Goal: Task Accomplishment & Management: Use online tool/utility

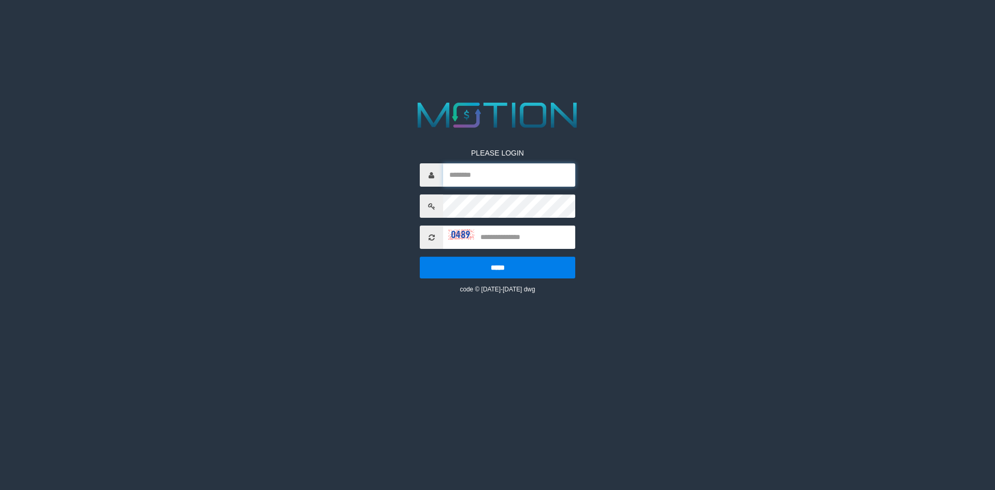
click at [465, 172] on input "text" at bounding box center [509, 174] width 132 height 23
type input "*********"
click at [795, 26] on html "PLEASE LOGIN ********* ***** code © 2012-2018 dwg" at bounding box center [497, 13] width 995 height 26
drag, startPoint x: 496, startPoint y: 235, endPoint x: 514, endPoint y: 222, distance: 22.2
click at [505, 230] on input "text" at bounding box center [509, 236] width 132 height 23
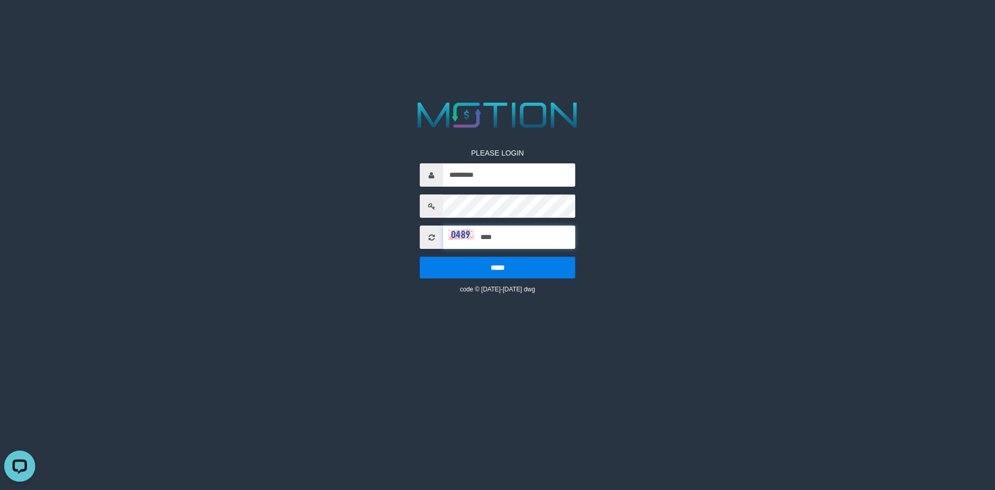
type input "****"
click at [420, 257] on input "*****" at bounding box center [497, 268] width 155 height 22
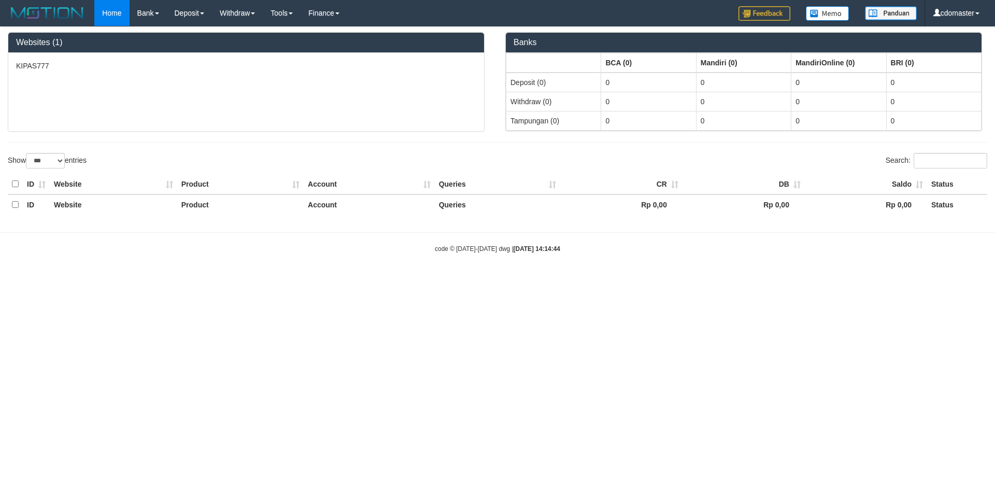
select select "***"
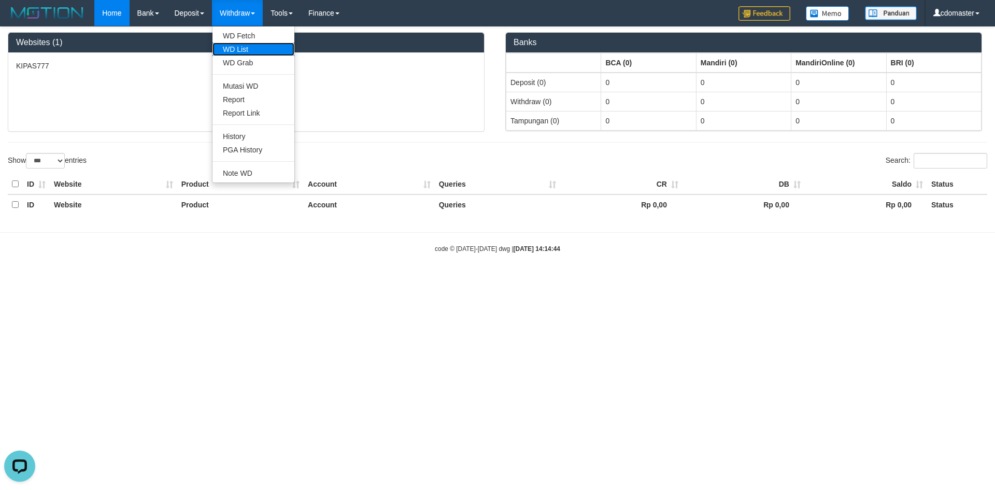
drag, startPoint x: 248, startPoint y: 48, endPoint x: 770, endPoint y: 86, distance: 523.3
click at [248, 48] on link "WD List" at bounding box center [253, 48] width 82 height 13
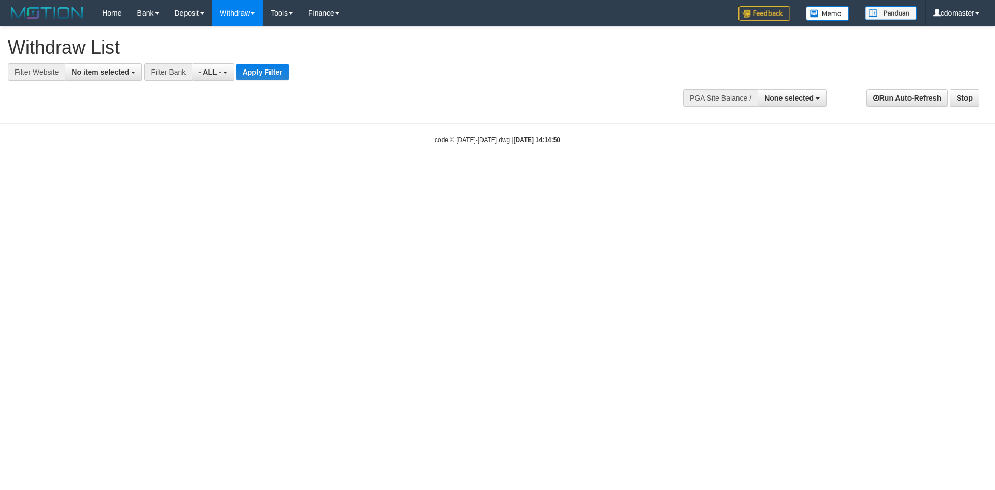
select select
click at [131, 75] on button "No item selected" at bounding box center [103, 72] width 77 height 18
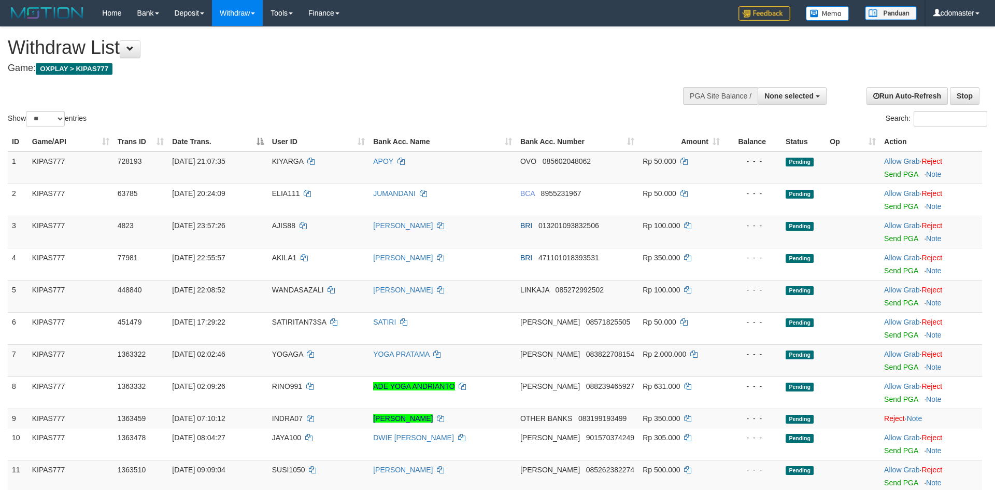
select select
select select "**"
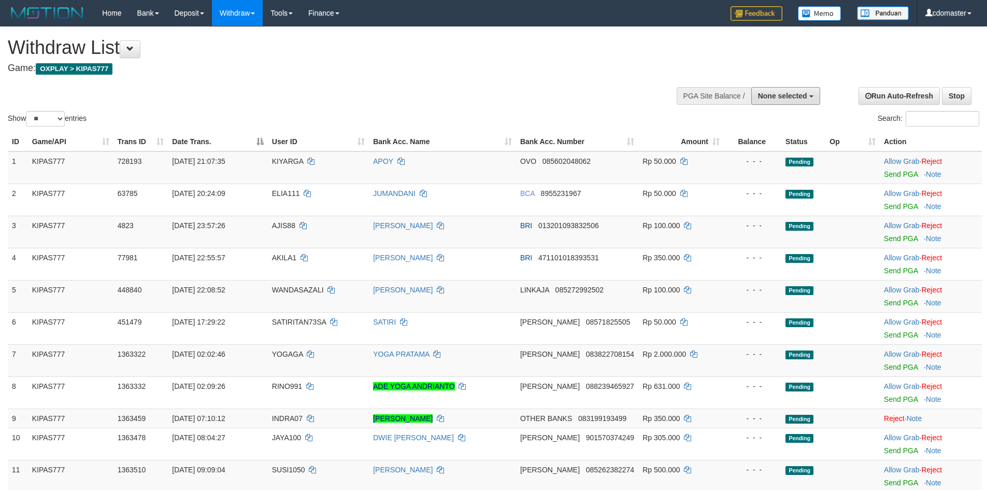
click at [802, 97] on span "None selected" at bounding box center [782, 96] width 49 height 8
click at [751, 147] on label "[OXPLAY] KIPAS777" at bounding box center [770, 147] width 98 height 13
select select "****"
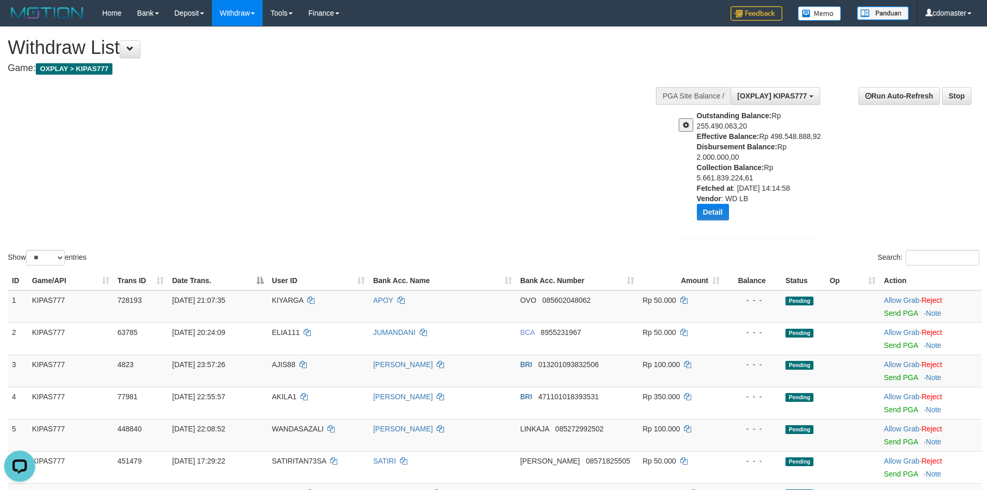
click at [592, 60] on div "Withdraw List Game: OXPLAY > KIPAS777" at bounding box center [328, 55] width 640 height 36
click at [516, 155] on div "Show ** ** ** *** entries Search:" at bounding box center [493, 147] width 987 height 240
drag, startPoint x: 711, startPoint y: 208, endPoint x: 687, endPoint y: 122, distance: 89.4
click at [687, 122] on div "Outstanding Balance: Rp 255.490.063,20 Effective Balance: Rp 498.548.888,92 Dis…" at bounding box center [748, 169] width 154 height 118
click at [687, 122] on span at bounding box center [686, 124] width 6 height 7
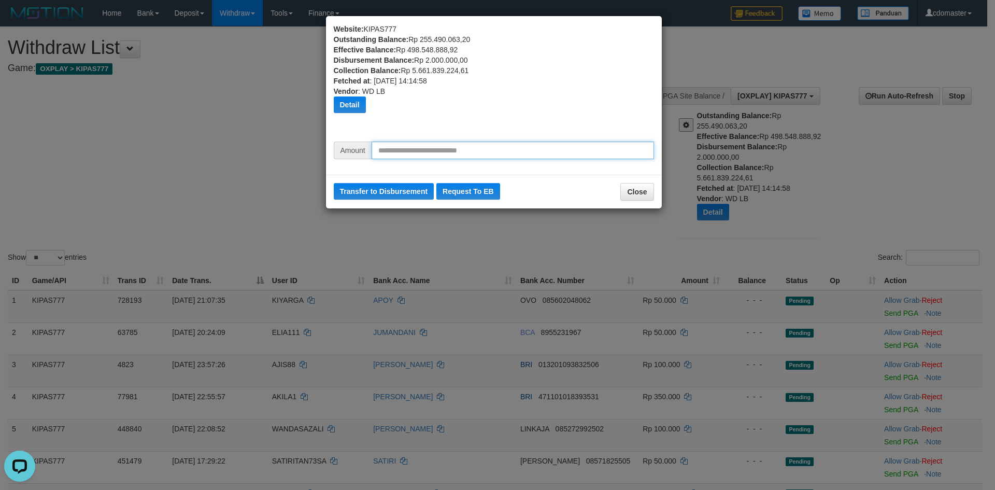
click at [410, 150] on input "text" at bounding box center [513, 150] width 282 height 18
type input "*"
type input "*********"
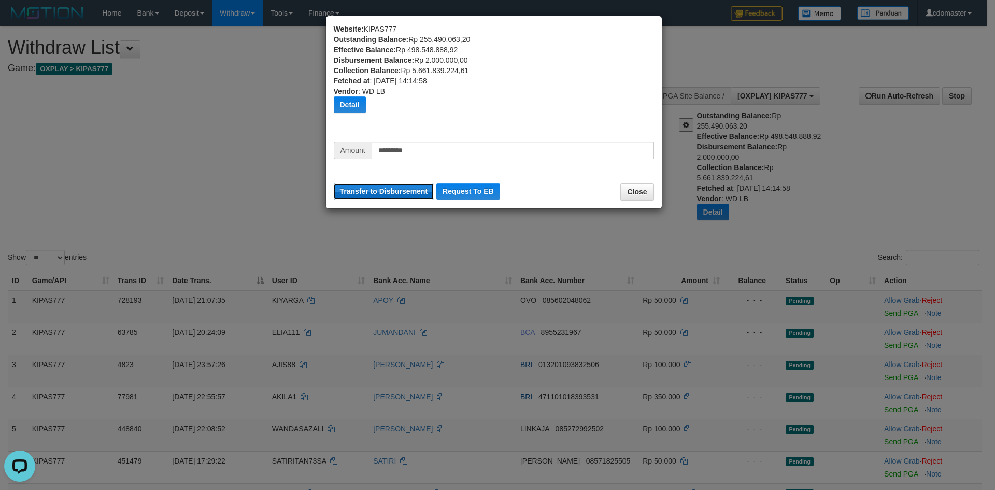
click at [386, 192] on button "Transfer to Disbursement" at bounding box center [384, 191] width 101 height 17
click at [637, 192] on button "Close" at bounding box center [636, 192] width 33 height 18
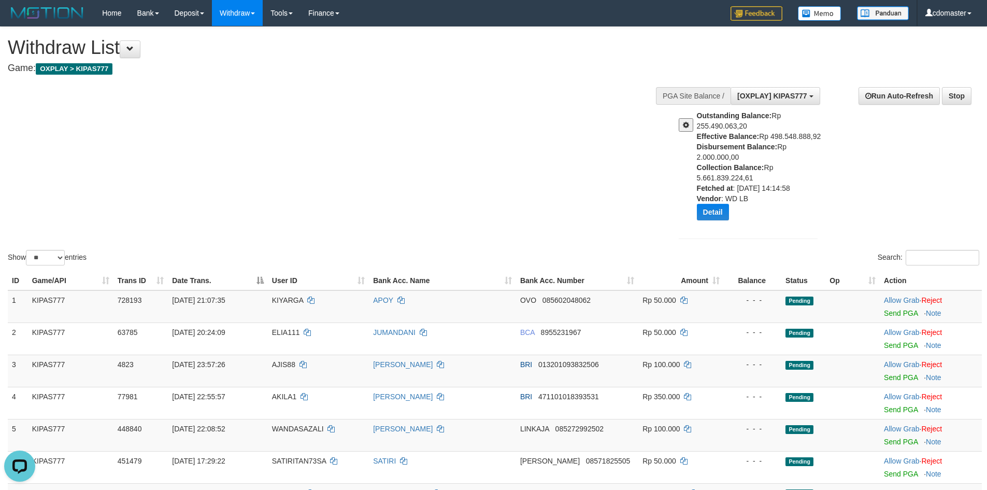
click at [686, 127] on span at bounding box center [686, 124] width 6 height 7
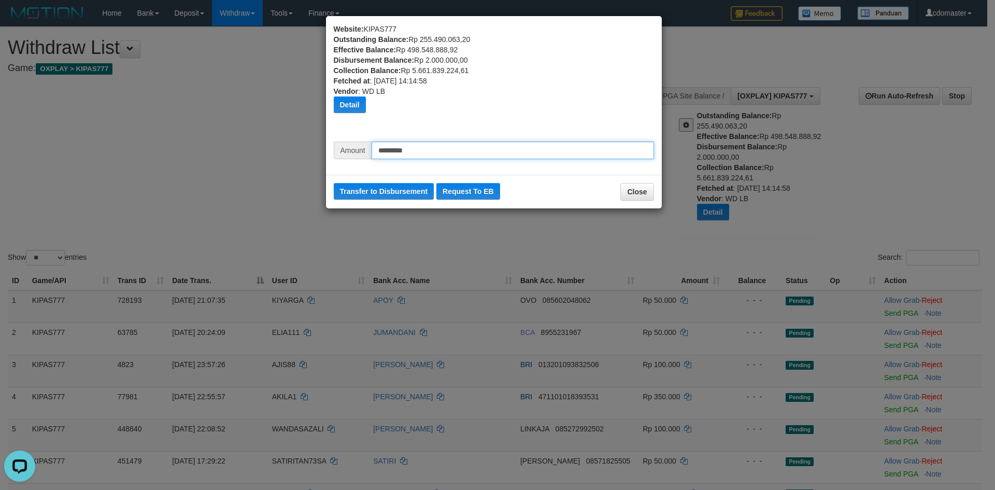
click at [403, 151] on input "*********" at bounding box center [513, 150] width 282 height 18
click at [391, 153] on input "*********" at bounding box center [513, 150] width 282 height 18
click at [356, 108] on button "Detail" at bounding box center [350, 104] width 32 height 17
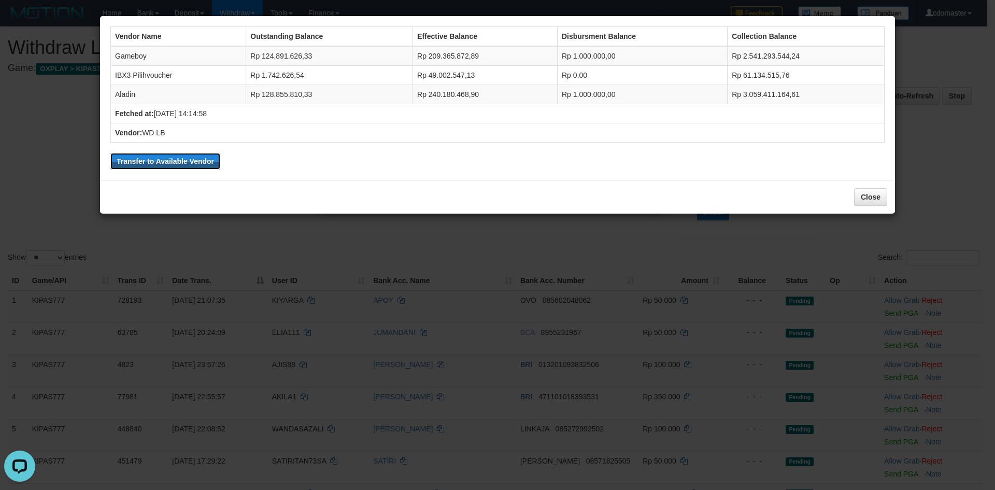
click at [203, 165] on button "Transfer to Available Vendor" at bounding box center [165, 161] width 110 height 17
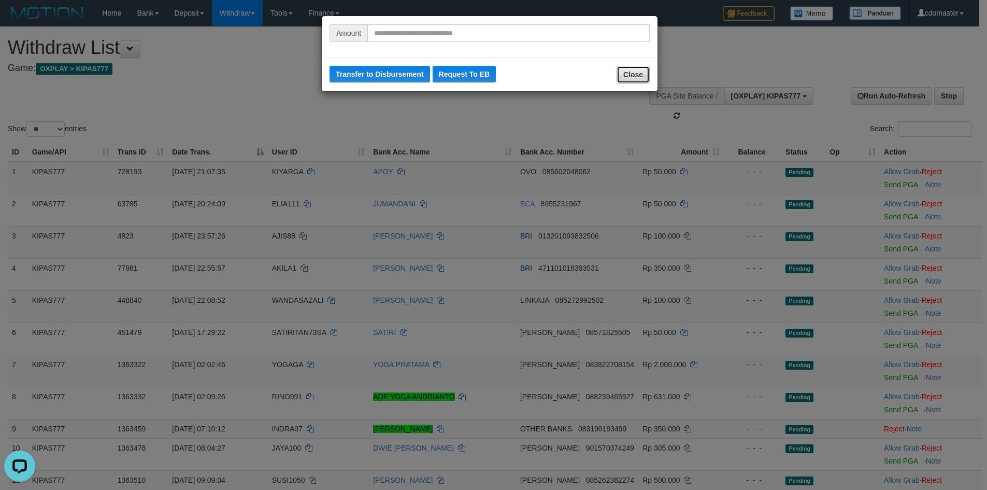
click at [643, 77] on button "Close" at bounding box center [633, 75] width 33 height 18
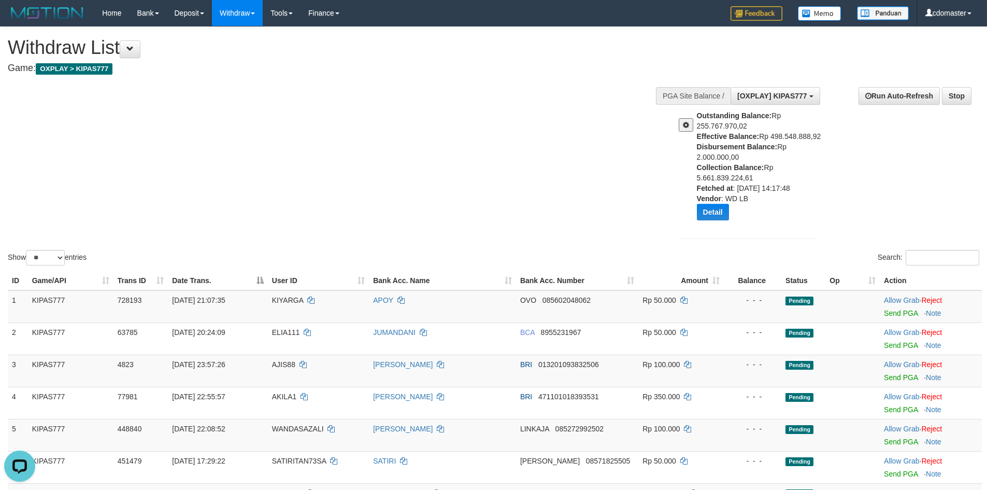
click at [681, 124] on button at bounding box center [686, 124] width 15 height 13
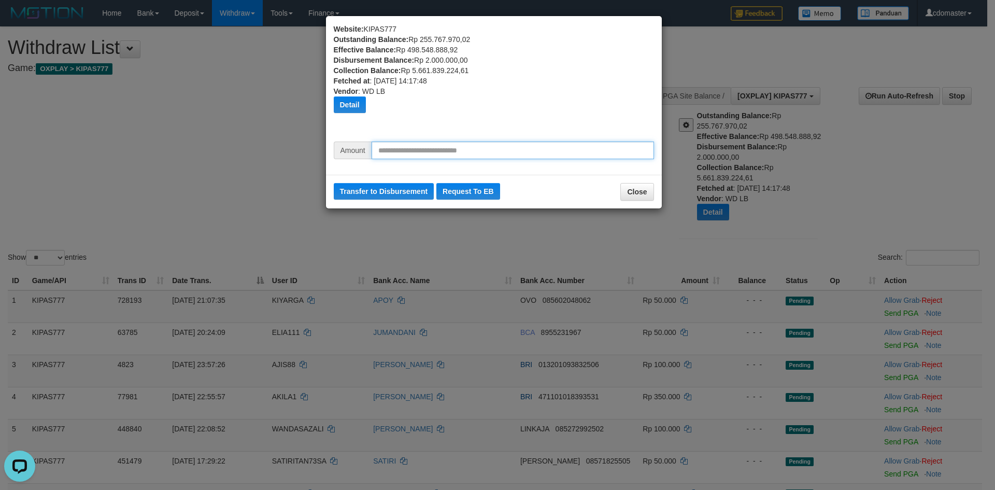
click at [409, 153] on input "text" at bounding box center [513, 150] width 282 height 18
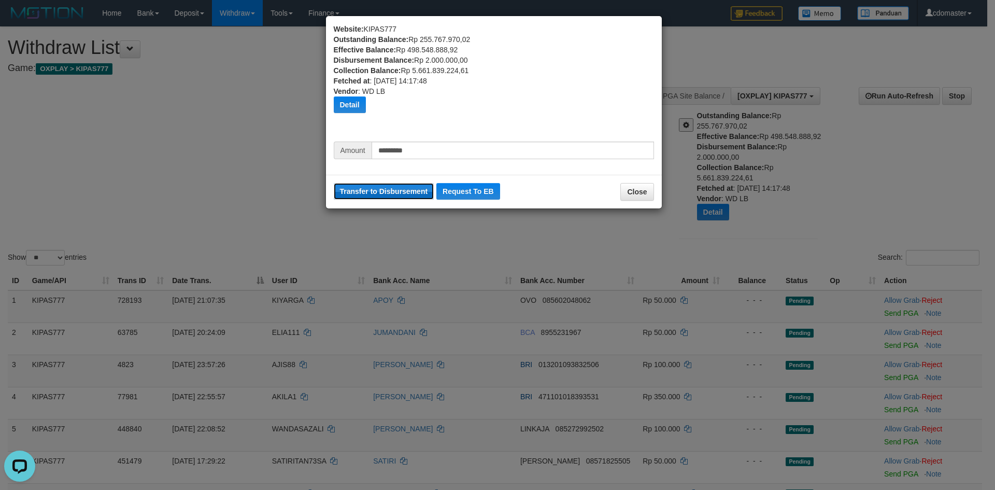
click at [405, 197] on button "Transfer to Disbursement" at bounding box center [384, 191] width 101 height 17
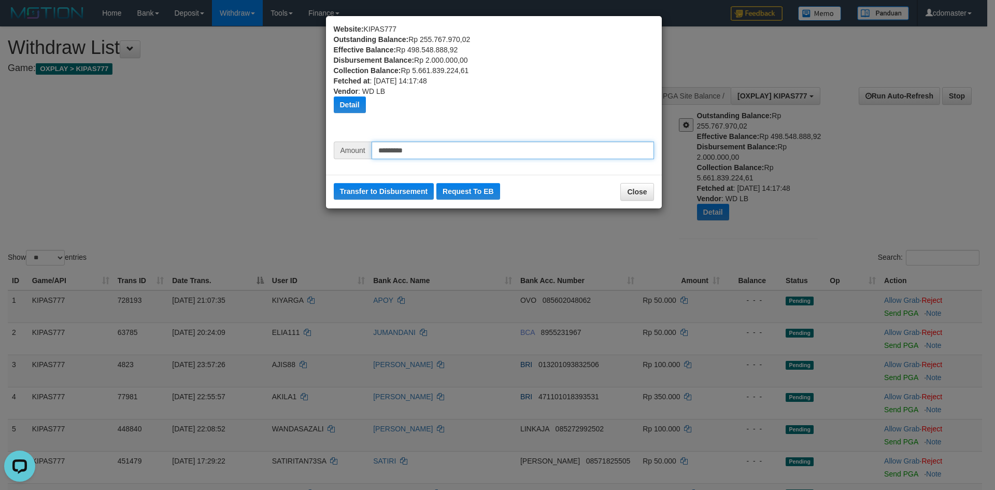
drag, startPoint x: 422, startPoint y: 153, endPoint x: 210, endPoint y: 147, distance: 212.1
click at [210, 147] on div "Website: KIPAS777 Outstanding Balance: Rp 255.767.970,02 Effective Balance: Rp …" at bounding box center [497, 245] width 995 height 490
type input "*********"
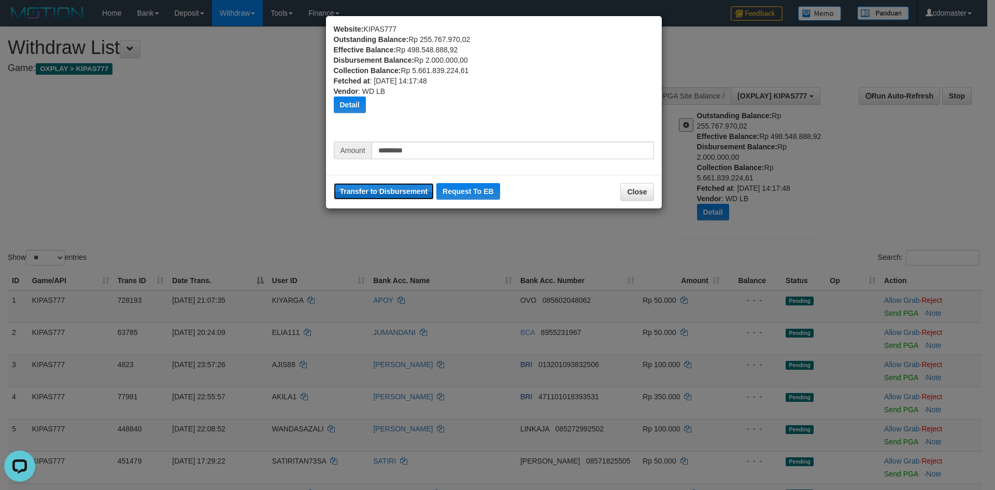
click at [409, 187] on button "Transfer to Disbursement" at bounding box center [384, 191] width 101 height 17
click at [411, 191] on button "Transfer to Disbursement" at bounding box center [384, 191] width 101 height 17
click at [651, 95] on div "Website: KIPAS777 Outstanding Balance: Rp 255.767.970,02 Effective Balance: Rp …" at bounding box center [494, 83] width 320 height 118
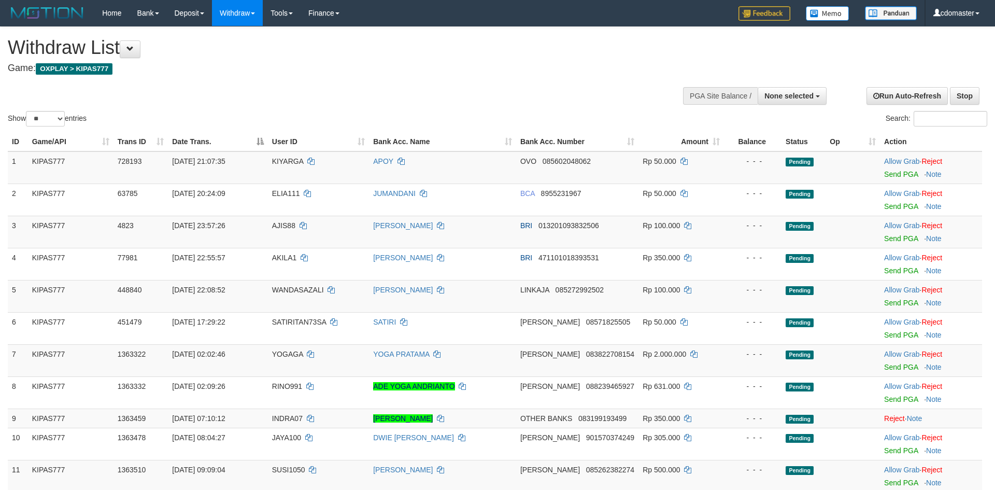
select select
select select "**"
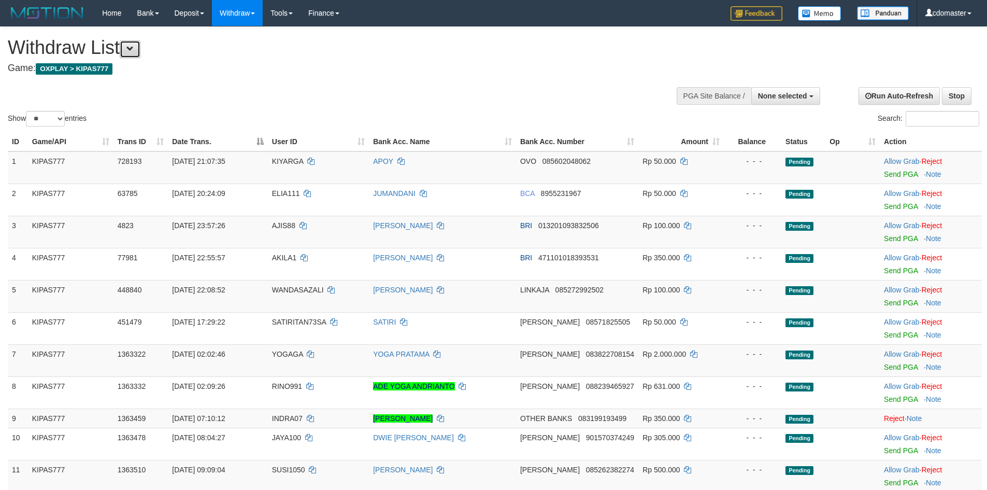
click at [140, 48] on button at bounding box center [130, 49] width 21 height 18
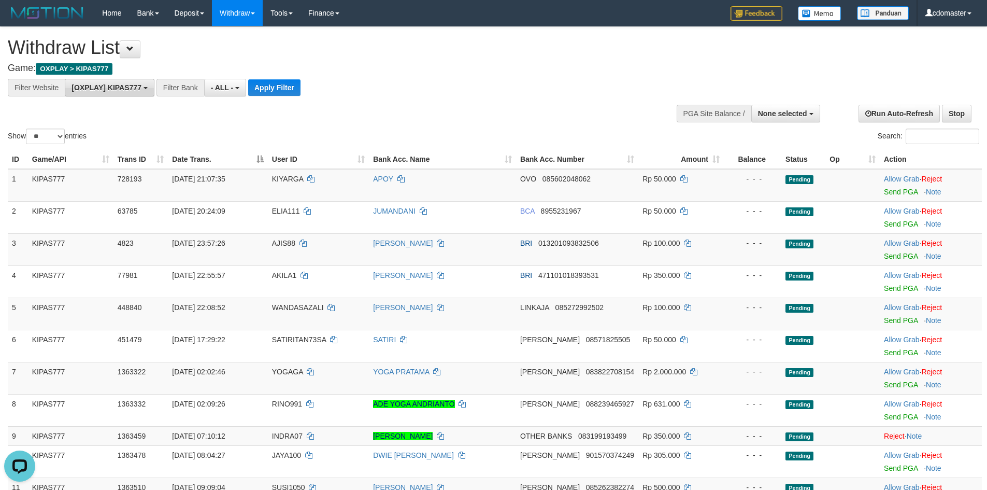
click at [76, 92] on button "[OXPLAY] KIPAS777" at bounding box center [110, 88] width 90 height 18
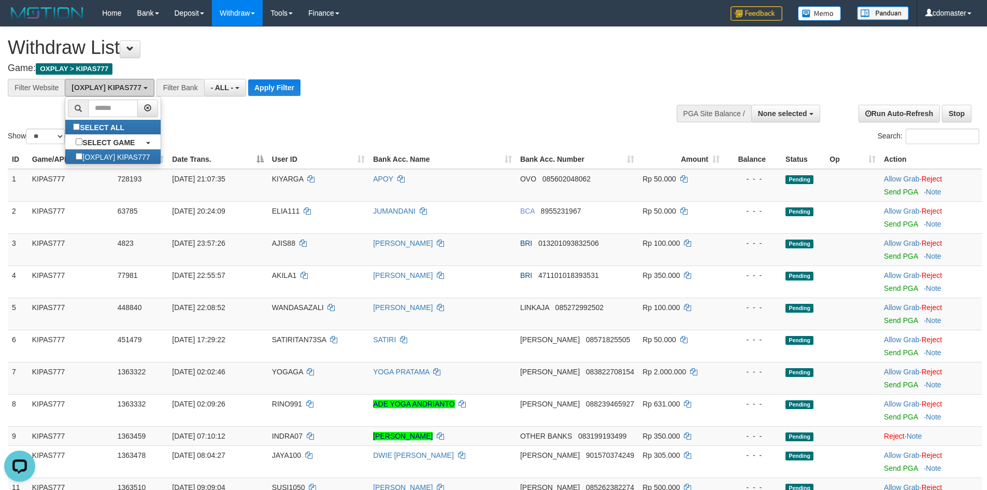
click at [84, 92] on button "[OXPLAY] KIPAS777" at bounding box center [110, 88] width 90 height 18
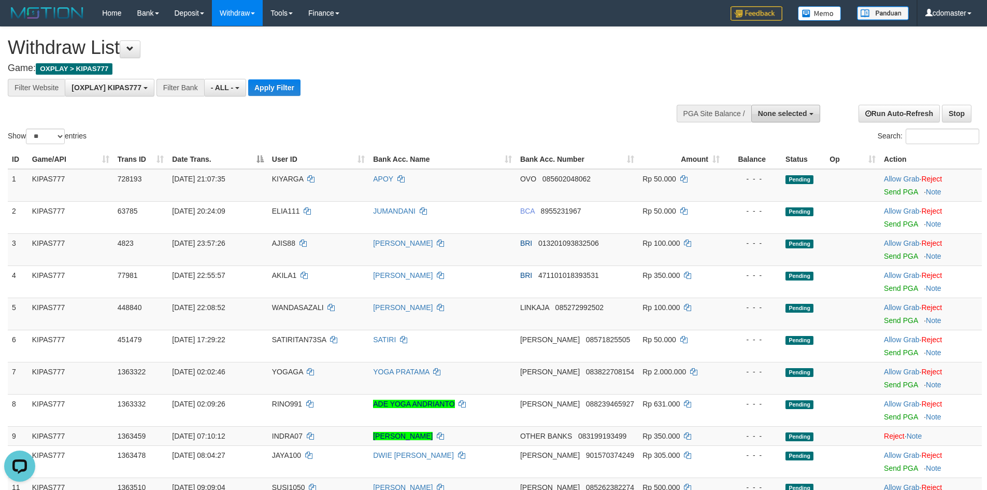
click at [772, 118] on button "None selected" at bounding box center [785, 114] width 69 height 18
click at [734, 167] on label "[OXPLAY] KIPAS777" at bounding box center [770, 165] width 98 height 13
select select "****"
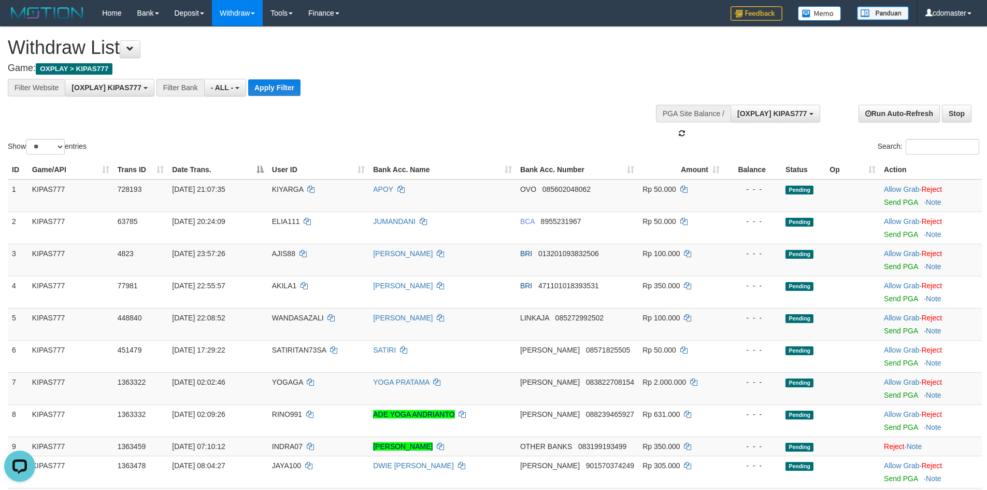
scroll to position [9, 0]
click at [463, 88] on div "**********" at bounding box center [273, 88] width 546 height 18
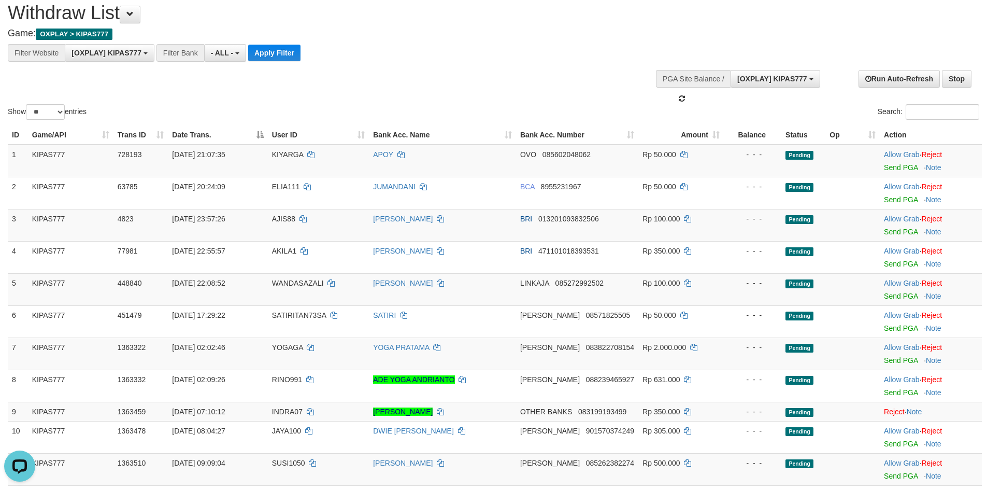
scroll to position [0, 0]
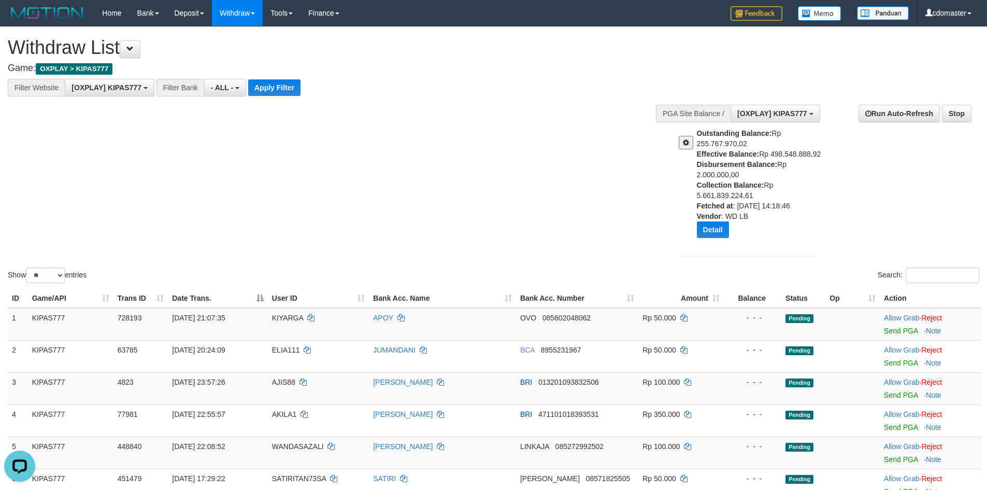
click at [685, 140] on span at bounding box center [686, 142] width 6 height 7
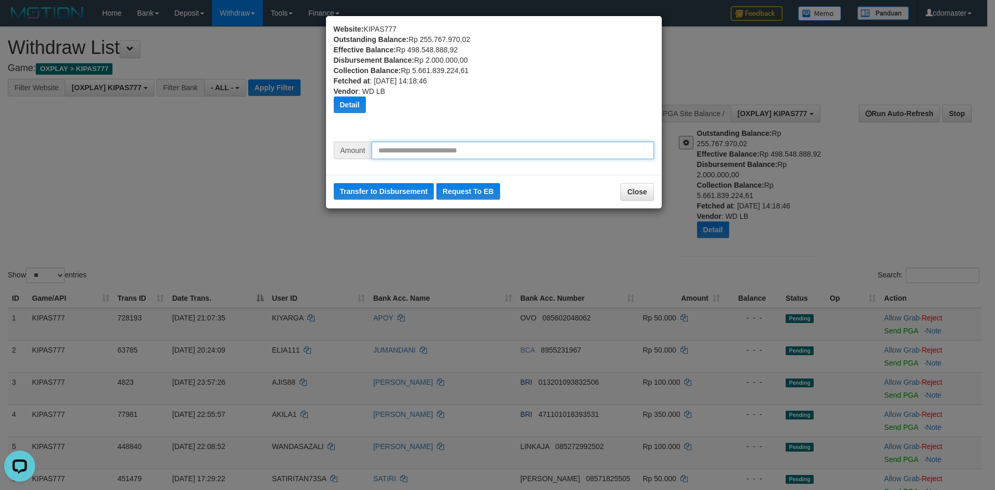
click at [404, 153] on input "text" at bounding box center [513, 150] width 282 height 18
type input "*********"
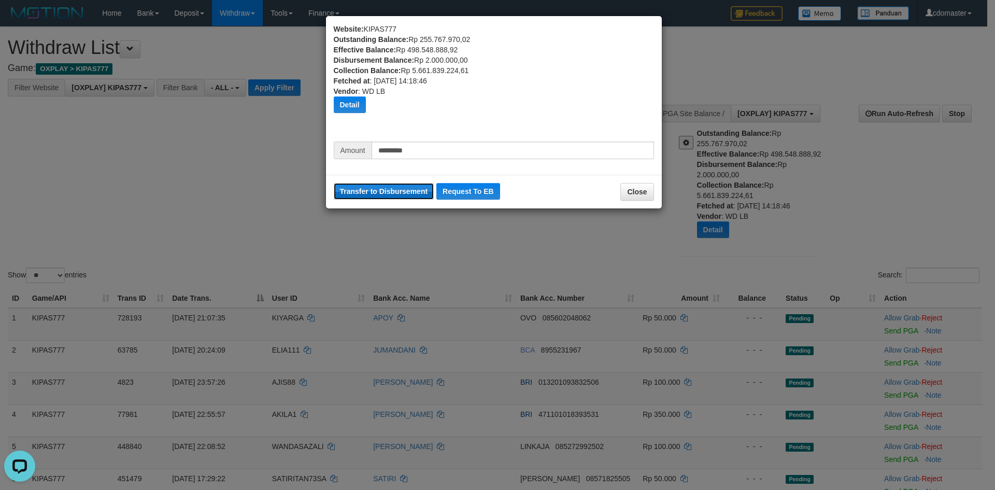
click at [394, 190] on button "Transfer to Disbursement" at bounding box center [384, 191] width 101 height 17
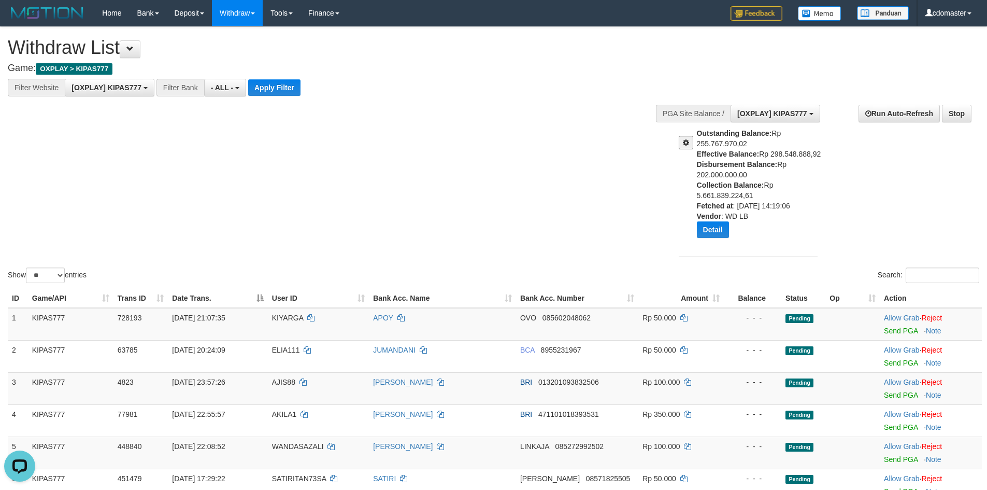
click at [691, 140] on button at bounding box center [686, 142] width 15 height 13
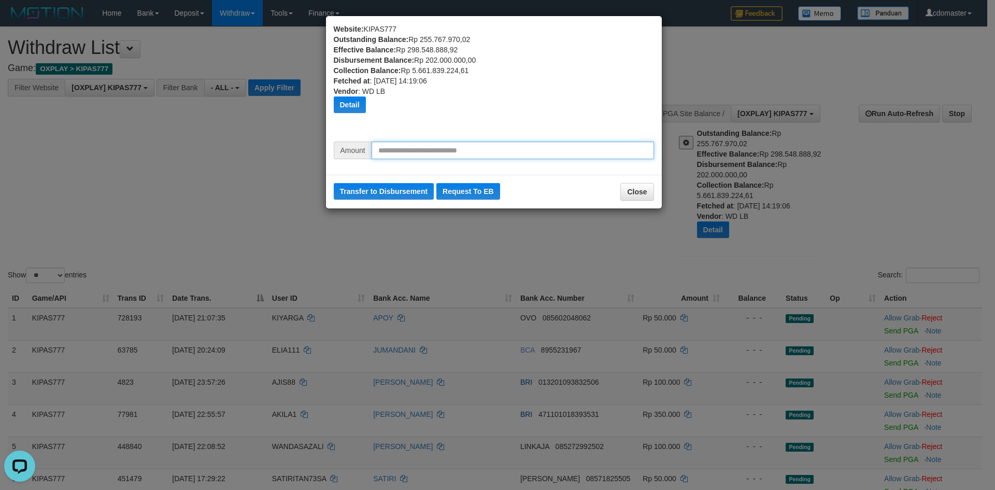
click at [414, 154] on input "text" at bounding box center [513, 150] width 282 height 18
type input "*********"
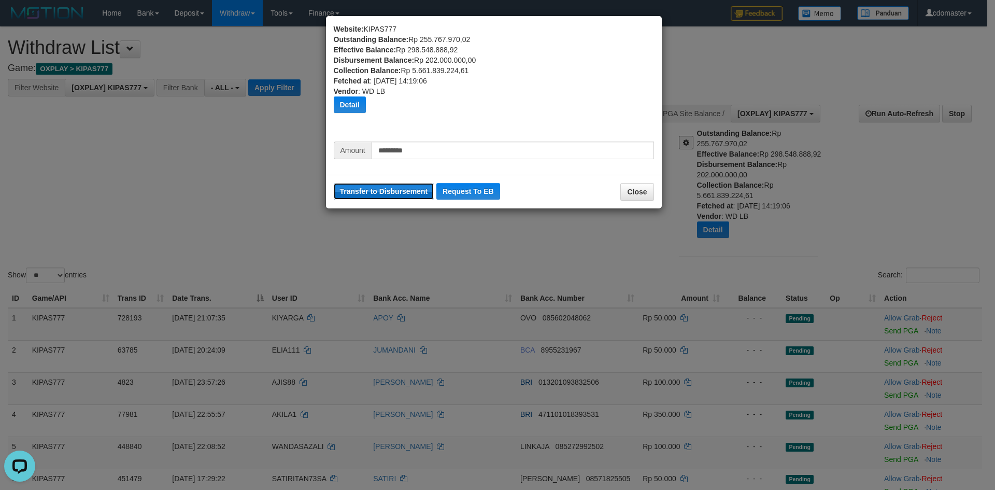
click at [392, 198] on button "Transfer to Disbursement" at bounding box center [384, 191] width 101 height 17
click at [630, 193] on button "Close" at bounding box center [636, 192] width 33 height 18
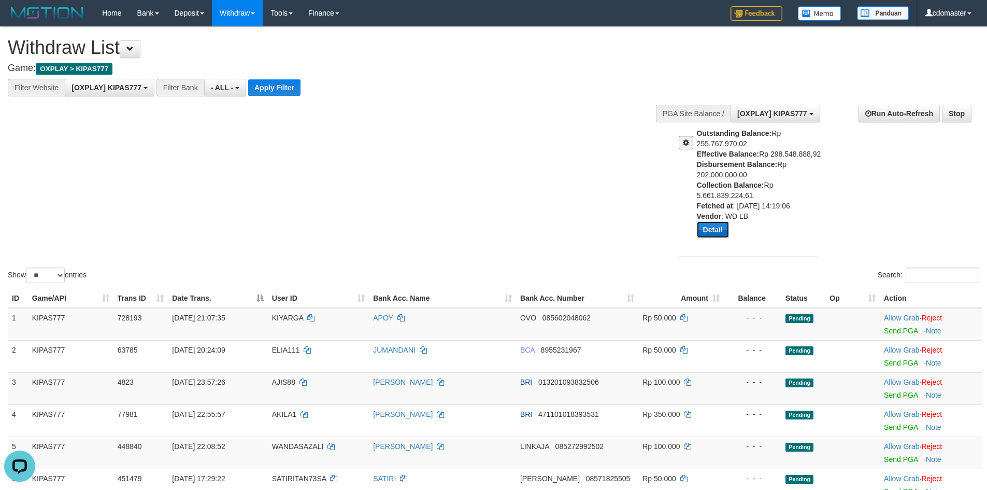
click at [714, 232] on button "Detail" at bounding box center [713, 229] width 32 height 17
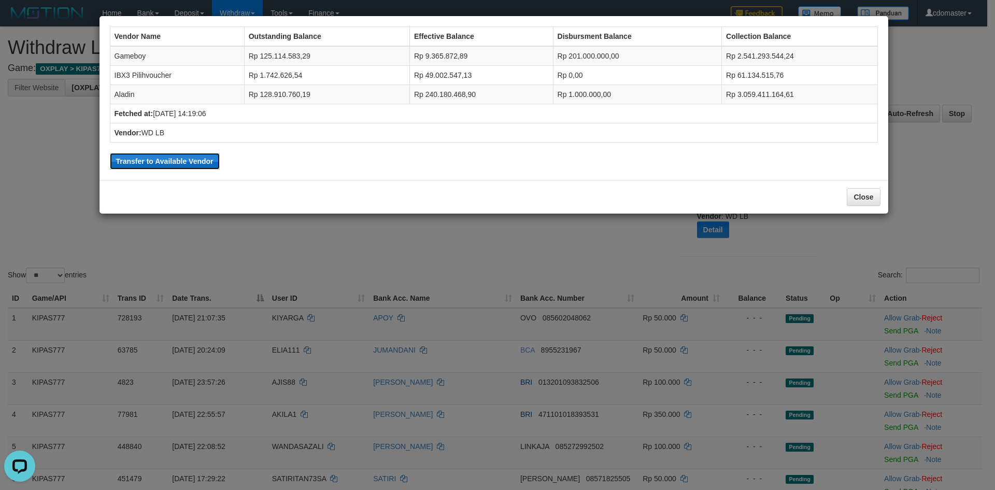
click at [133, 161] on button "Transfer to Available Vendor" at bounding box center [165, 161] width 110 height 17
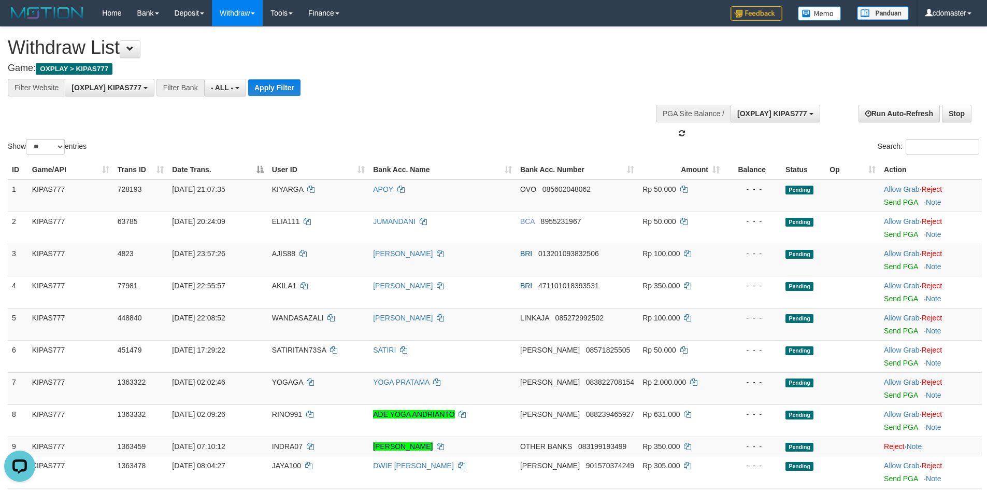
click at [732, 71] on div "Show ** ** ** *** entries Search:" at bounding box center [493, 92] width 987 height 130
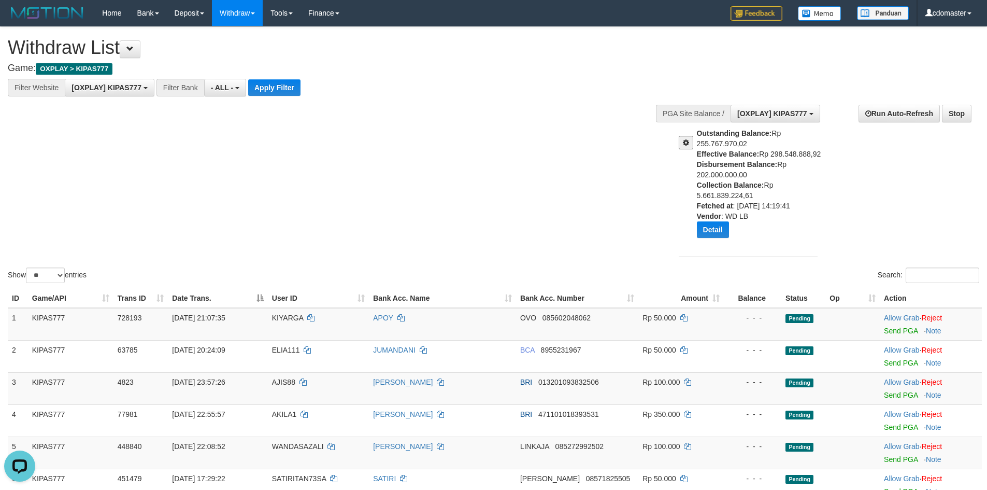
click at [508, 181] on div "Show ** ** ** *** entries Search:" at bounding box center [493, 156] width 987 height 258
click at [446, 197] on div "Show ** ** ** *** entries Search:" at bounding box center [493, 156] width 987 height 258
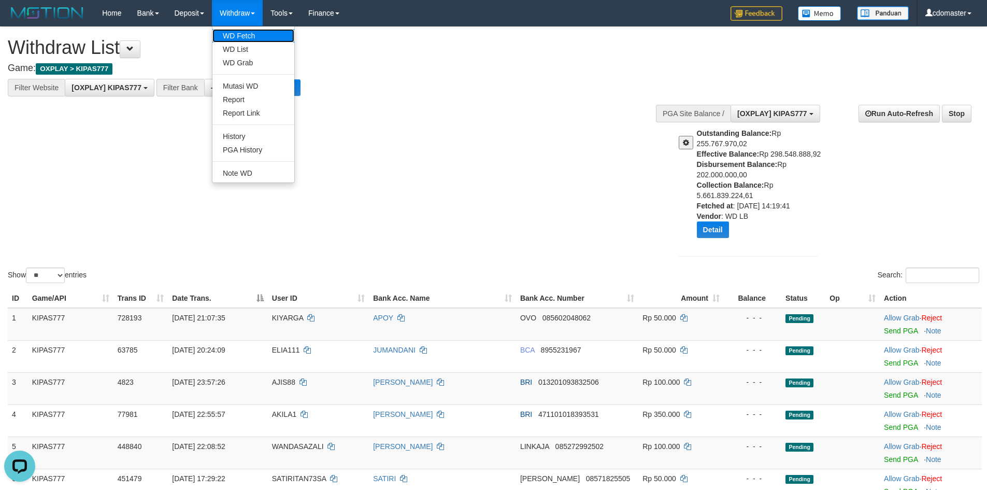
click at [243, 33] on link "WD Fetch" at bounding box center [253, 35] width 82 height 13
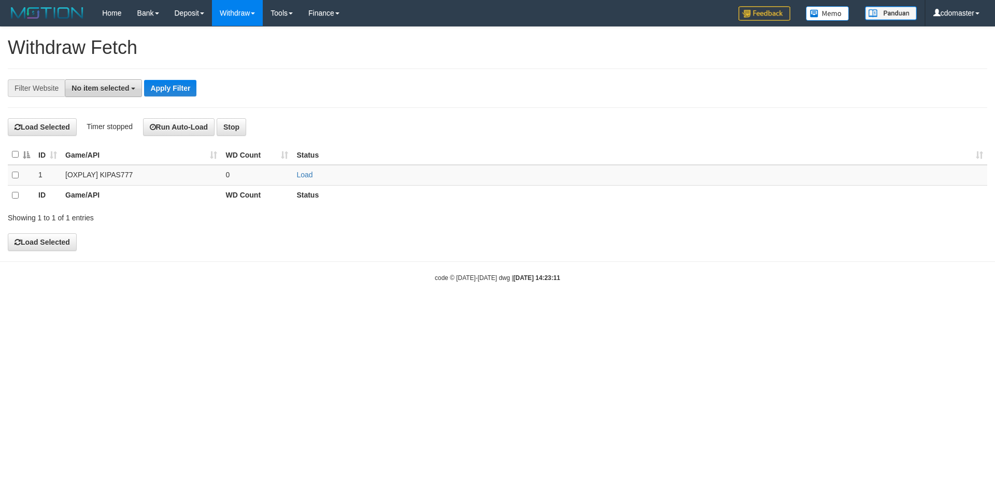
click at [83, 92] on button "No item selected" at bounding box center [103, 88] width 77 height 18
click at [101, 161] on label "[OXPLAY] KIPAS777" at bounding box center [112, 157] width 95 height 15
select select "****"
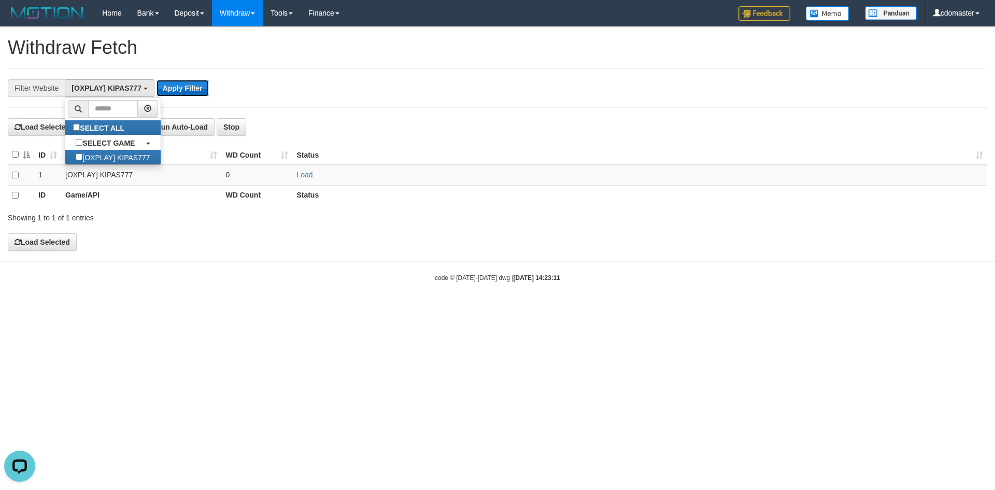
click at [203, 90] on button "Apply Filter" at bounding box center [183, 88] width 52 height 17
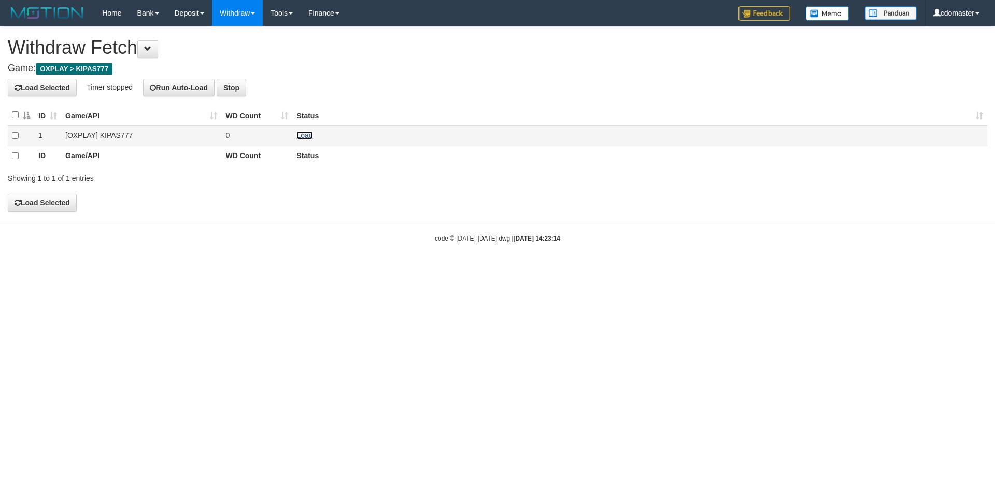
click at [302, 137] on link "Load" at bounding box center [304, 135] width 16 height 8
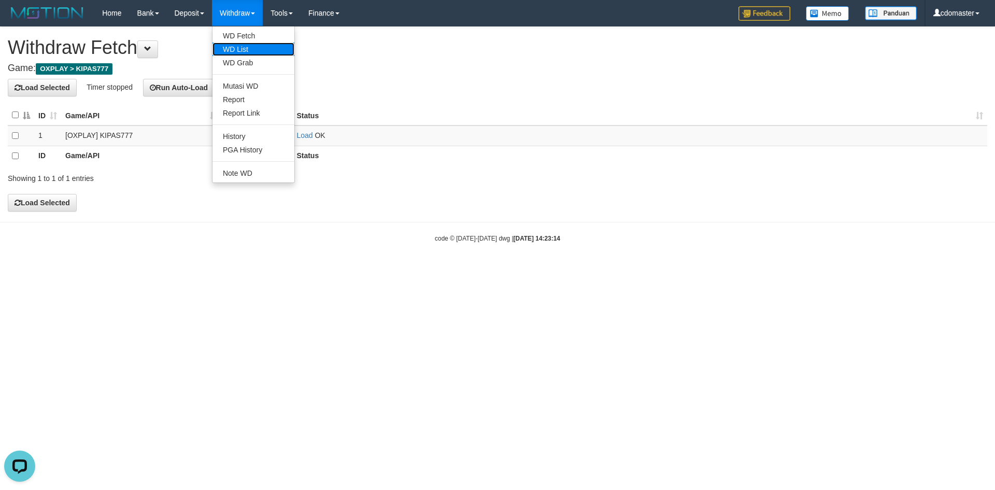
click at [253, 50] on link "WD List" at bounding box center [253, 48] width 82 height 13
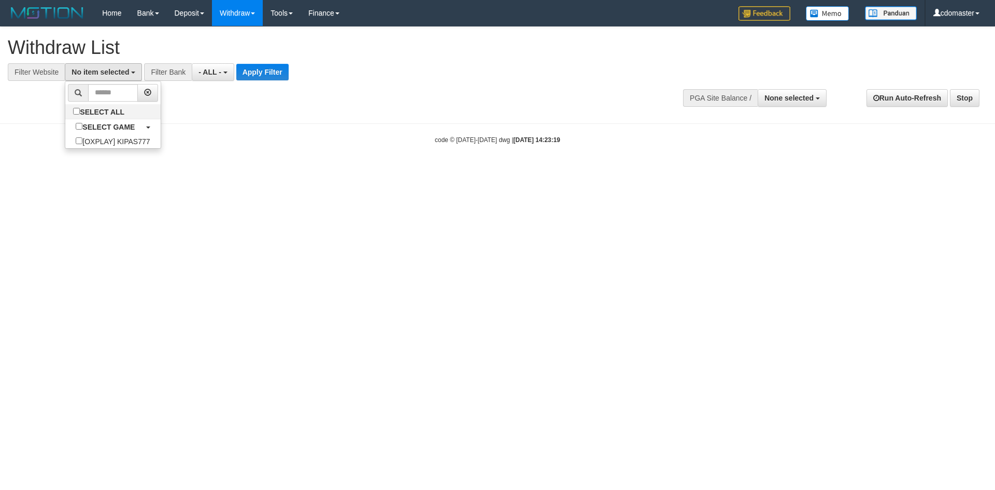
select select
click at [97, 142] on label "[OXPLAY] KIPAS777" at bounding box center [112, 141] width 95 height 15
select select "****"
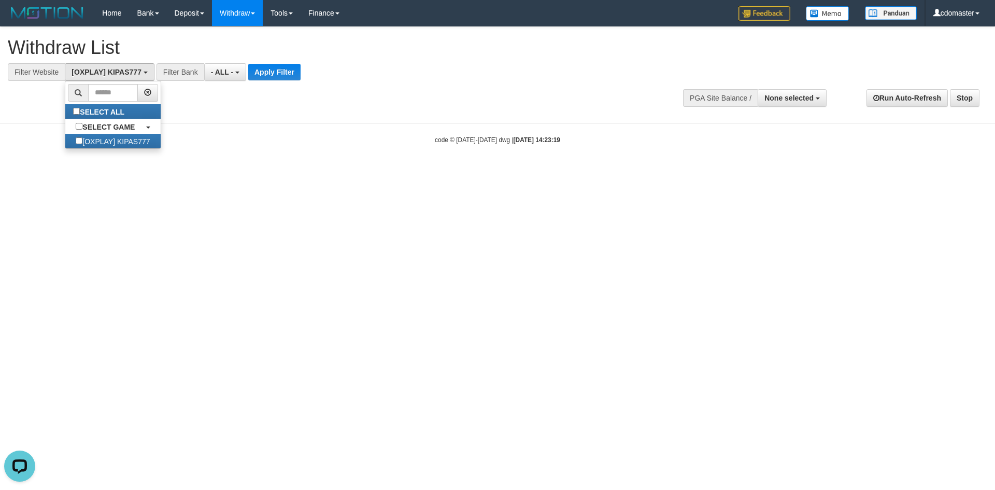
click at [589, 77] on div "**********" at bounding box center [330, 72] width 661 height 18
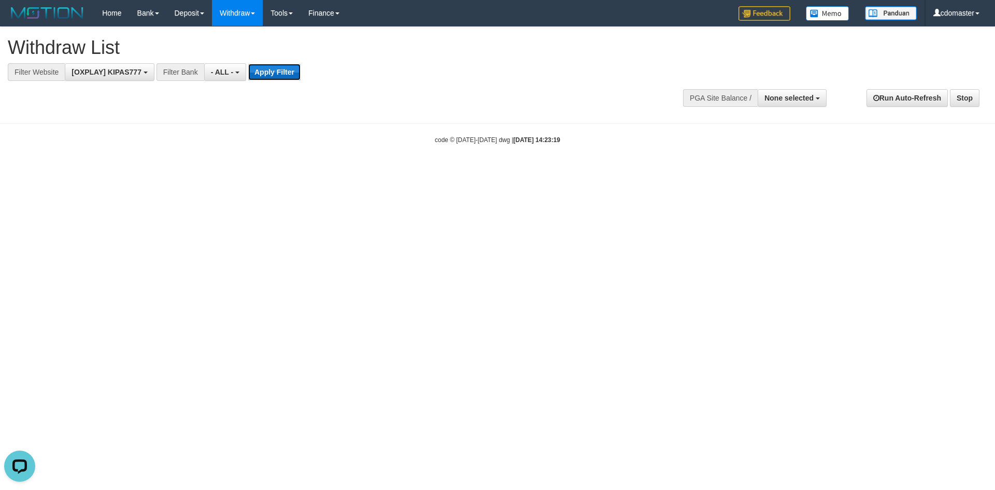
click at [260, 71] on button "Apply Filter" at bounding box center [274, 72] width 52 height 17
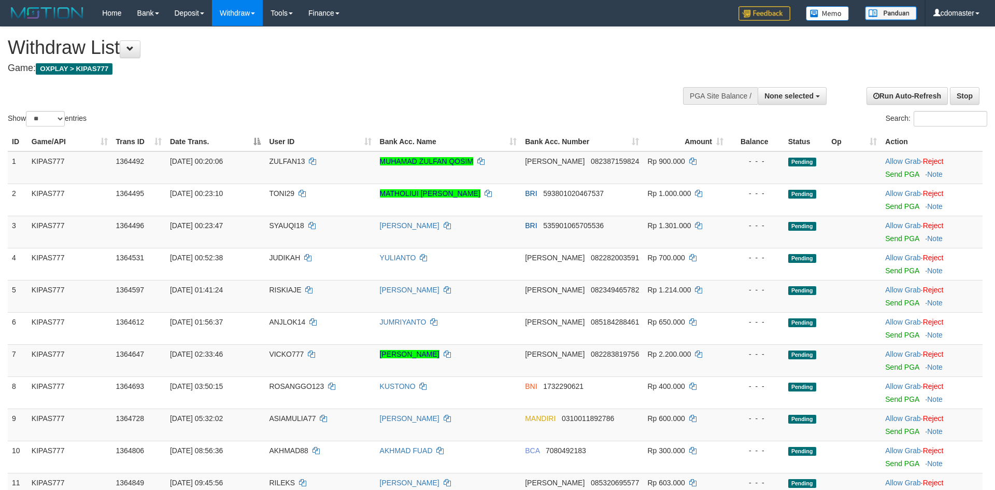
select select
select select "**"
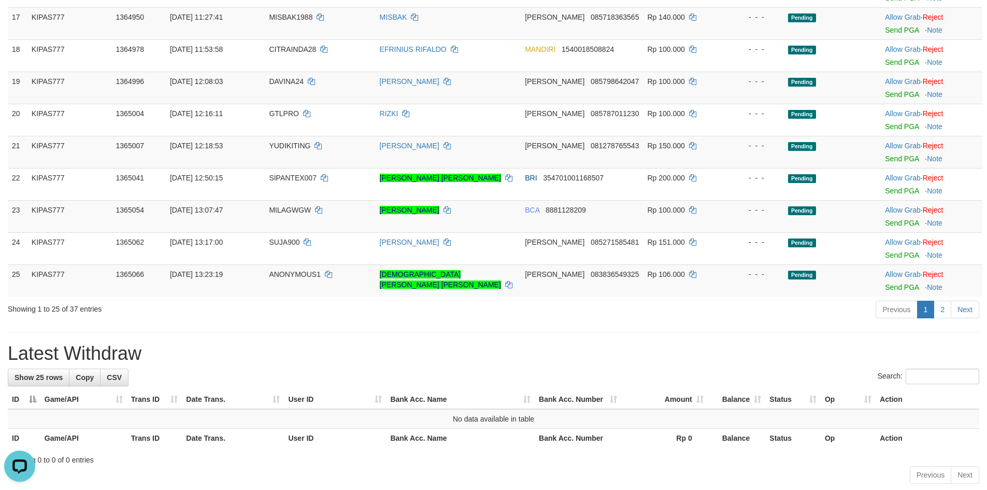
scroll to position [713, 0]
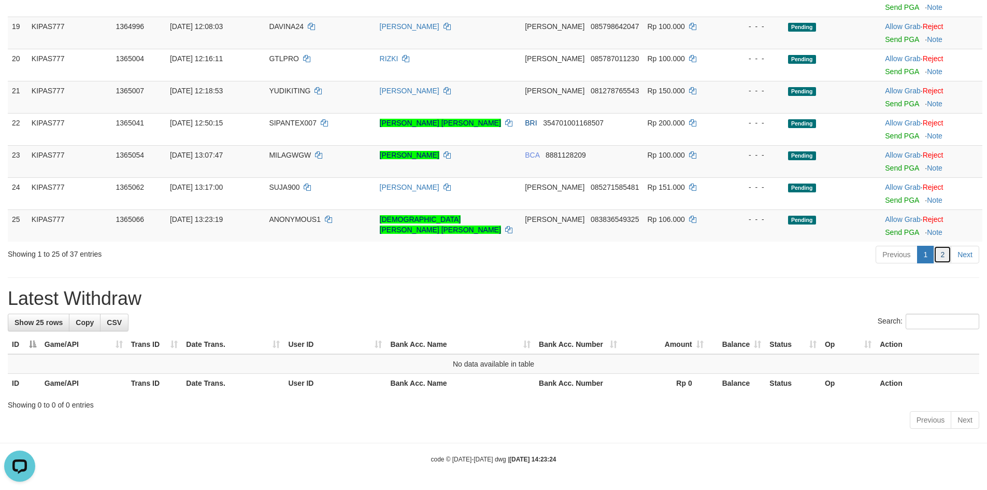
click at [941, 261] on link "2" at bounding box center [943, 255] width 18 height 18
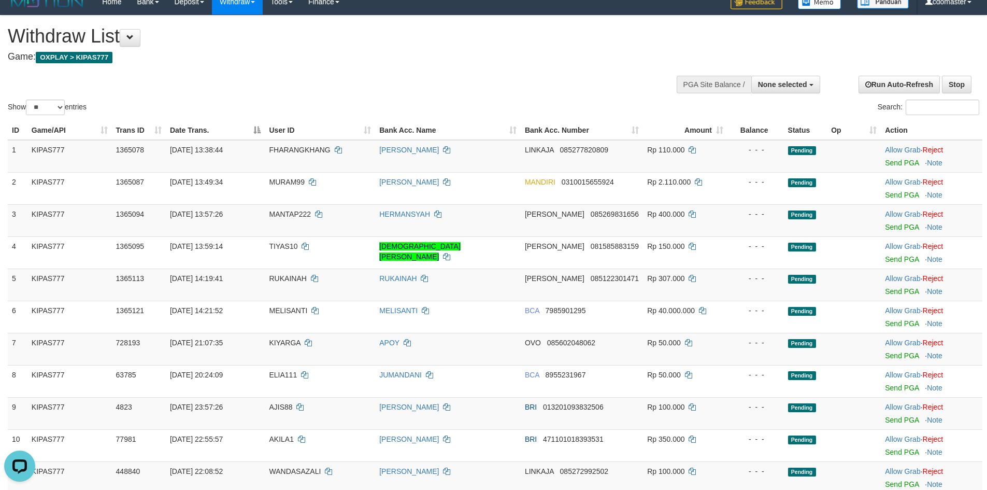
scroll to position [0, 0]
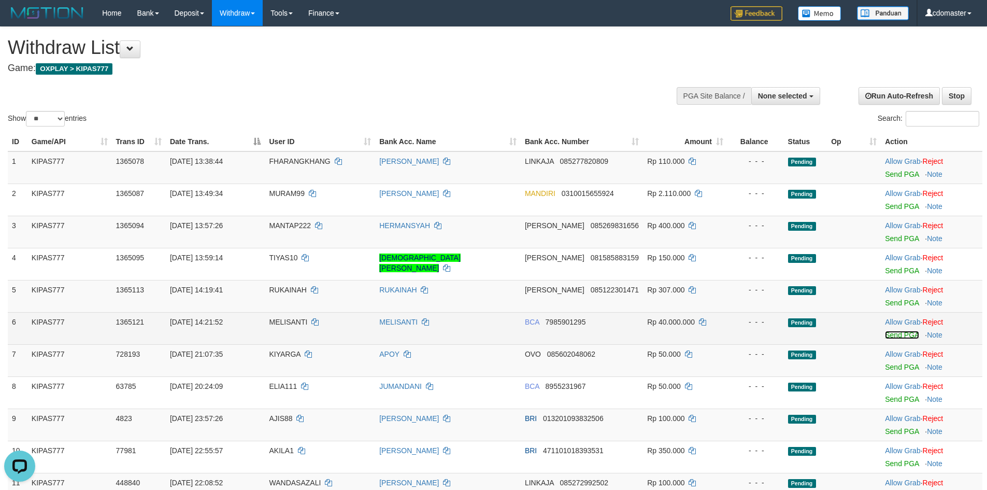
click at [904, 336] on link "Send PGA" at bounding box center [902, 335] width 34 height 8
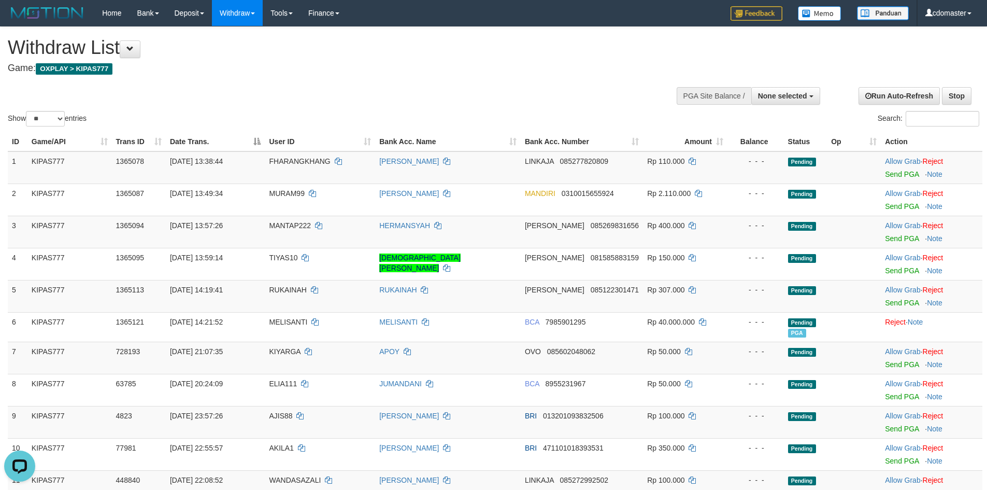
click at [523, 98] on div "Show ** ** ** *** entries Search:" at bounding box center [493, 78] width 987 height 102
click at [383, 69] on h4 "Game: OXPLAY > KIPAS777" at bounding box center [328, 68] width 640 height 10
click at [583, 44] on h1 "Withdraw List" at bounding box center [328, 47] width 640 height 21
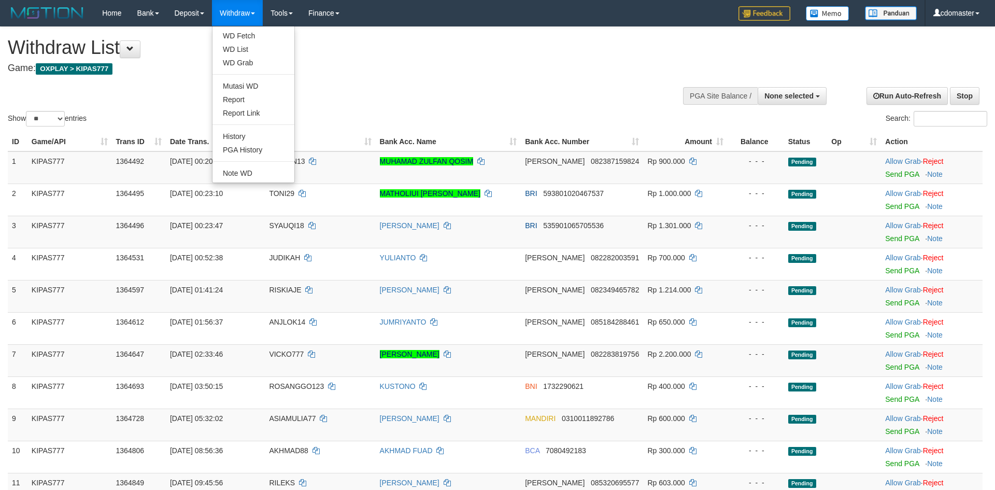
select select
select select "**"
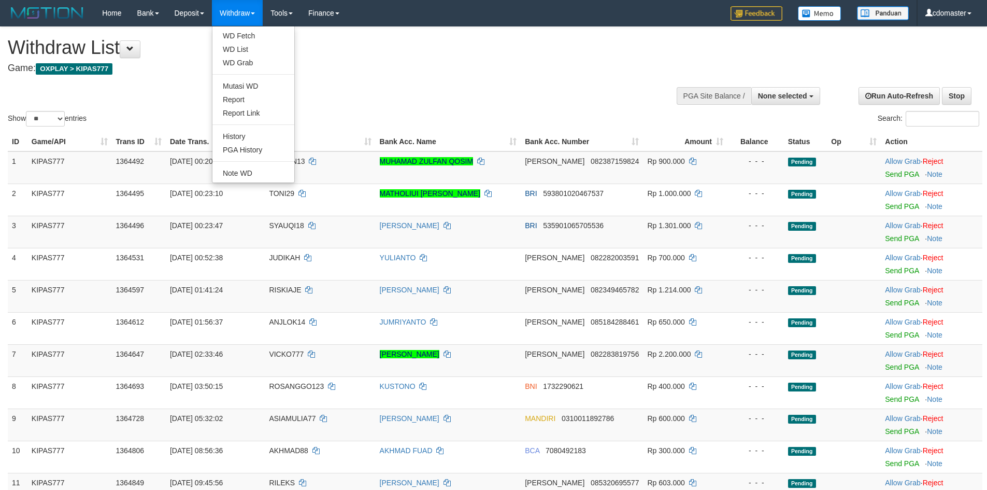
click at [221, 29] on ul "WD Fetch WD List WD Grab Mutasi WD Report Report Link History PGA History Note …" at bounding box center [253, 104] width 83 height 157
click at [229, 36] on div "**********" at bounding box center [332, 52] width 648 height 51
click at [244, 38] on link "WD Fetch" at bounding box center [253, 35] width 82 height 13
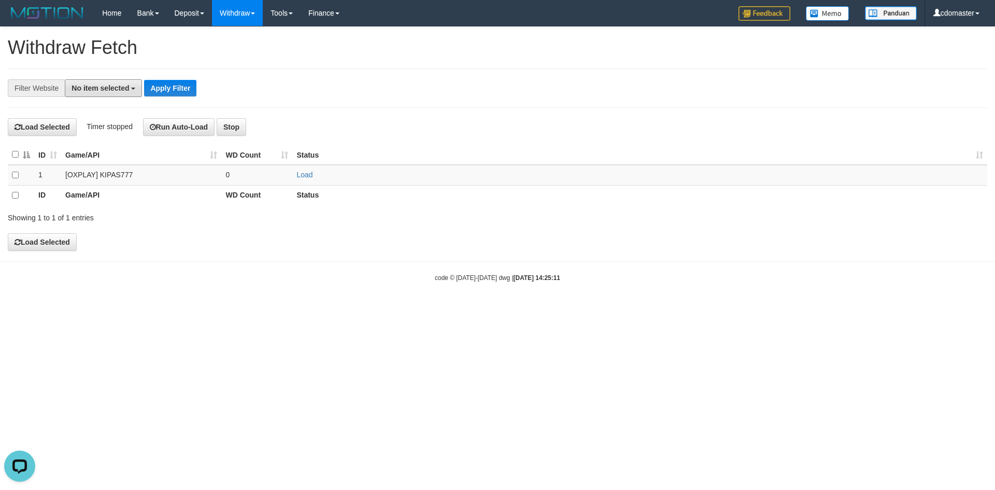
click at [108, 91] on span "No item selected" at bounding box center [101, 88] width 58 height 8
click at [117, 158] on label "[OXPLAY] KIPAS777" at bounding box center [112, 157] width 95 height 15
select select "****"
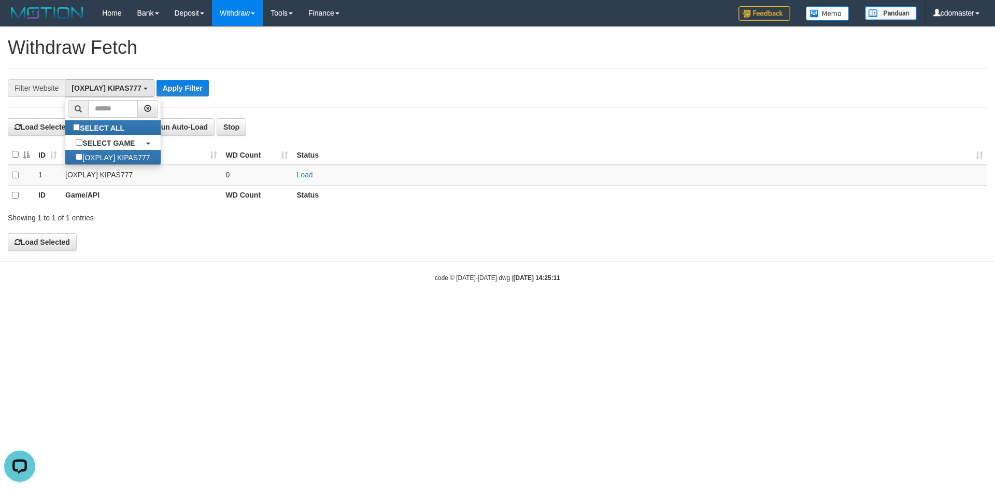
scroll to position [9, 0]
click at [163, 88] on button "Apply Filter" at bounding box center [183, 88] width 52 height 17
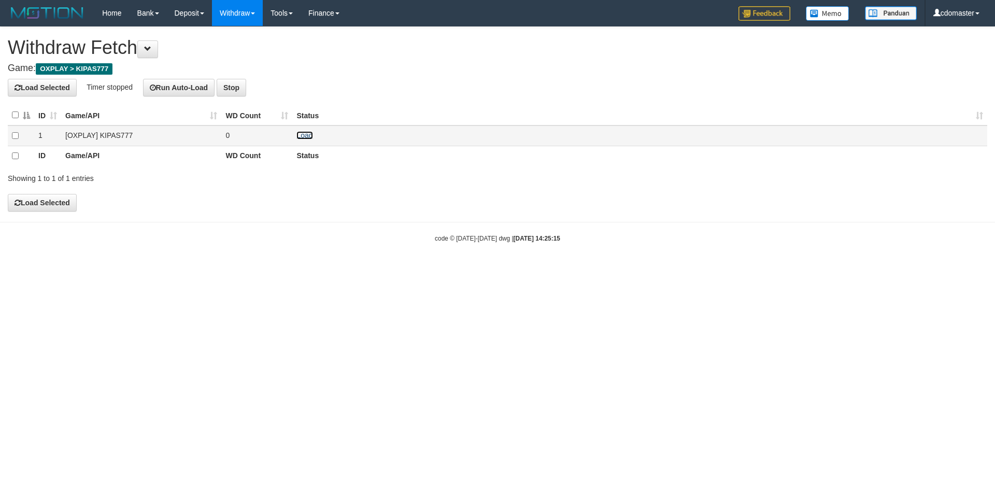
click at [309, 135] on link "Load" at bounding box center [304, 135] width 16 height 8
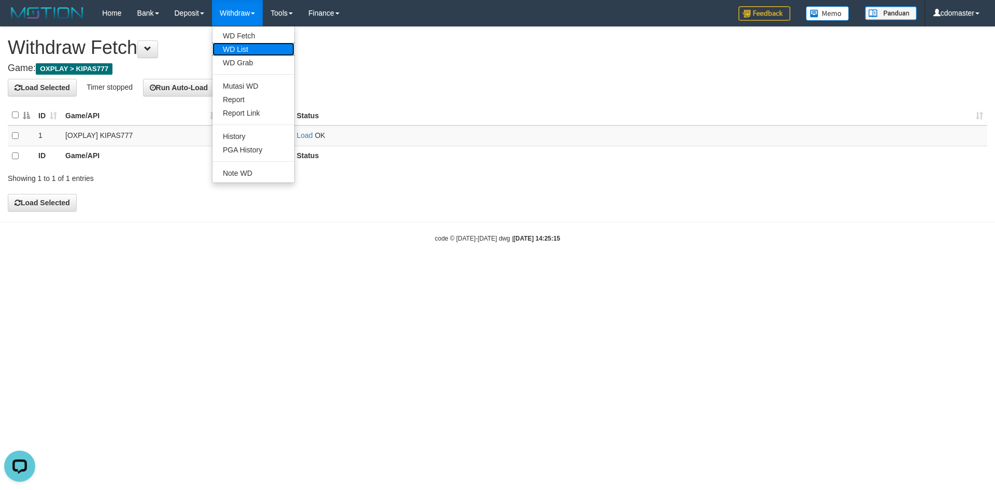
click at [243, 51] on link "WD List" at bounding box center [253, 48] width 82 height 13
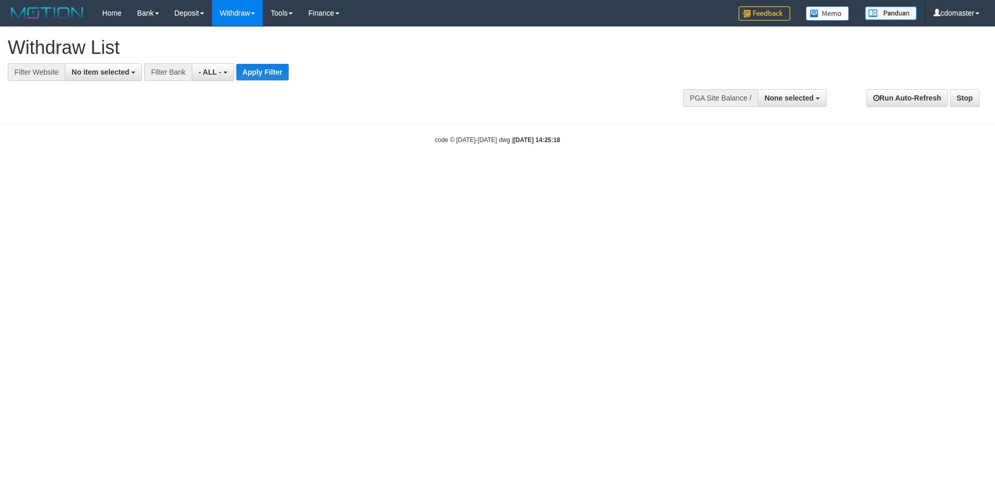
select select
click at [119, 77] on button "No item selected" at bounding box center [103, 72] width 77 height 18
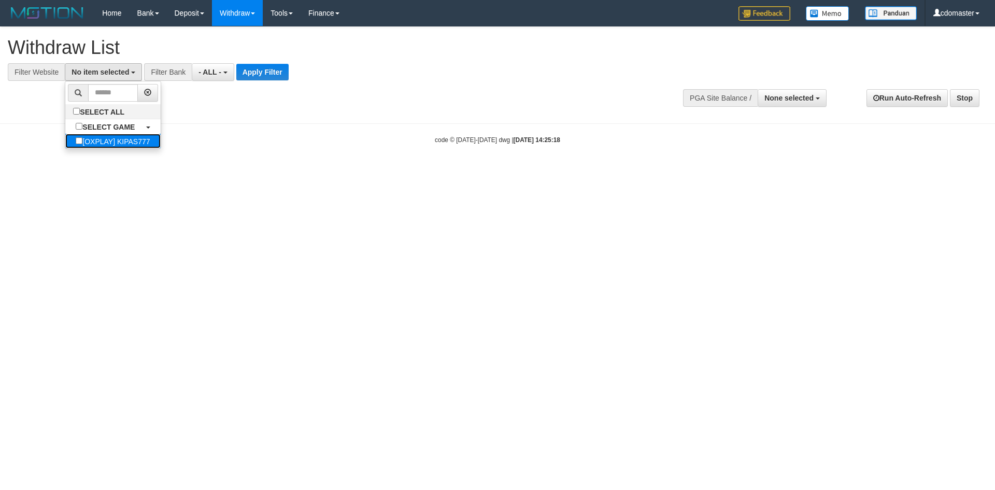
click at [102, 139] on label "[OXPLAY] KIPAS777" at bounding box center [112, 141] width 95 height 15
select select "****"
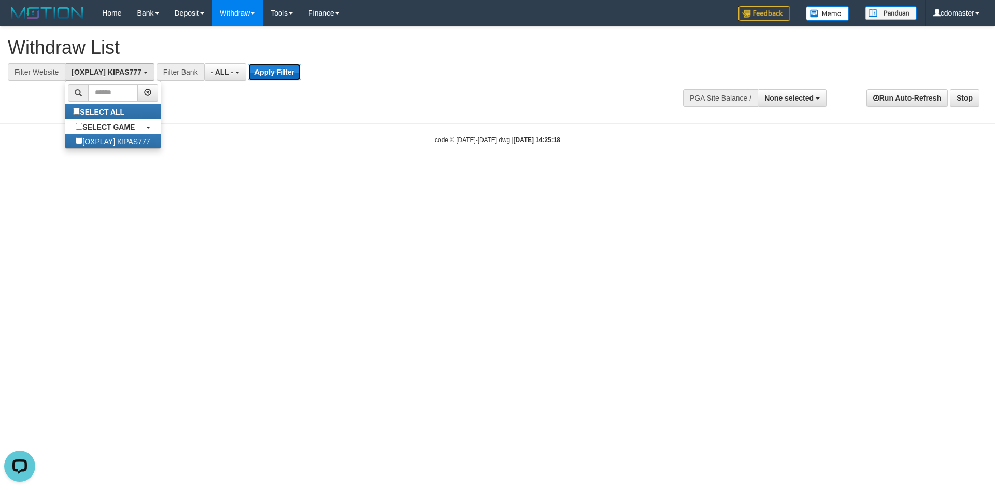
click at [277, 77] on button "Apply Filter" at bounding box center [274, 72] width 52 height 17
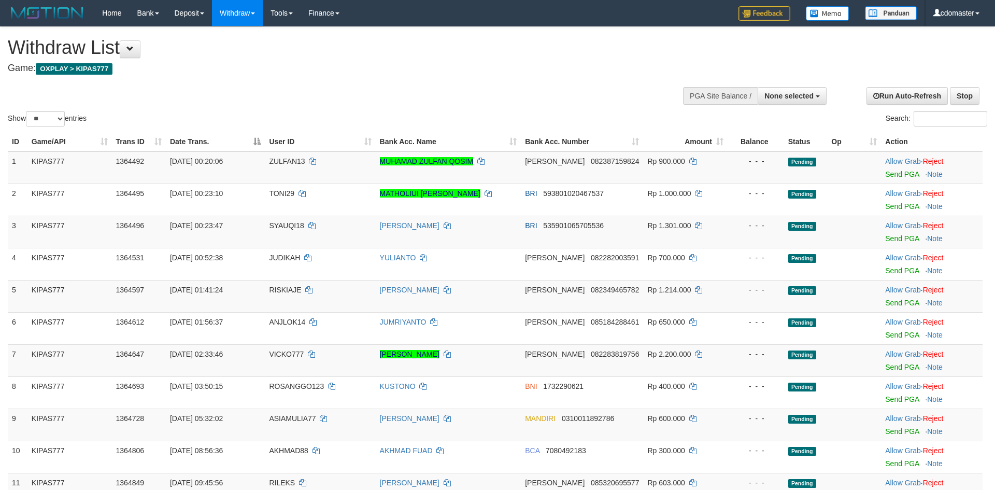
select select
select select "**"
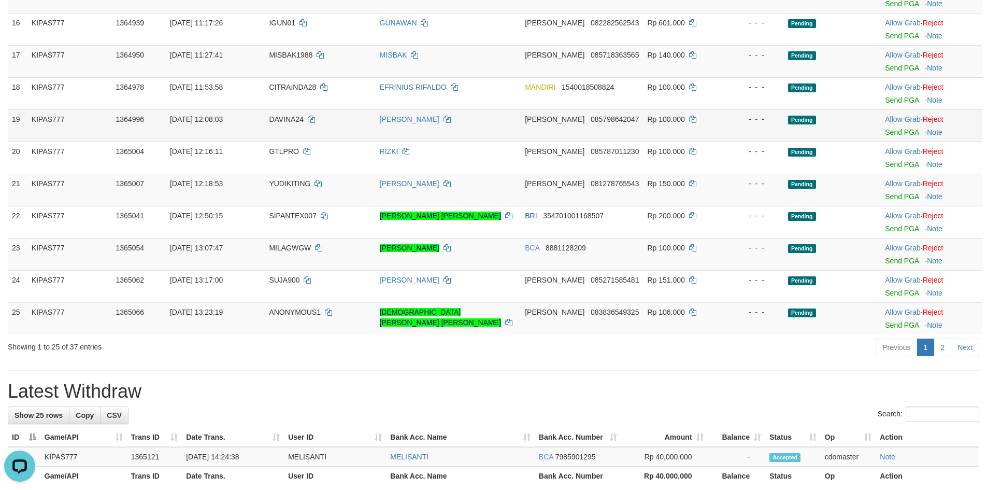
scroll to position [713, 0]
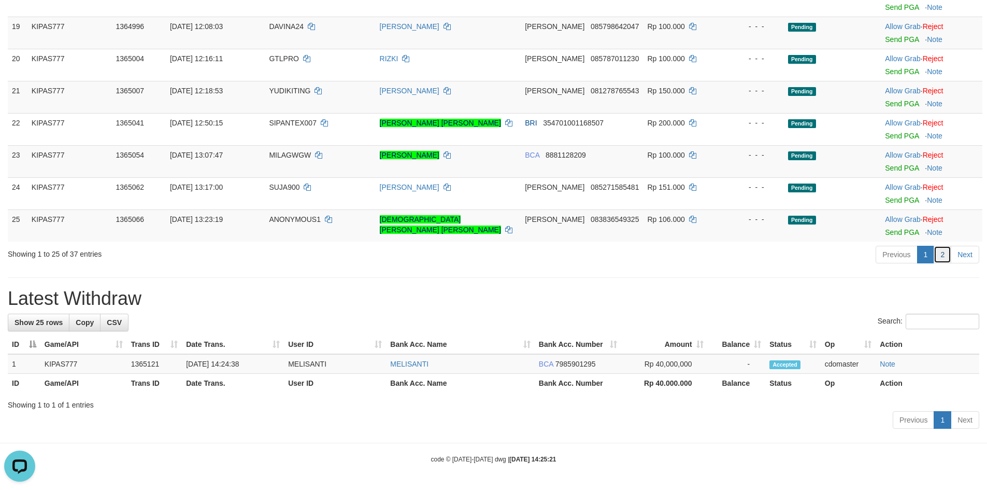
click at [941, 258] on link "2" at bounding box center [943, 255] width 18 height 18
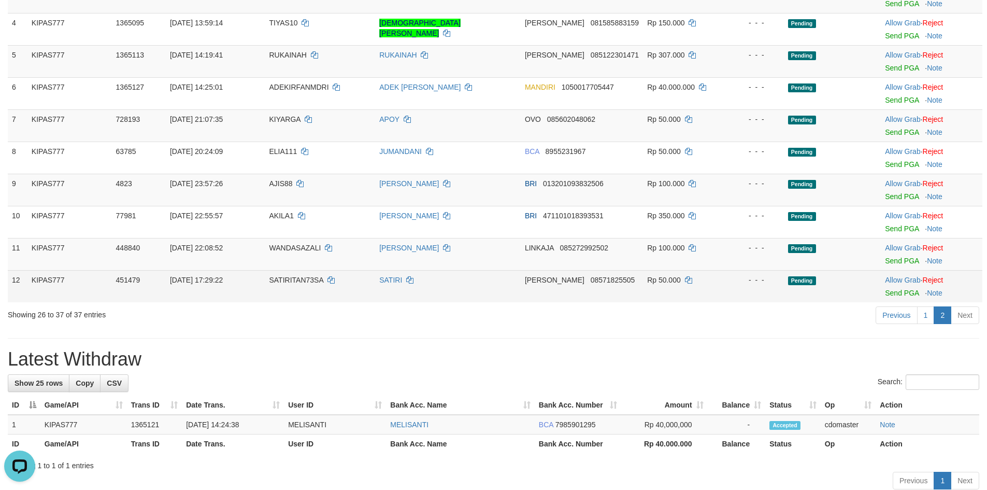
scroll to position [140, 0]
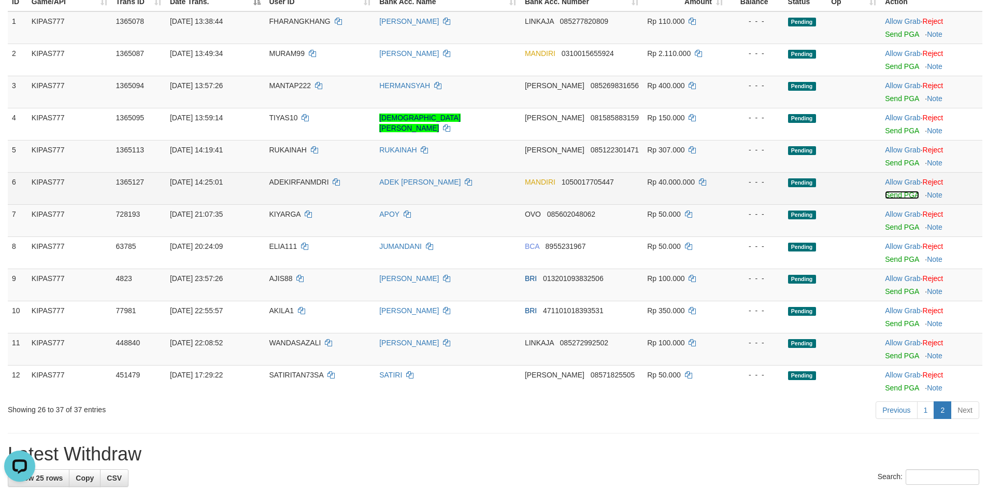
click at [901, 194] on link "Send PGA" at bounding box center [902, 195] width 34 height 8
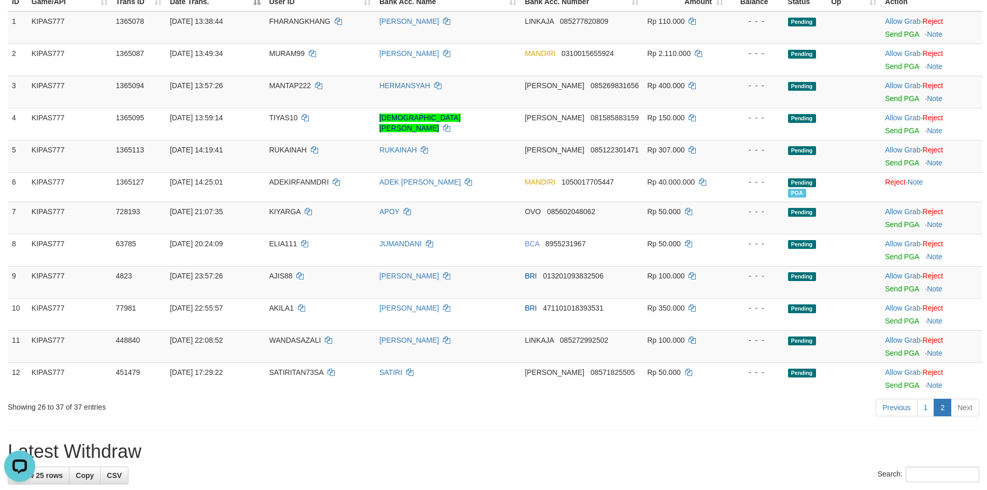
click at [529, 420] on div "**********" at bounding box center [493, 236] width 987 height 698
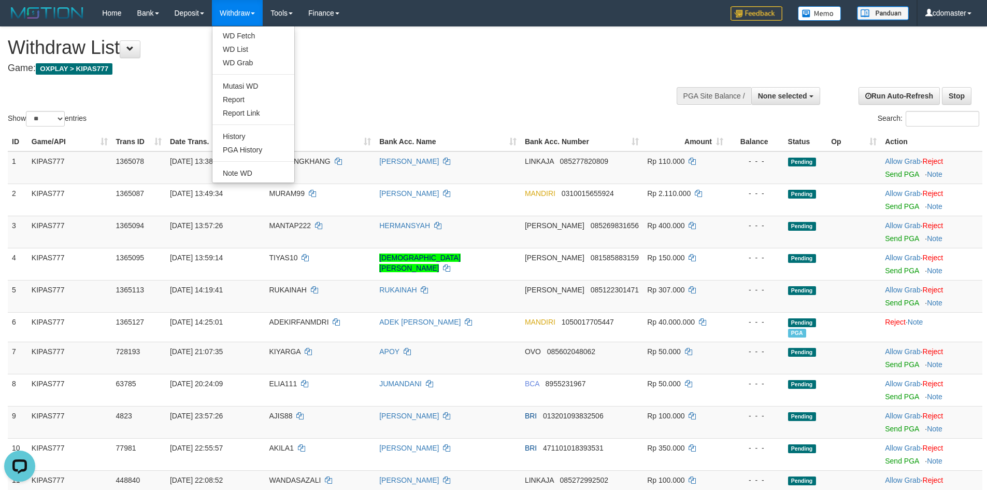
click at [239, 29] on ul "WD Fetch WD List WD Grab Mutasi WD Report Report Link History PGA History Note …" at bounding box center [253, 104] width 83 height 157
click at [248, 34] on link "WD Fetch" at bounding box center [253, 35] width 82 height 13
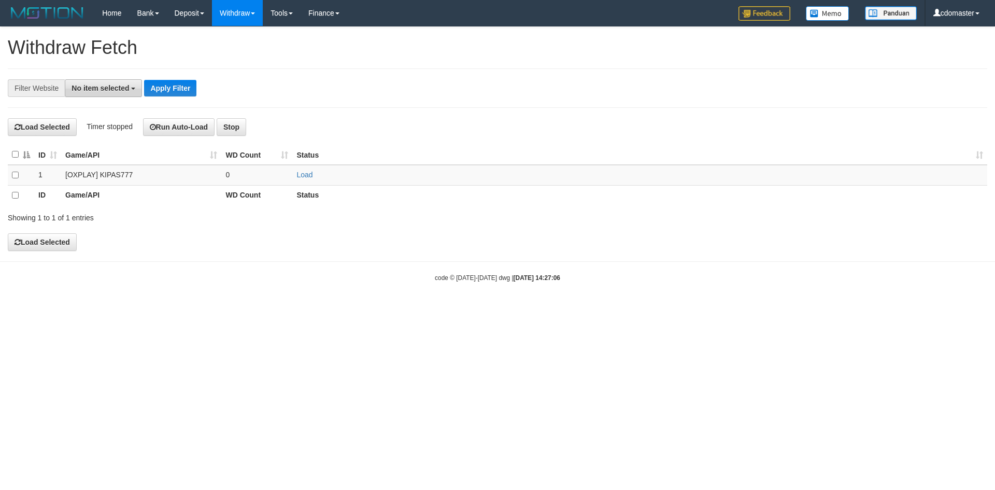
click at [84, 93] on button "No item selected" at bounding box center [103, 88] width 77 height 18
click at [97, 161] on label "[OXPLAY] KIPAS777" at bounding box center [112, 157] width 95 height 15
select select "****"
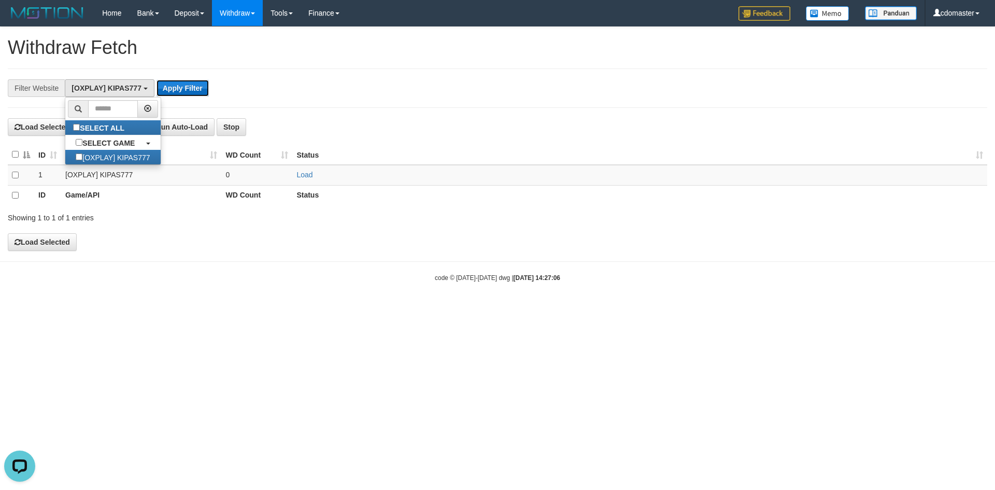
click at [193, 86] on button "Apply Filter" at bounding box center [183, 88] width 52 height 17
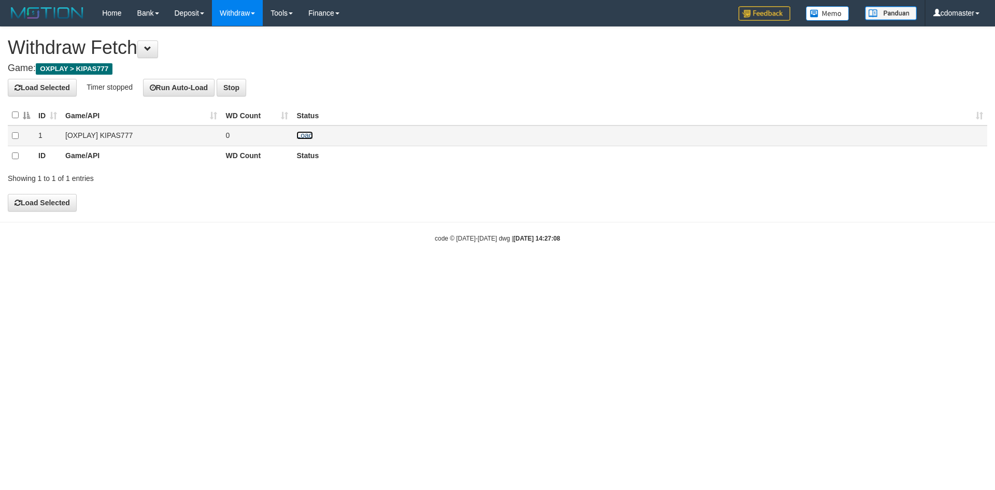
click at [302, 135] on link "Load" at bounding box center [304, 135] width 16 height 8
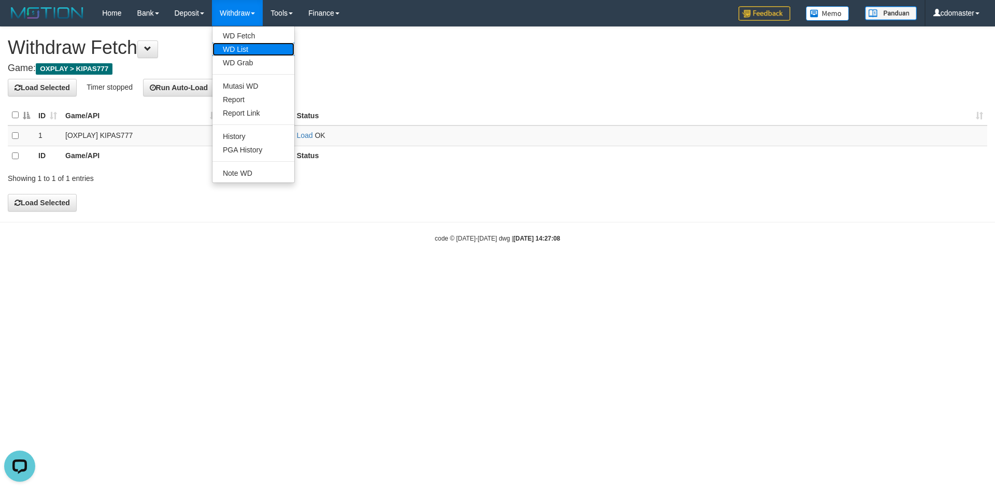
click at [250, 49] on link "WD List" at bounding box center [253, 48] width 82 height 13
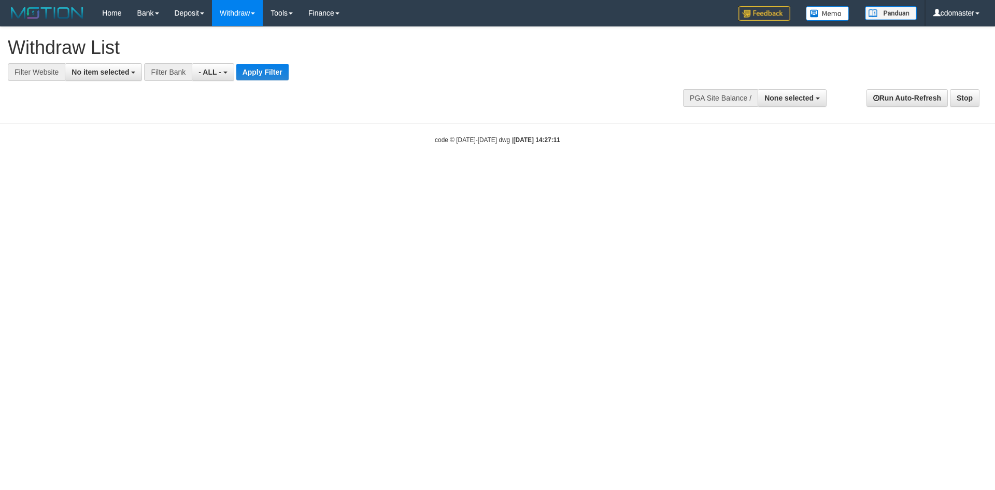
select select
click at [89, 73] on span "No item selected" at bounding box center [101, 72] width 58 height 8
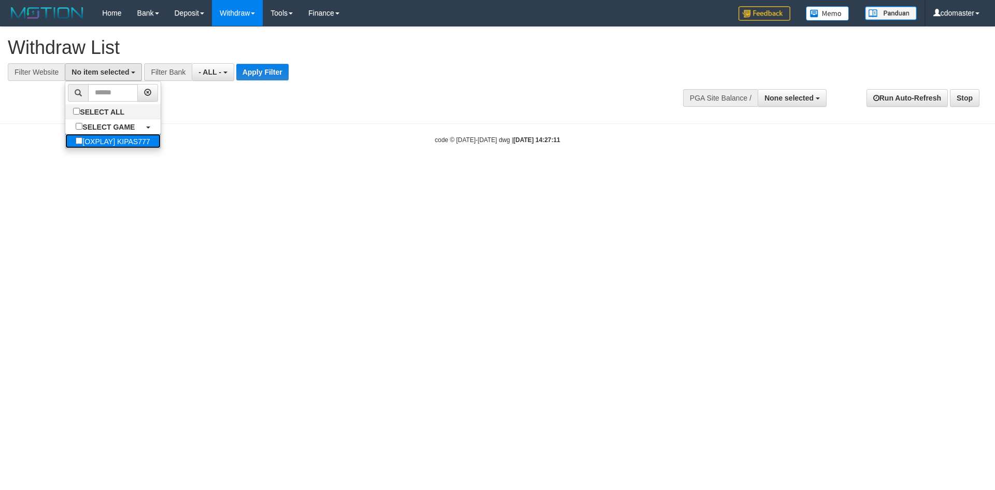
click at [100, 144] on label "[OXPLAY] KIPAS777" at bounding box center [112, 141] width 95 height 15
select select "****"
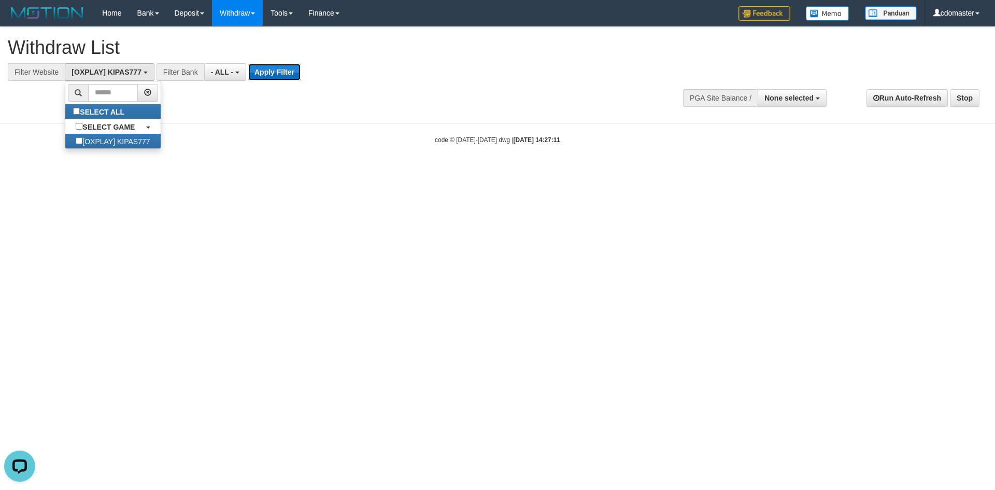
click at [275, 74] on button "Apply Filter" at bounding box center [274, 72] width 52 height 17
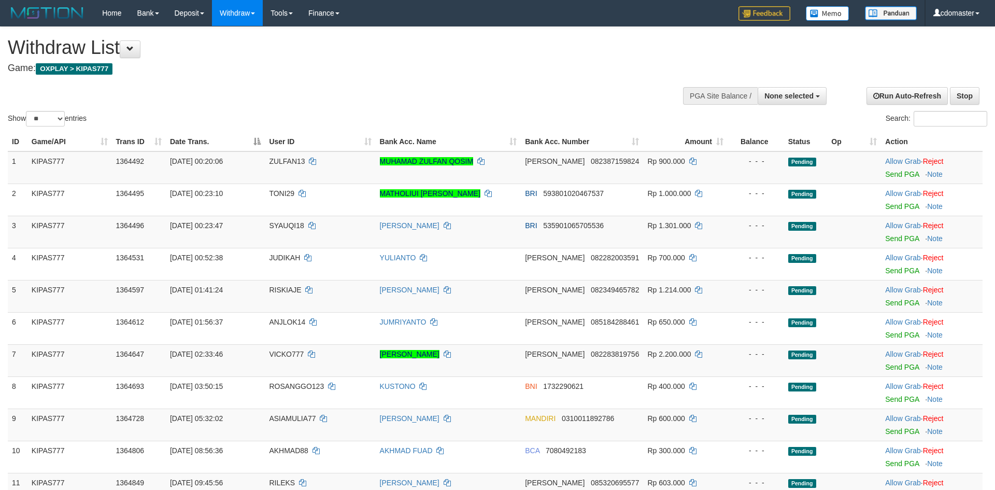
select select
select select "**"
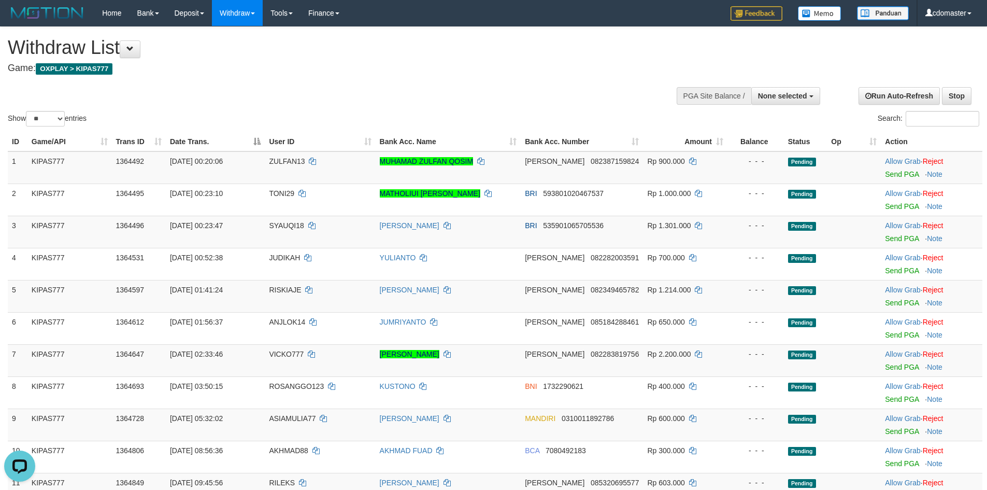
scroll to position [713, 0]
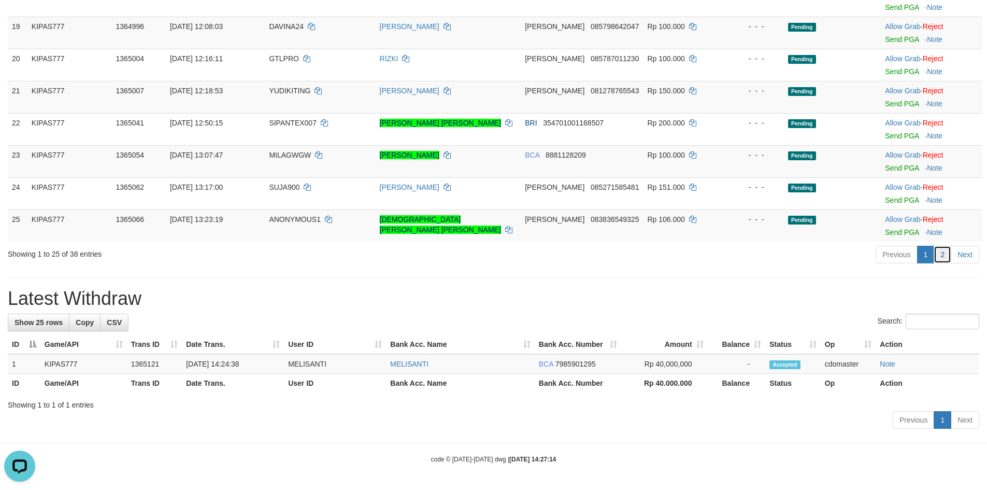
click at [944, 256] on link "2" at bounding box center [943, 255] width 18 height 18
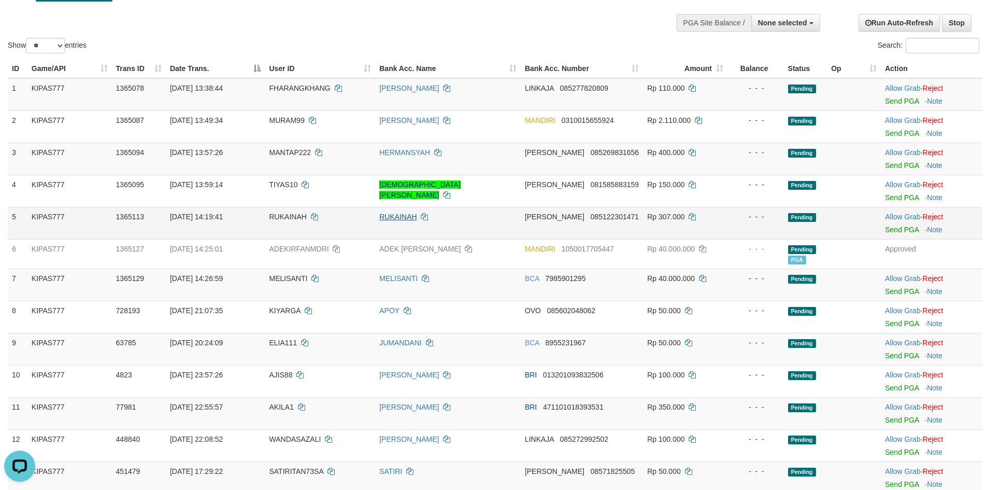
scroll to position [0, 0]
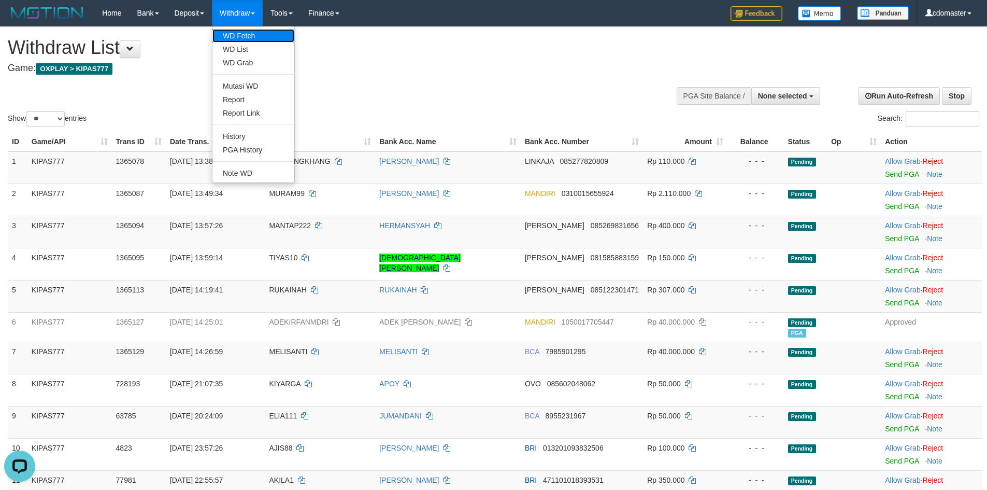
click at [233, 38] on link "WD Fetch" at bounding box center [253, 35] width 82 height 13
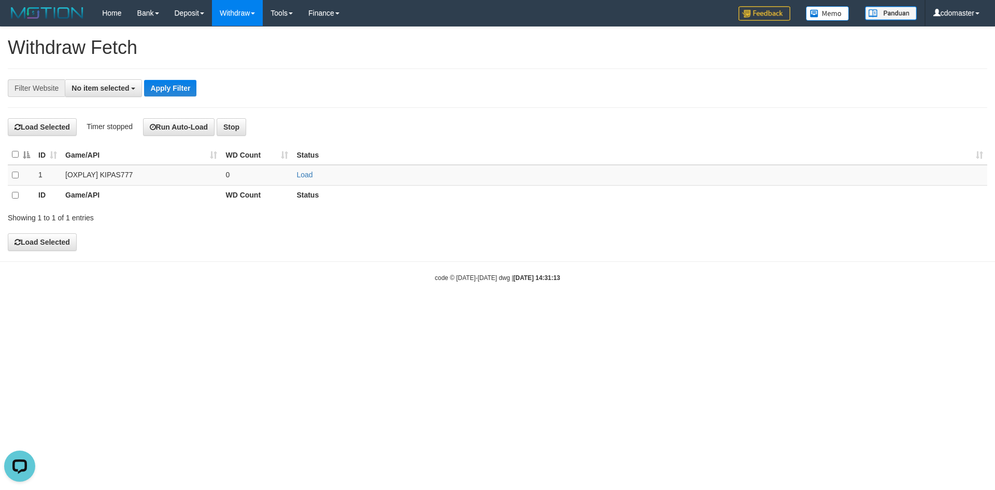
click at [84, 97] on div "**********" at bounding box center [497, 87] width 979 height 39
click at [101, 93] on button "No item selected" at bounding box center [103, 88] width 77 height 18
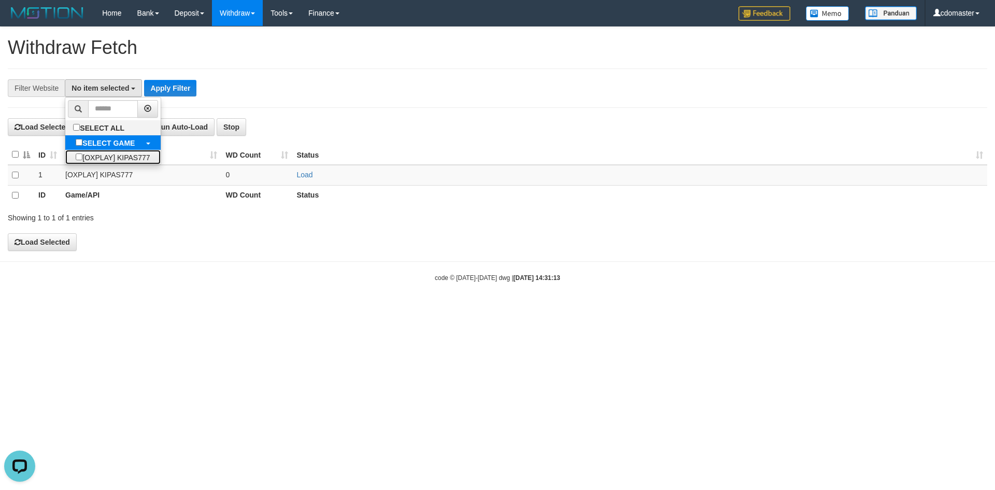
drag, startPoint x: 110, startPoint y: 157, endPoint x: 144, endPoint y: 136, distance: 39.8
click at [110, 157] on label "[OXPLAY] KIPAS777" at bounding box center [112, 157] width 95 height 15
select select "****"
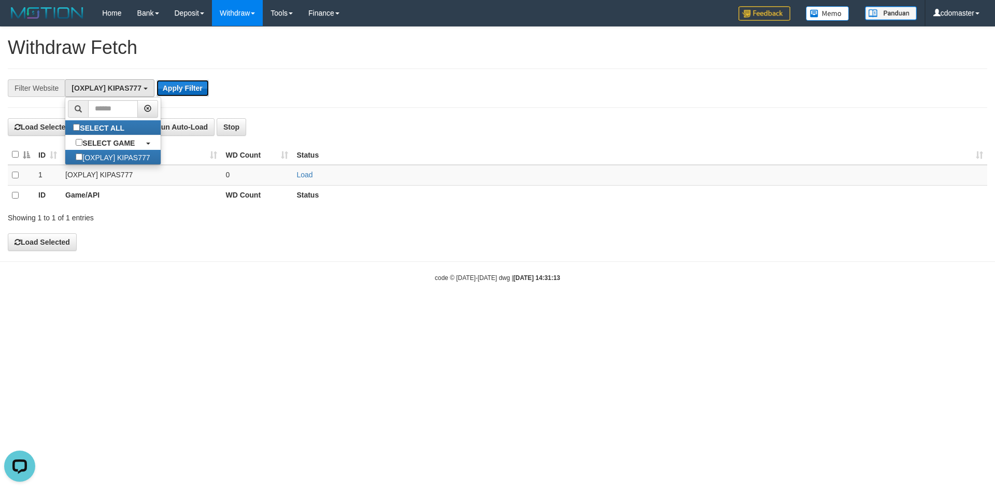
click at [176, 91] on button "Apply Filter" at bounding box center [183, 88] width 52 height 17
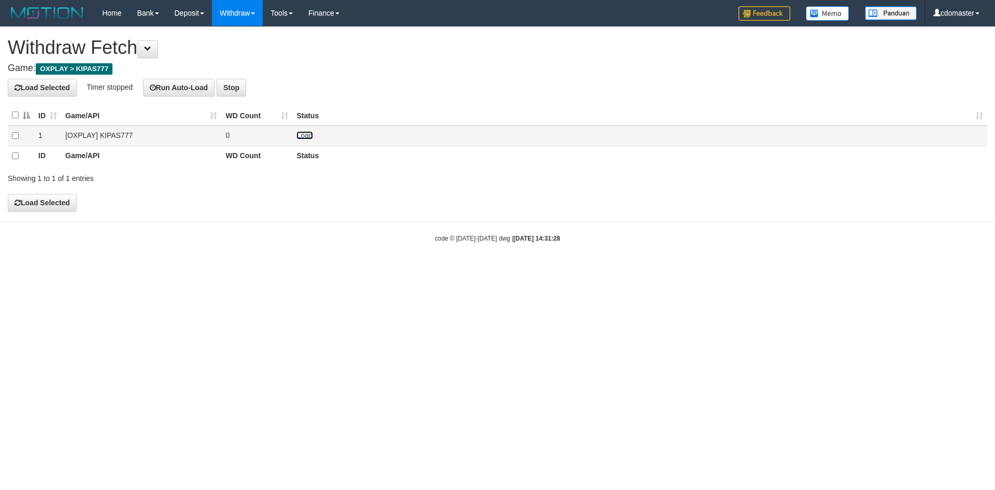
click at [304, 137] on link "Load" at bounding box center [304, 135] width 16 height 8
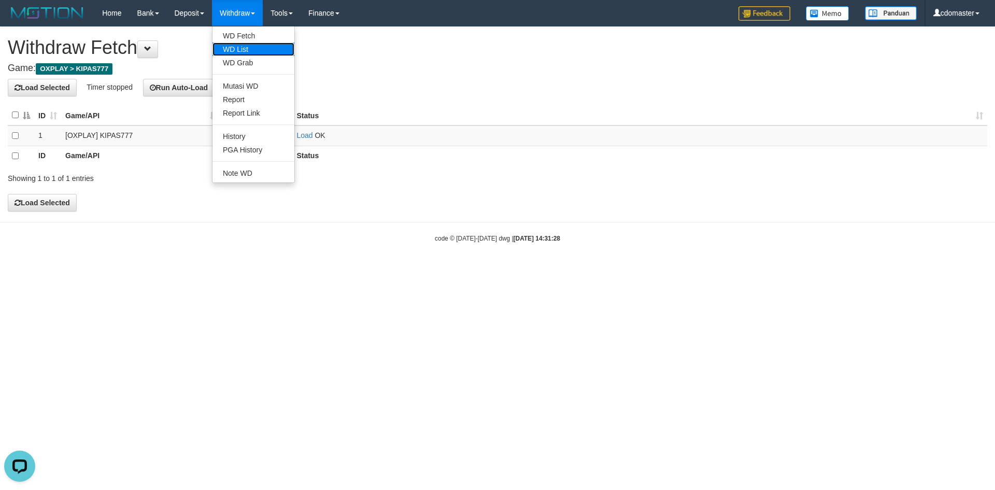
click at [240, 45] on link "WD List" at bounding box center [253, 48] width 82 height 13
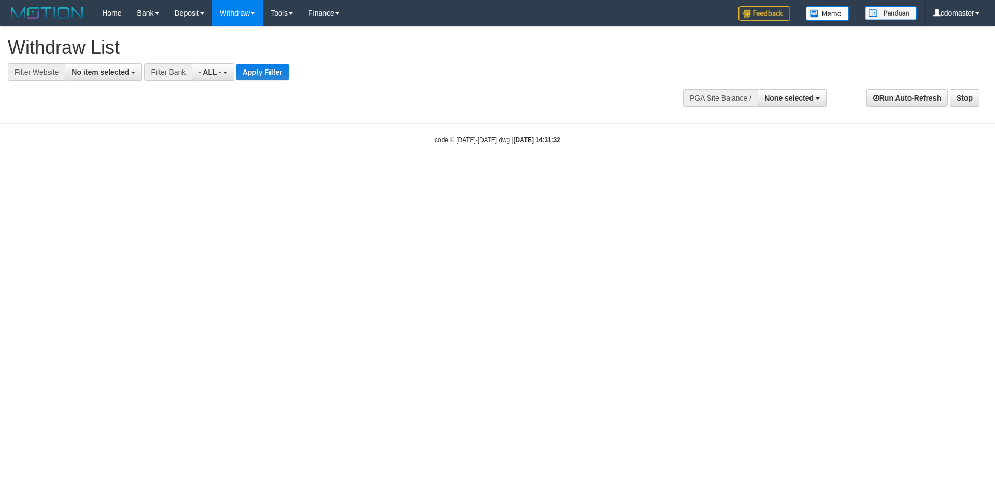
select select
click at [101, 68] on span "No item selected" at bounding box center [101, 72] width 58 height 8
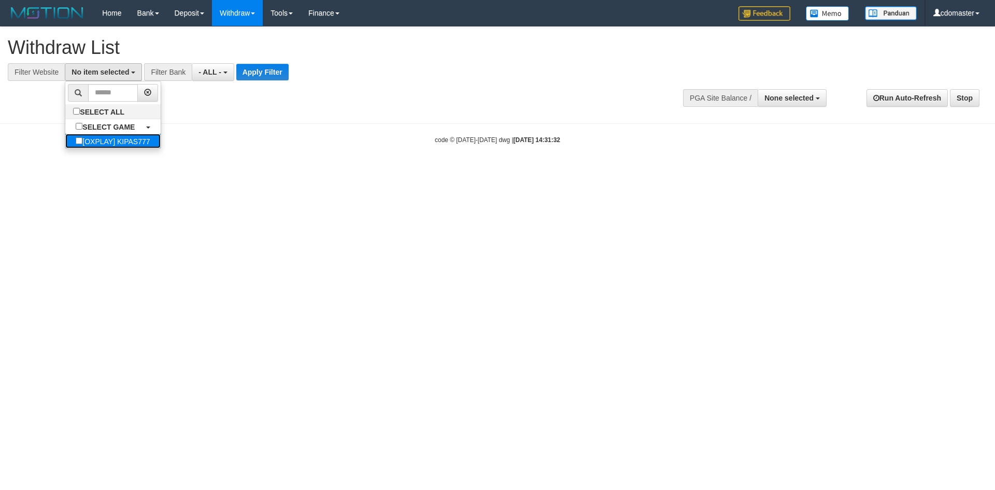
click at [122, 135] on label "[OXPLAY] KIPAS777" at bounding box center [112, 141] width 95 height 15
select select "****"
drag, startPoint x: 248, startPoint y: 84, endPoint x: 262, endPoint y: 77, distance: 15.3
click at [250, 84] on div "**********" at bounding box center [497, 70] width 995 height 86
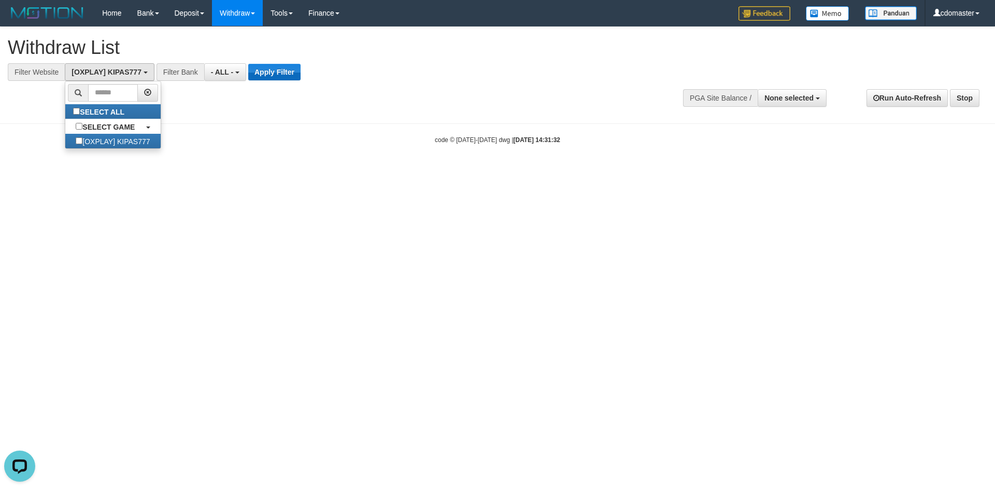
scroll to position [0, 0]
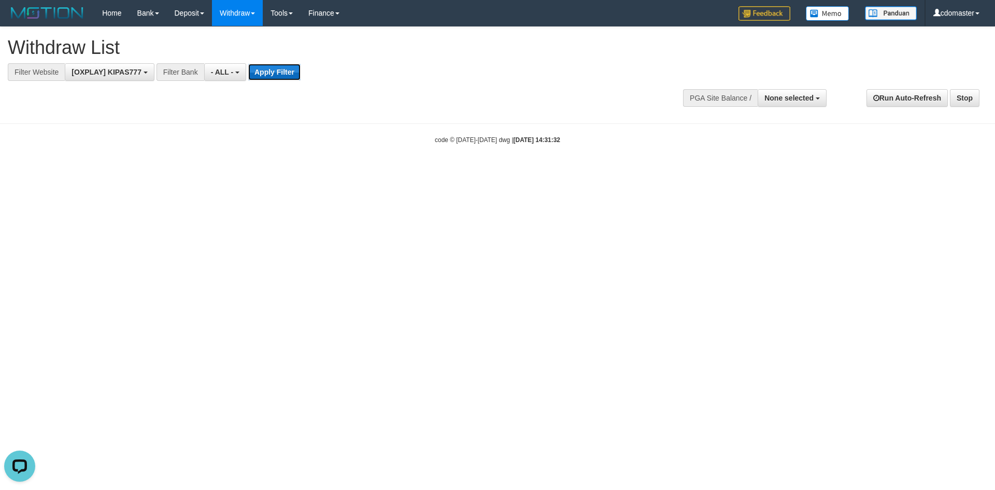
click at [262, 77] on button "Apply Filter" at bounding box center [274, 72] width 52 height 17
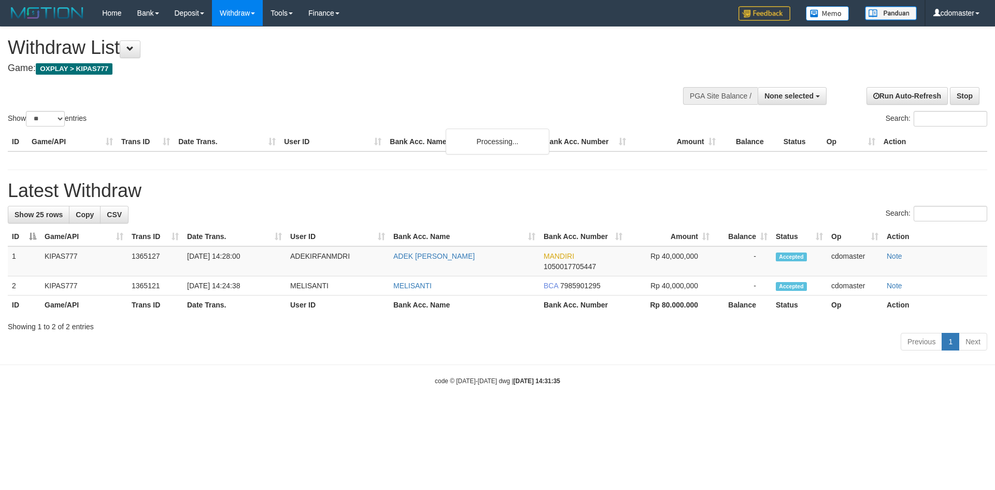
select select
select select "**"
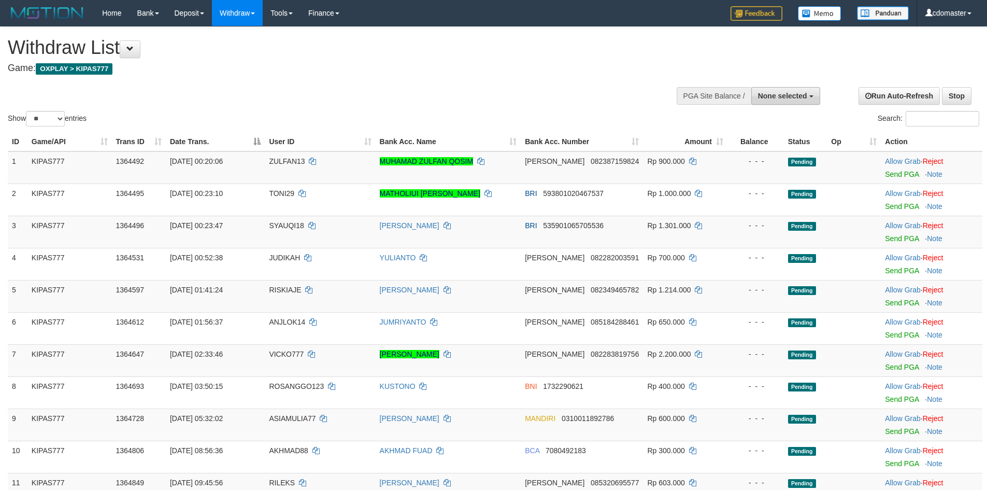
click at [771, 95] on span "None selected" at bounding box center [782, 96] width 49 height 8
click at [508, 96] on div "Show ** ** ** *** entries Search:" at bounding box center [493, 78] width 987 height 102
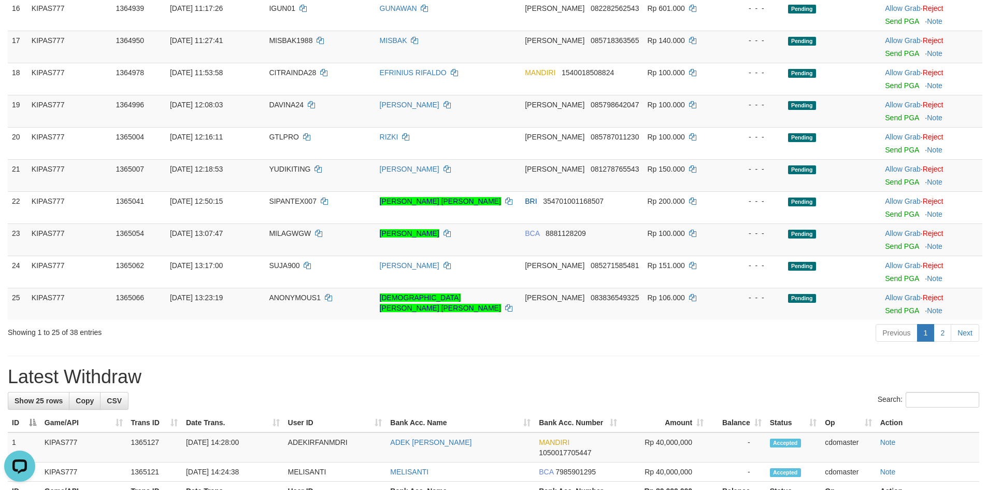
scroll to position [743, 0]
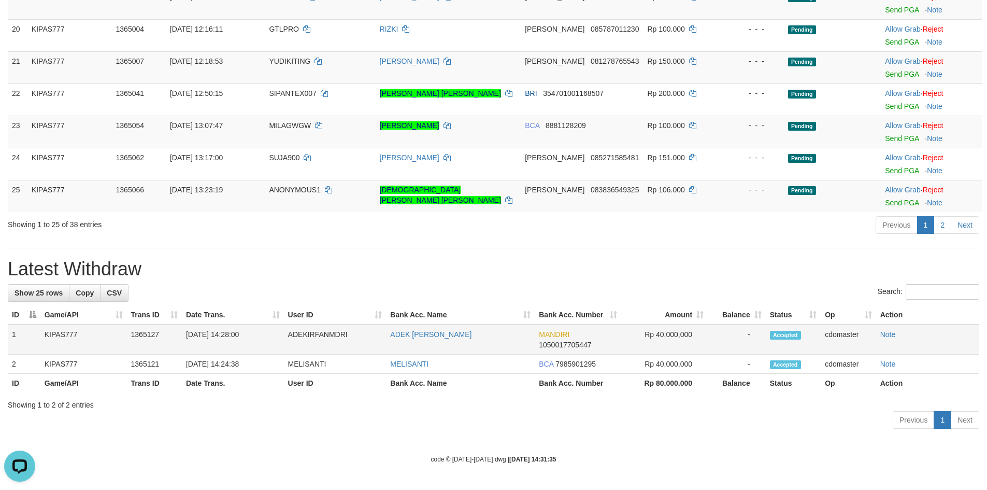
click at [331, 336] on td "ADEKIRFANMDRI" at bounding box center [335, 339] width 103 height 30
click at [336, 336] on td "ADEKIRFANMDRI" at bounding box center [335, 339] width 103 height 30
copy td "ADEKIRFANMDRI"
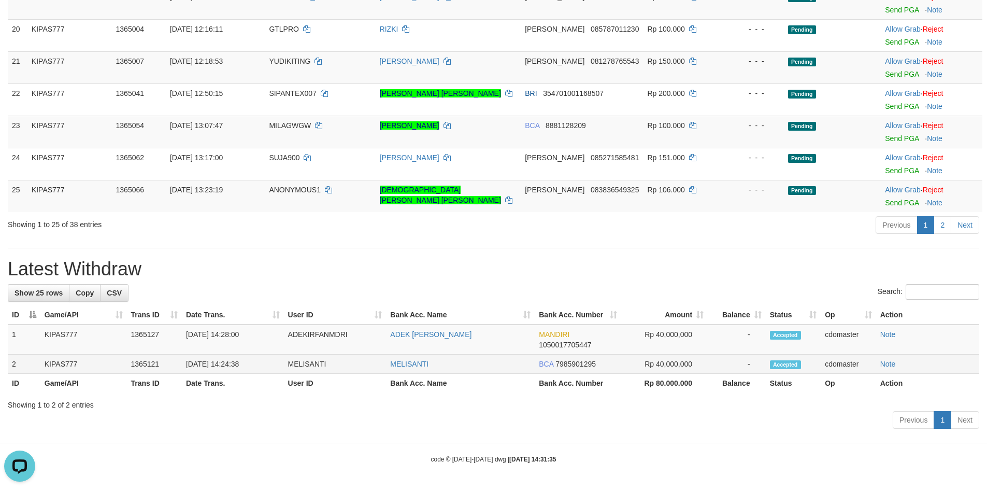
click at [307, 361] on td "MELISANTI" at bounding box center [335, 363] width 103 height 19
copy td "MELISANTI"
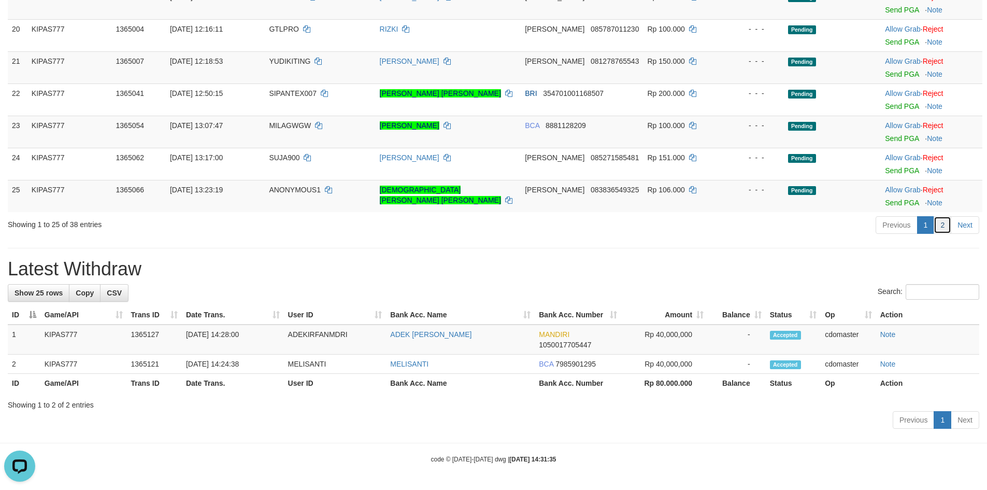
click at [942, 226] on link "2" at bounding box center [943, 225] width 18 height 18
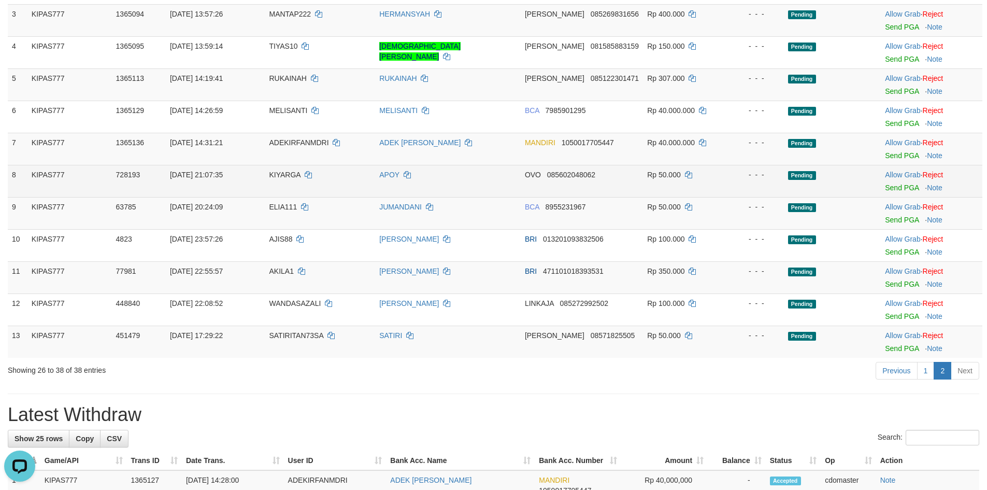
scroll to position [194, 0]
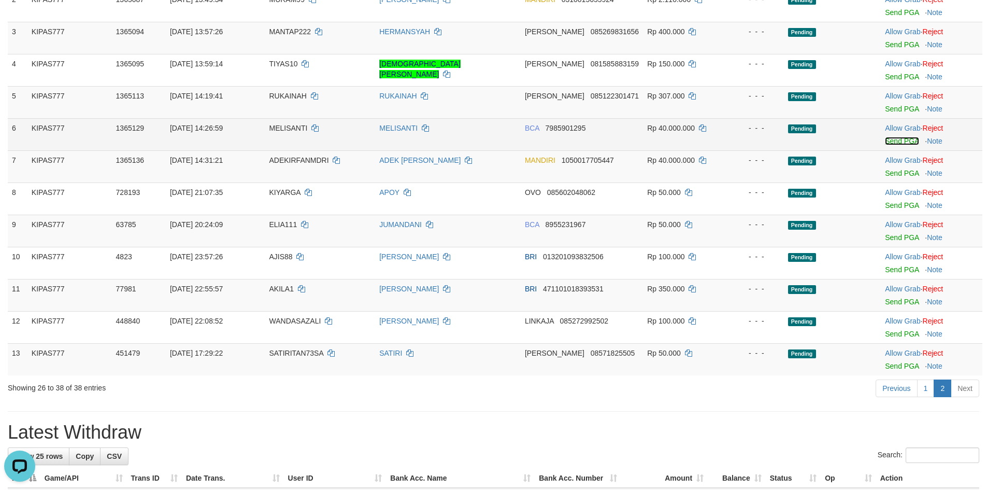
click at [904, 141] on link "Send PGA" at bounding box center [902, 141] width 34 height 8
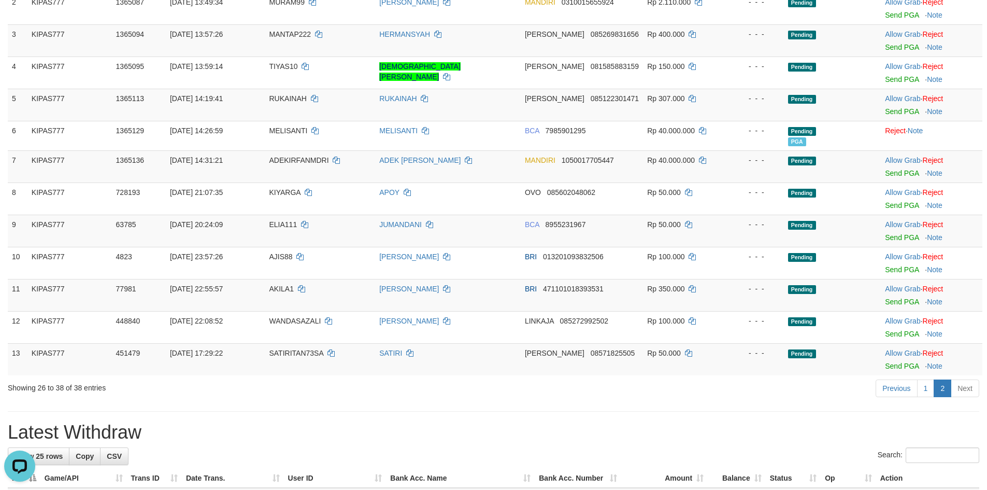
click at [577, 416] on div "**********" at bounding box center [493, 216] width 987 height 760
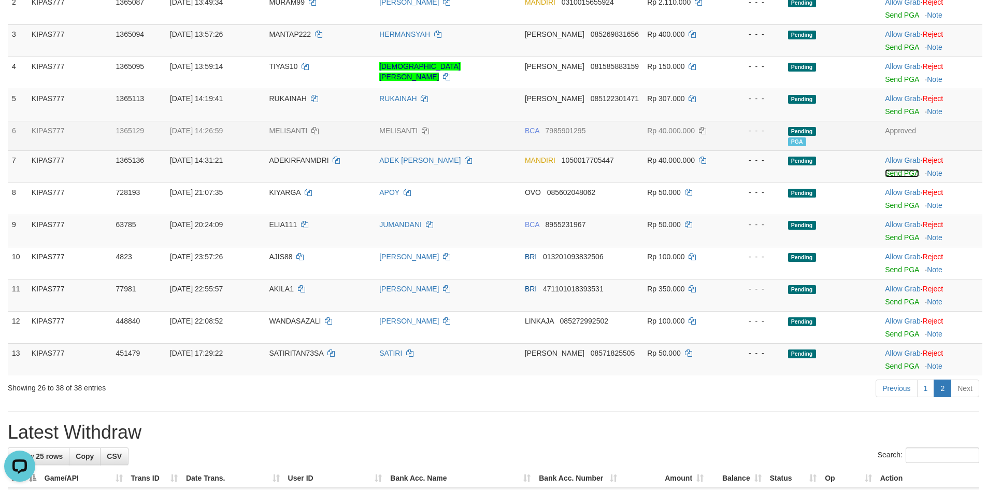
drag, startPoint x: 899, startPoint y: 172, endPoint x: 541, endPoint y: 146, distance: 359.0
click at [899, 172] on link "Send PGA" at bounding box center [902, 173] width 34 height 8
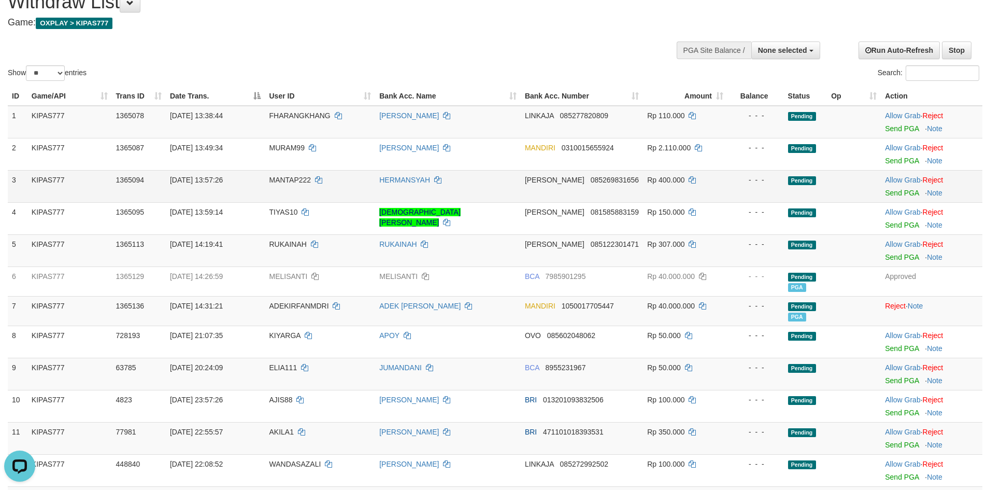
scroll to position [0, 0]
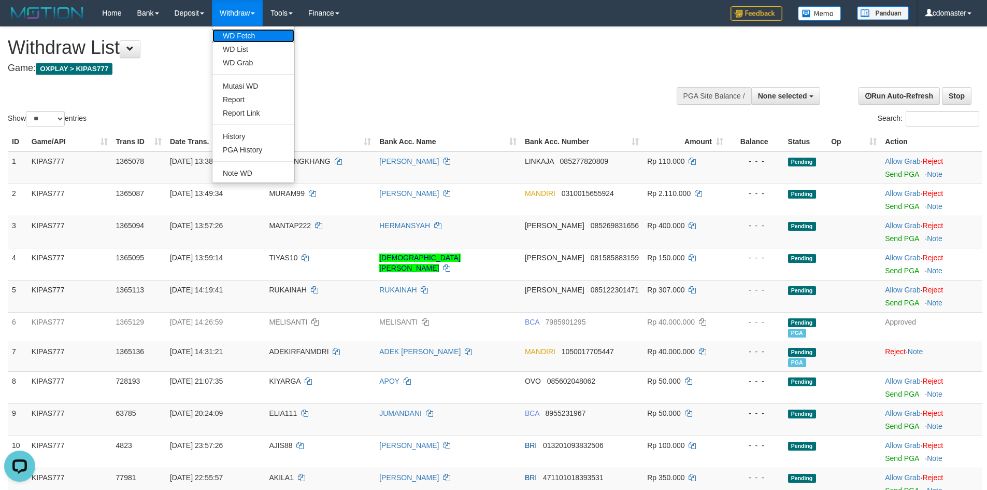
click at [255, 30] on link "WD Fetch" at bounding box center [253, 35] width 82 height 13
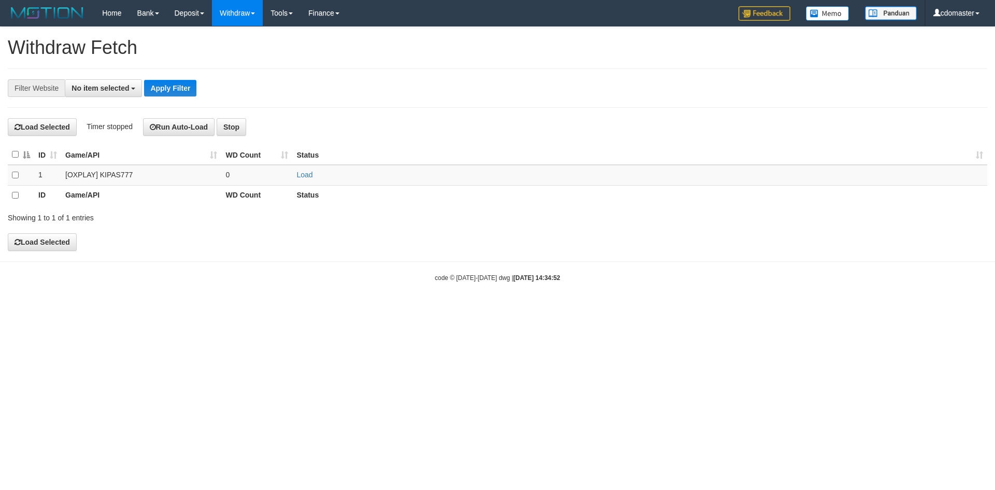
click at [63, 89] on div "Filter Website" at bounding box center [36, 88] width 57 height 18
click at [87, 90] on span "No item selected" at bounding box center [101, 88] width 58 height 8
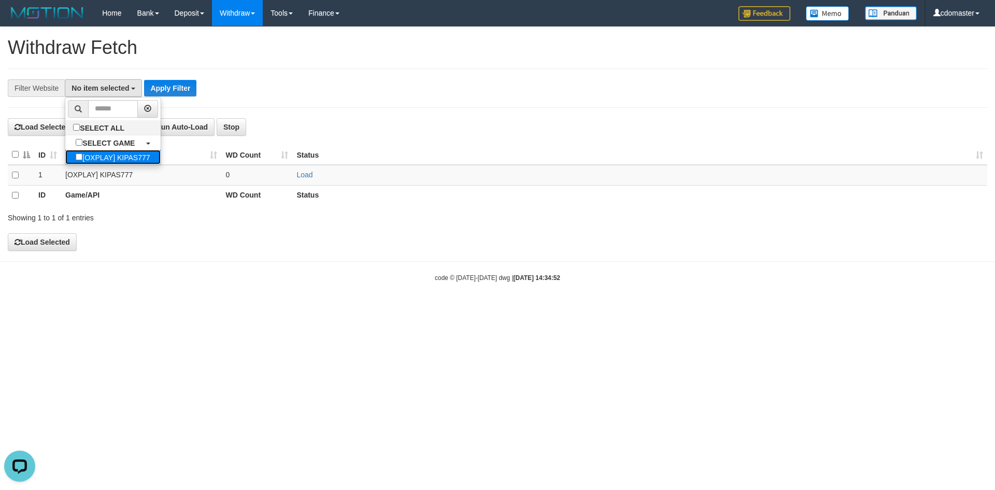
click at [104, 159] on label "[OXPLAY] KIPAS777" at bounding box center [112, 157] width 95 height 15
select select "****"
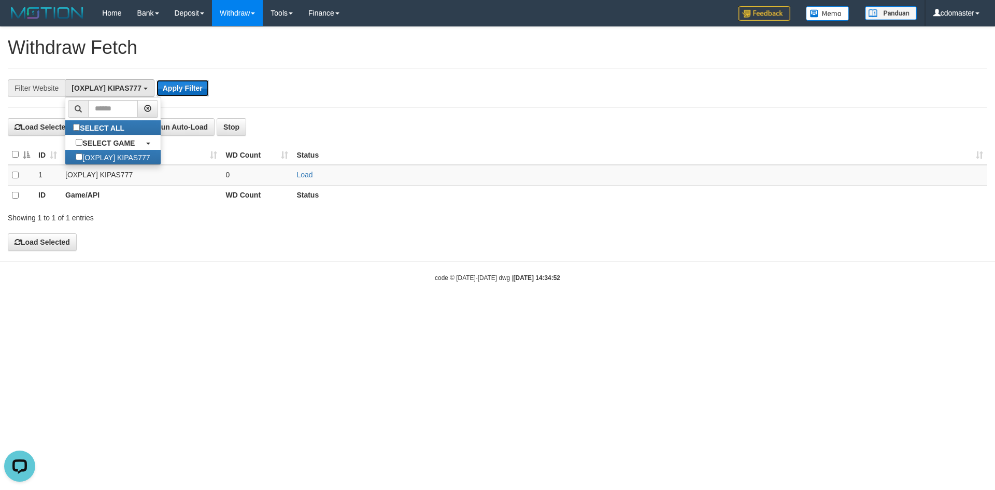
click at [188, 89] on button "Apply Filter" at bounding box center [183, 88] width 52 height 17
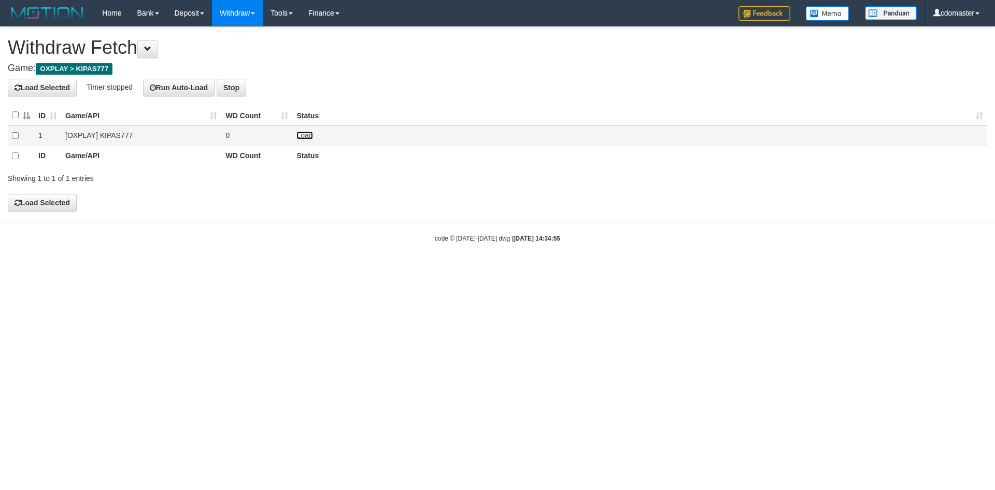
click at [309, 139] on link "Load" at bounding box center [304, 135] width 16 height 8
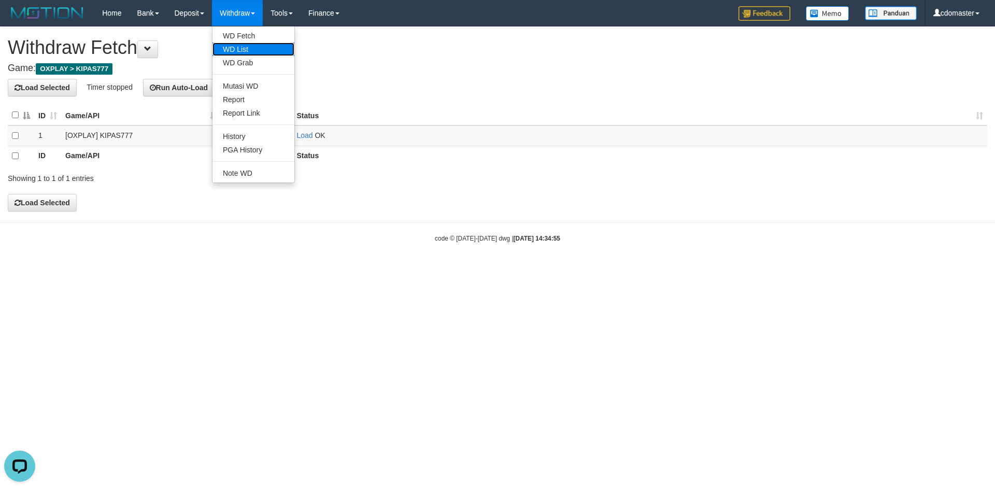
click at [255, 50] on link "WD List" at bounding box center [253, 48] width 82 height 13
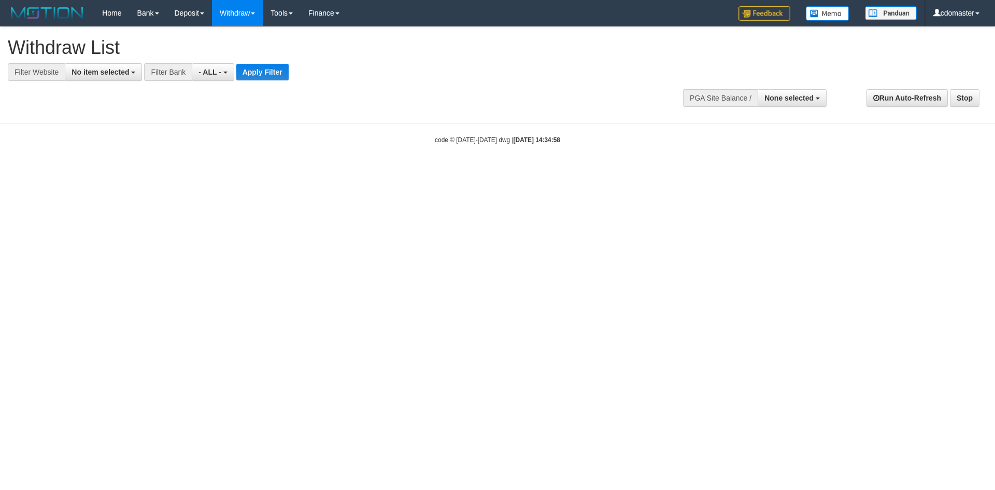
select select
click at [783, 103] on button "None selected" at bounding box center [792, 98] width 69 height 18
drag, startPoint x: 419, startPoint y: 52, endPoint x: 236, endPoint y: 86, distance: 186.0
click at [419, 52] on h1 "Withdraw List" at bounding box center [330, 47] width 645 height 21
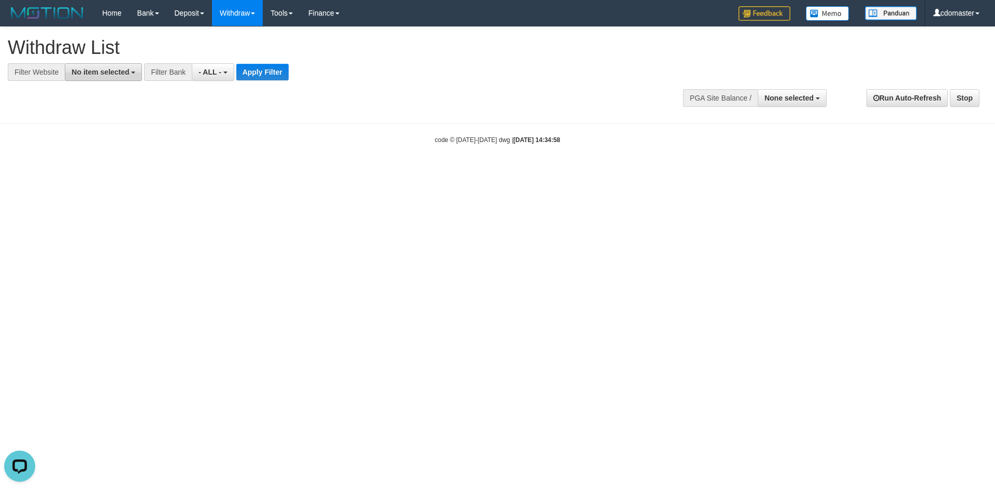
click at [76, 70] on span "No item selected" at bounding box center [101, 72] width 58 height 8
click at [111, 144] on label "[OXPLAY] KIPAS777" at bounding box center [112, 141] width 95 height 15
select select "****"
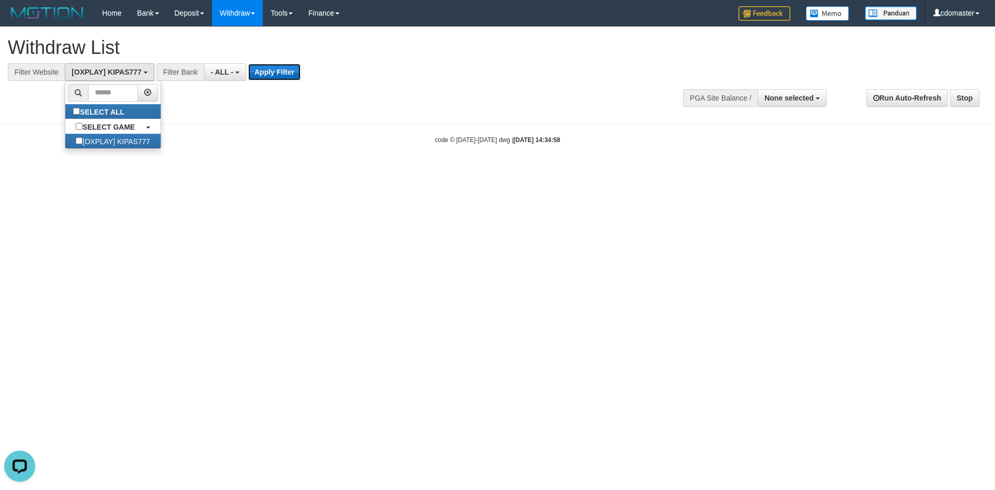
click at [268, 75] on button "Apply Filter" at bounding box center [274, 72] width 52 height 17
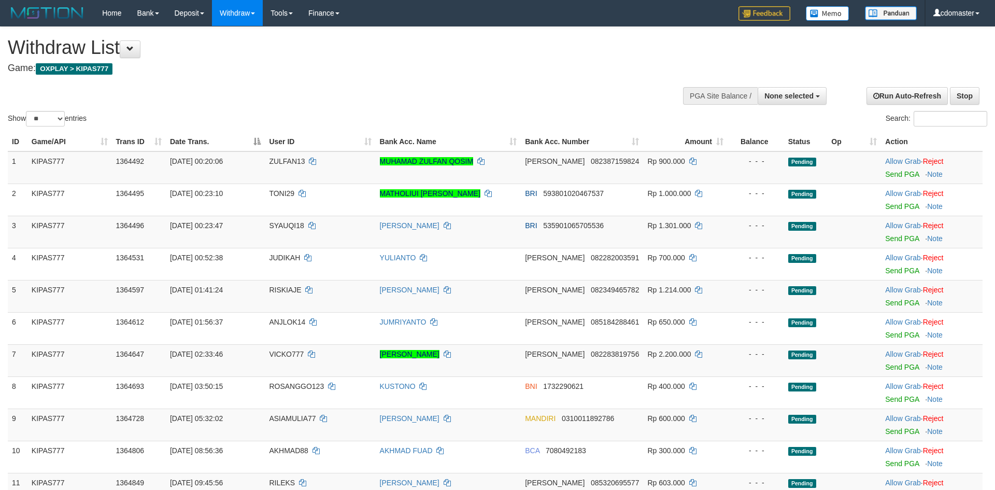
select select
select select "**"
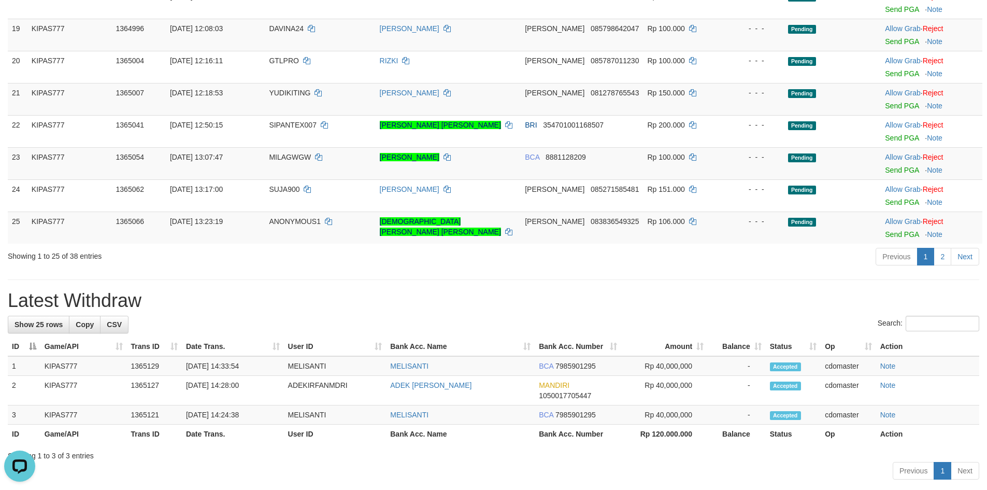
scroll to position [762, 0]
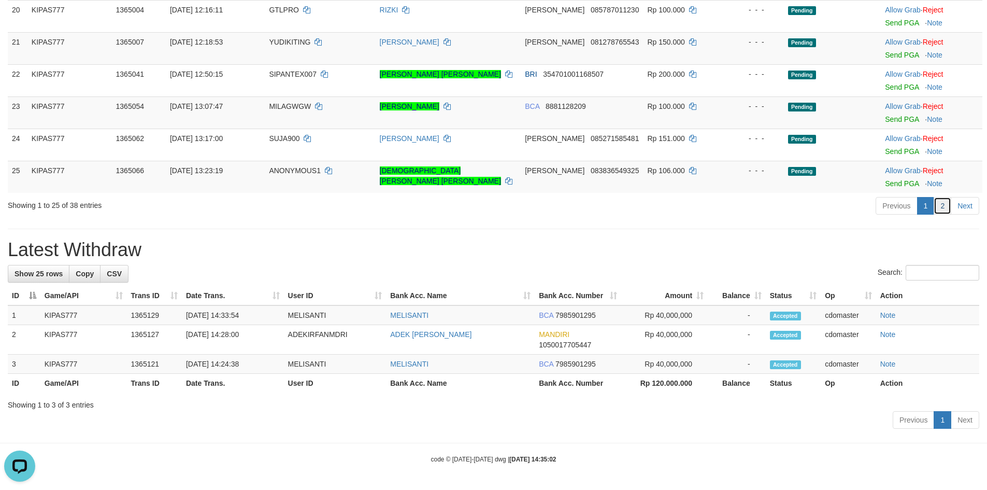
click at [942, 206] on link "2" at bounding box center [943, 206] width 18 height 18
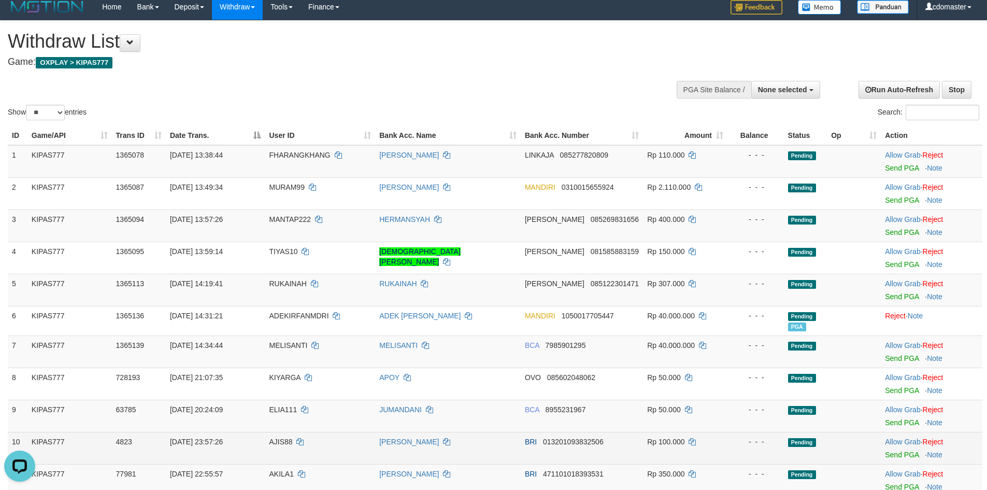
scroll to position [0, 0]
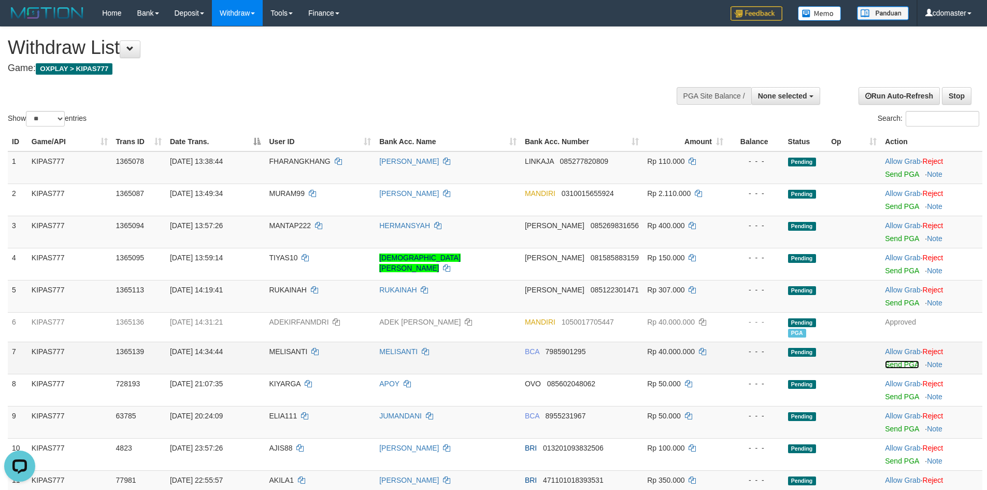
click at [906, 365] on link "Send PGA" at bounding box center [902, 364] width 34 height 8
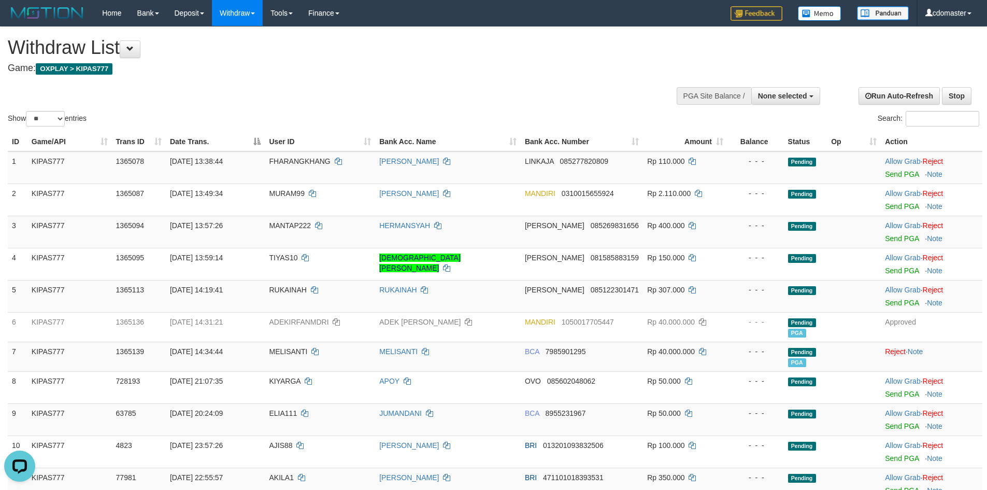
click at [689, 68] on div "Show ** ** ** *** entries Search:" at bounding box center [493, 78] width 987 height 102
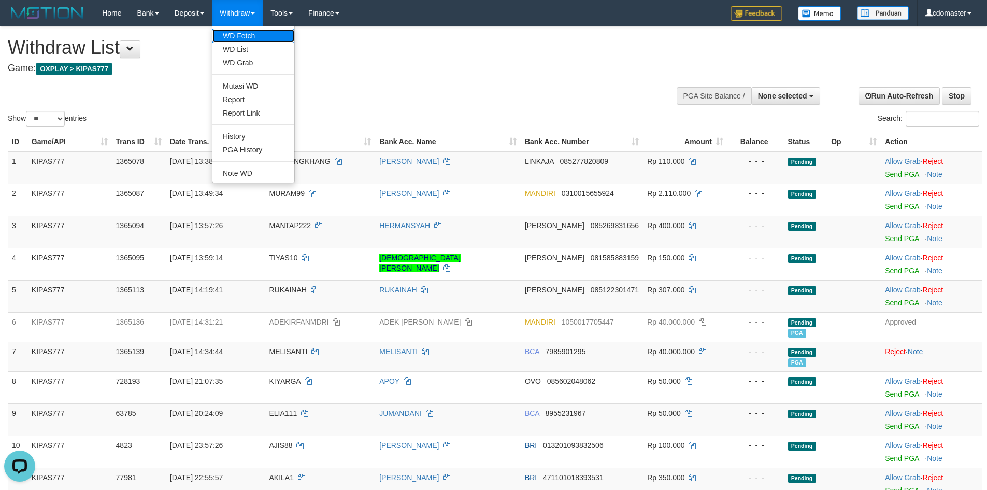
click at [245, 33] on link "WD Fetch" at bounding box center [253, 35] width 82 height 13
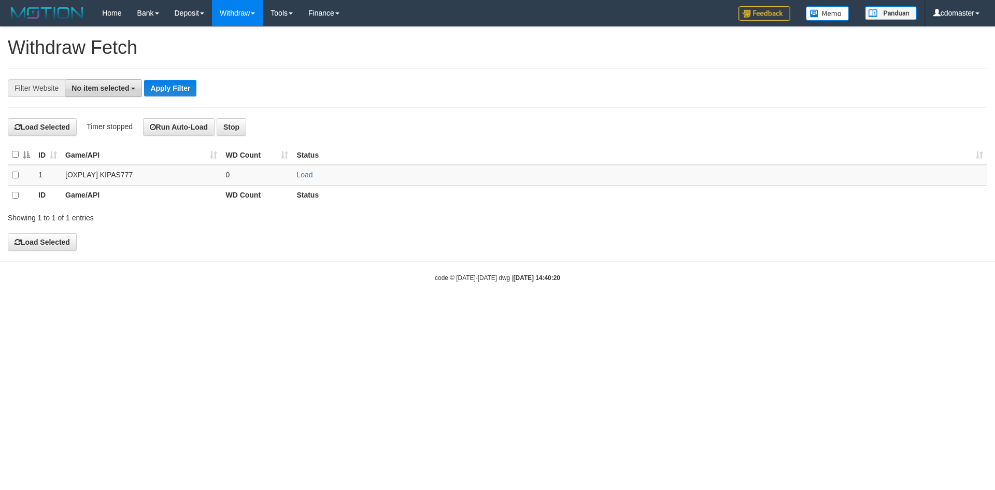
click at [122, 92] on span "No item selected" at bounding box center [101, 88] width 58 height 8
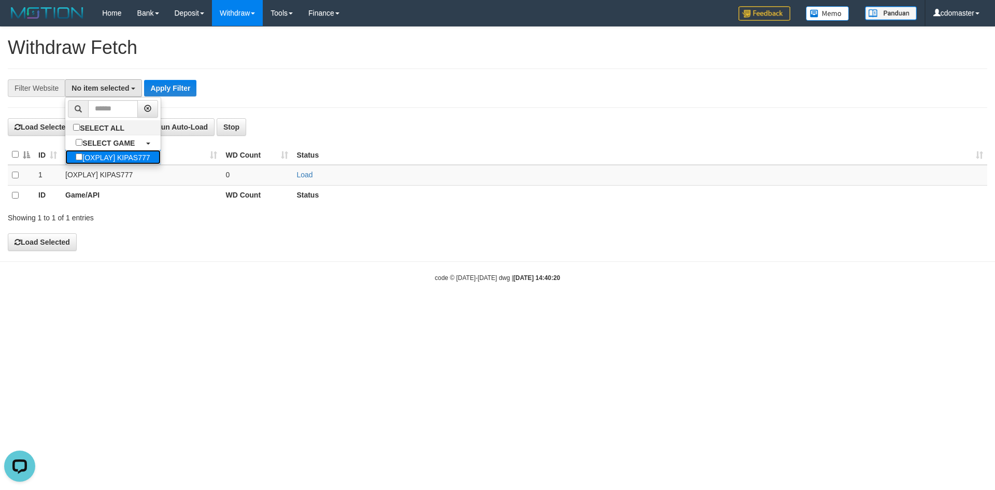
click at [123, 161] on label "[OXPLAY] KIPAS777" at bounding box center [112, 157] width 95 height 15
select select "****"
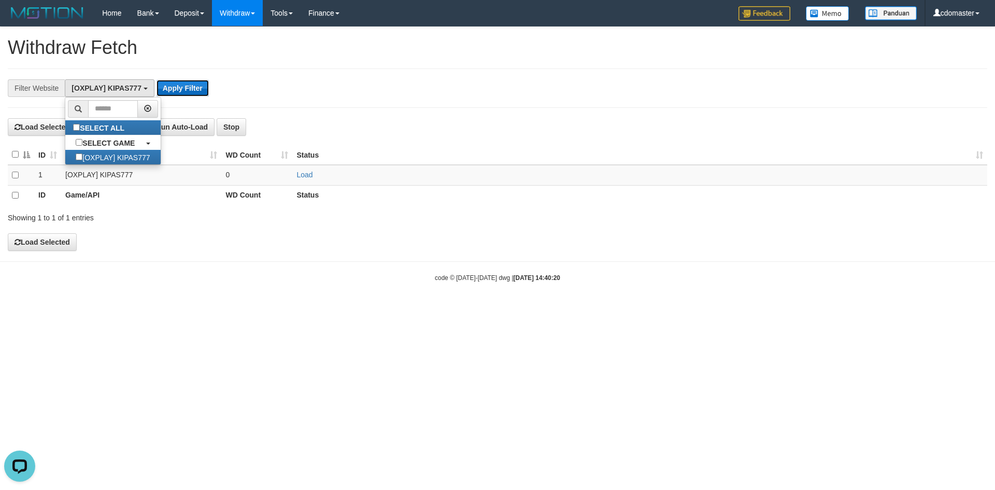
click at [179, 81] on button "Apply Filter" at bounding box center [183, 88] width 52 height 17
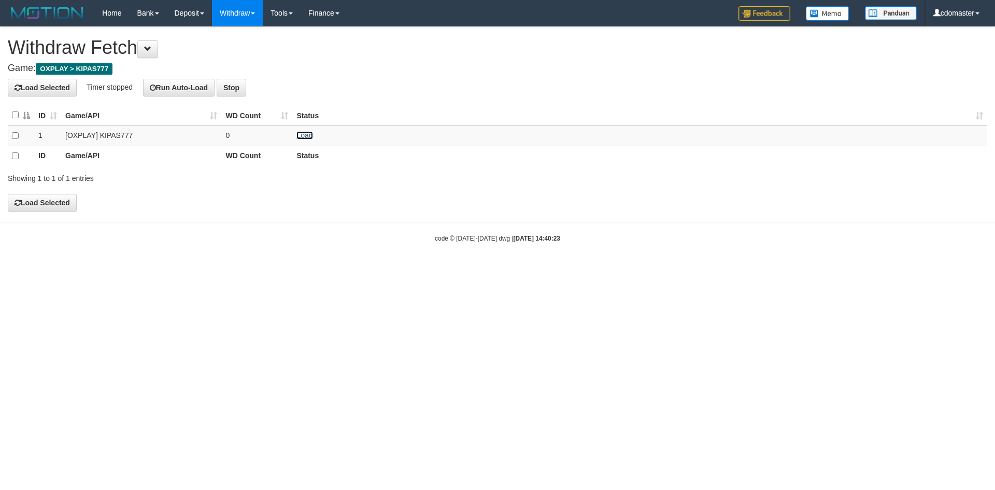
click at [302, 134] on link "Load" at bounding box center [304, 135] width 16 height 8
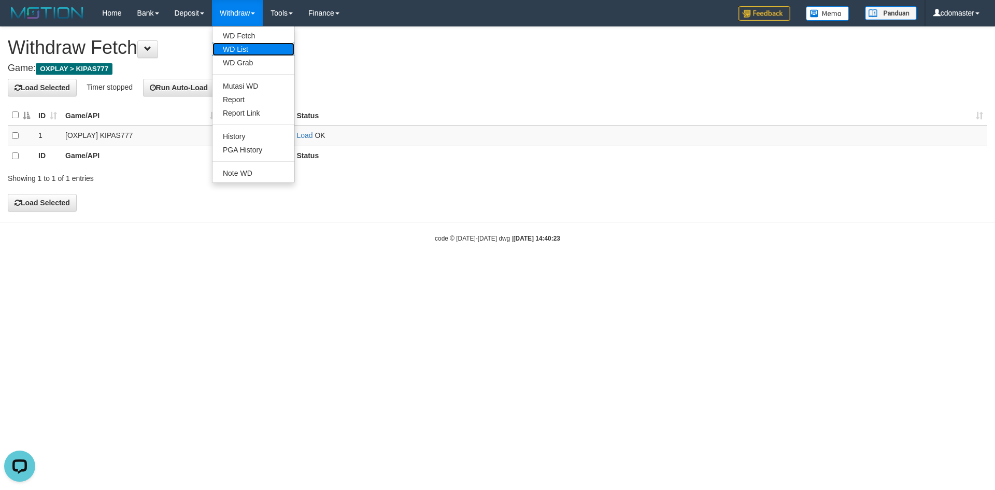
click at [252, 48] on link "WD List" at bounding box center [253, 48] width 82 height 13
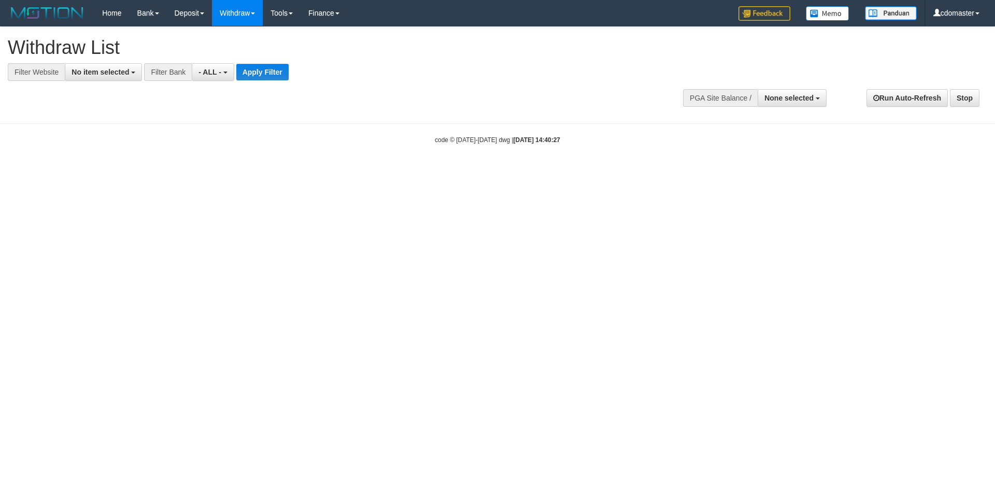
select select
click at [84, 76] on span "No item selected" at bounding box center [101, 72] width 58 height 8
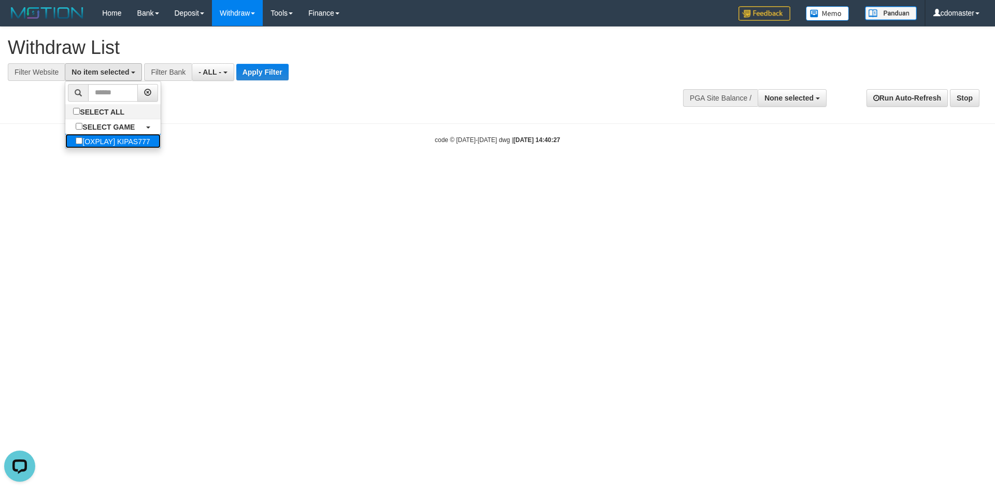
click at [111, 138] on label "[OXPLAY] KIPAS777" at bounding box center [112, 141] width 95 height 15
select select "****"
click at [268, 73] on button "Apply Filter" at bounding box center [274, 72] width 52 height 17
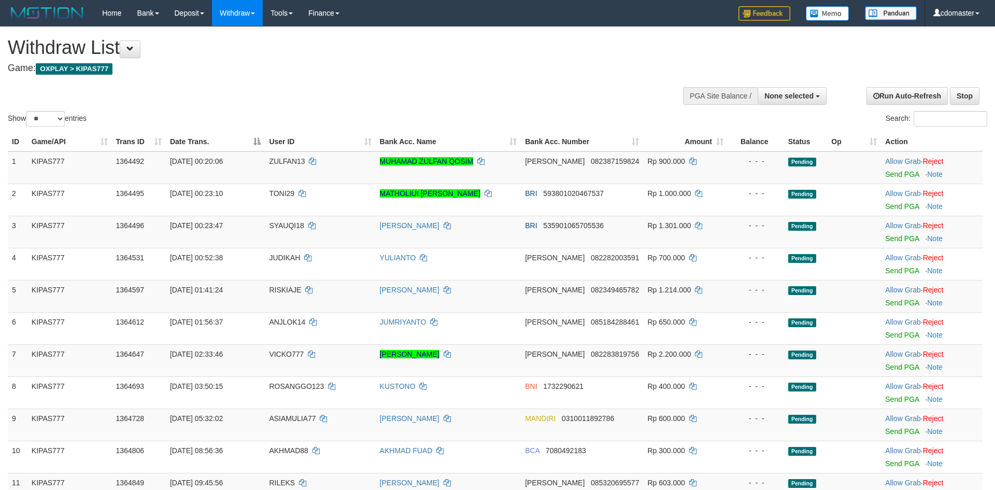
select select
select select "**"
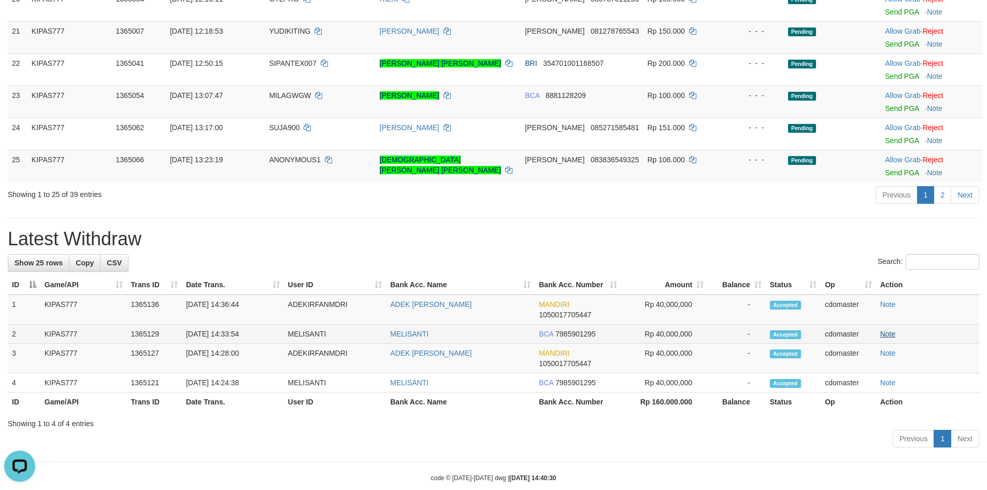
scroll to position [791, 0]
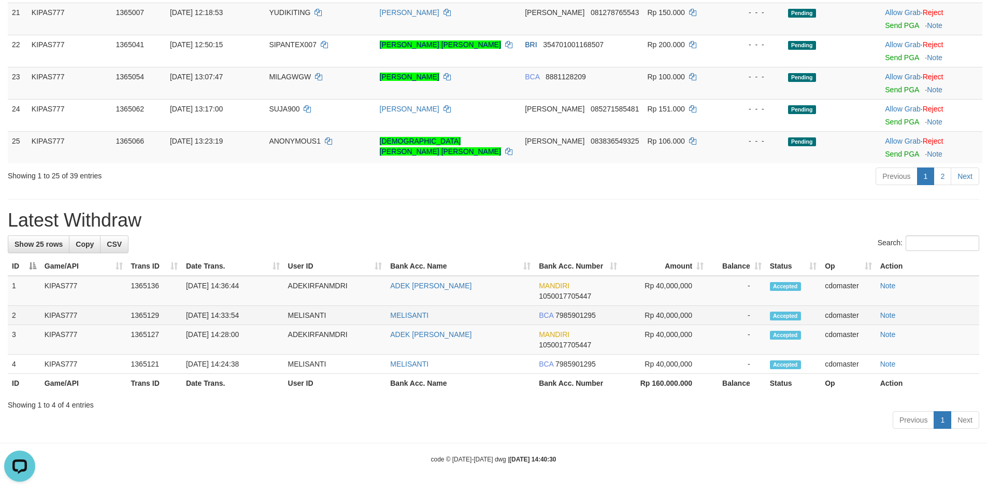
click at [306, 310] on td "MELISANTI" at bounding box center [335, 315] width 103 height 19
copy td "MELISANTI"
click at [938, 179] on link "2" at bounding box center [943, 176] width 18 height 18
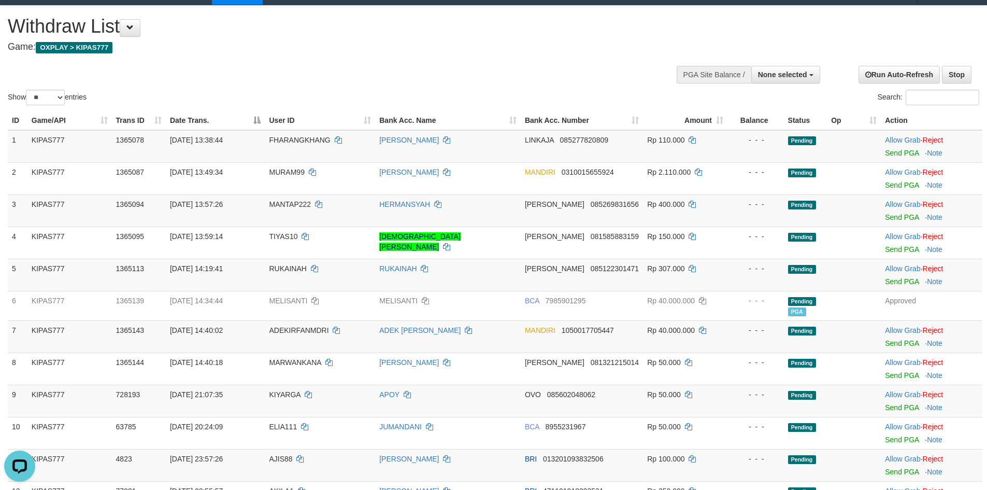
scroll to position [0, 0]
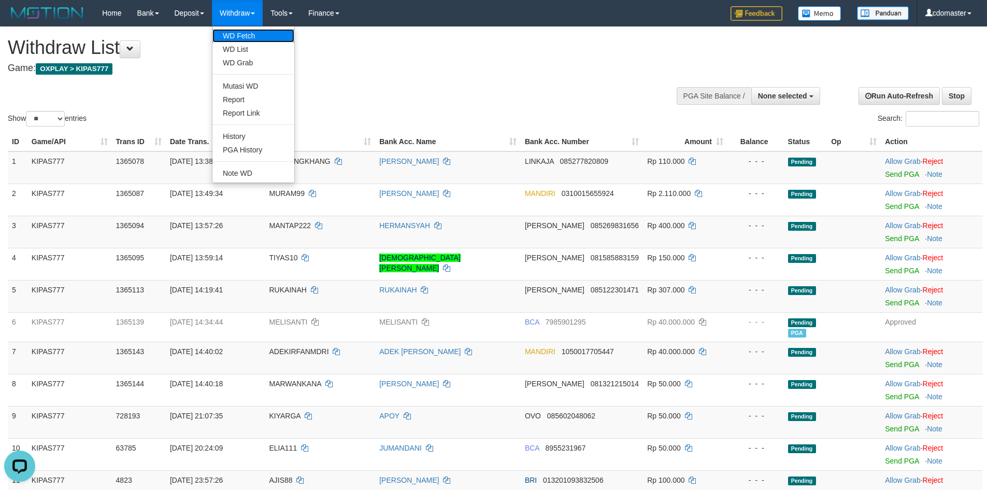
click at [269, 40] on link "WD Fetch" at bounding box center [253, 35] width 82 height 13
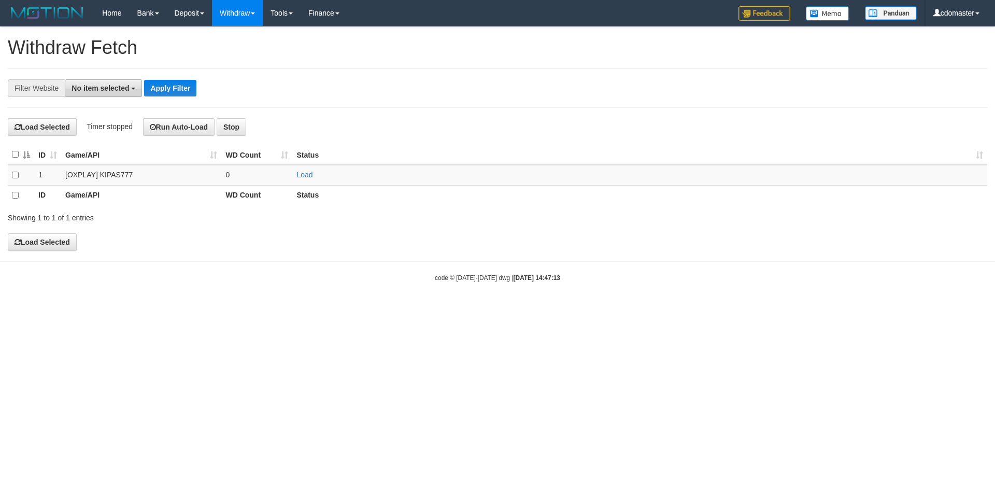
click at [119, 91] on span "No item selected" at bounding box center [101, 88] width 58 height 8
click at [115, 155] on label "[OXPLAY] KIPAS777" at bounding box center [112, 157] width 95 height 15
select select "****"
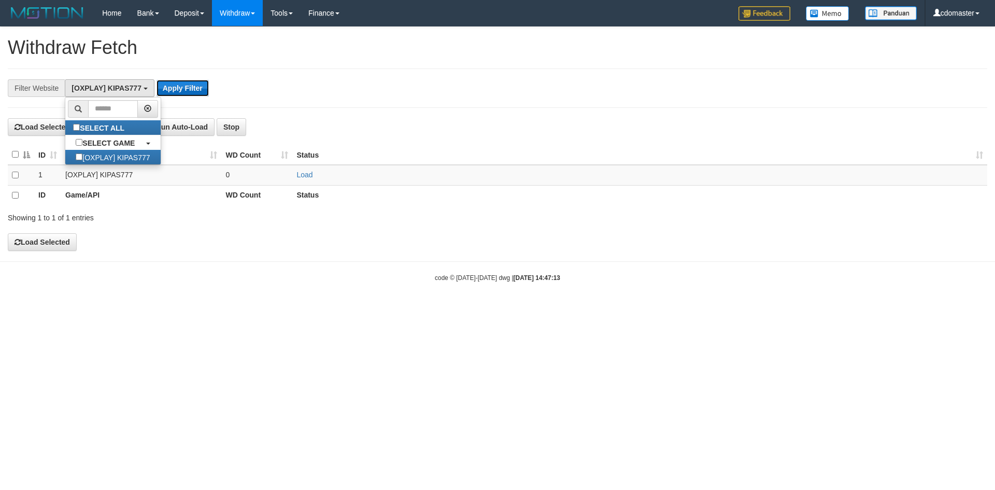
click at [181, 88] on button "Apply Filter" at bounding box center [183, 88] width 52 height 17
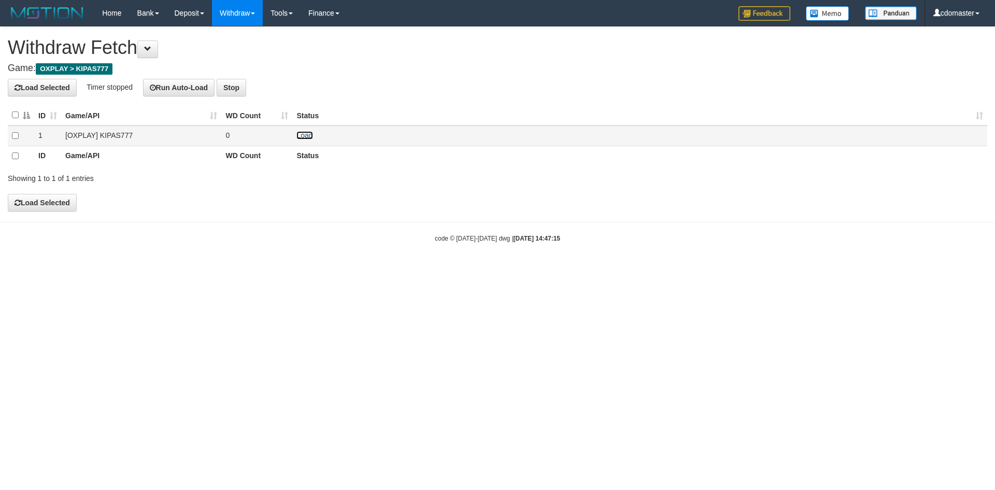
click at [305, 138] on link "Load" at bounding box center [304, 135] width 16 height 8
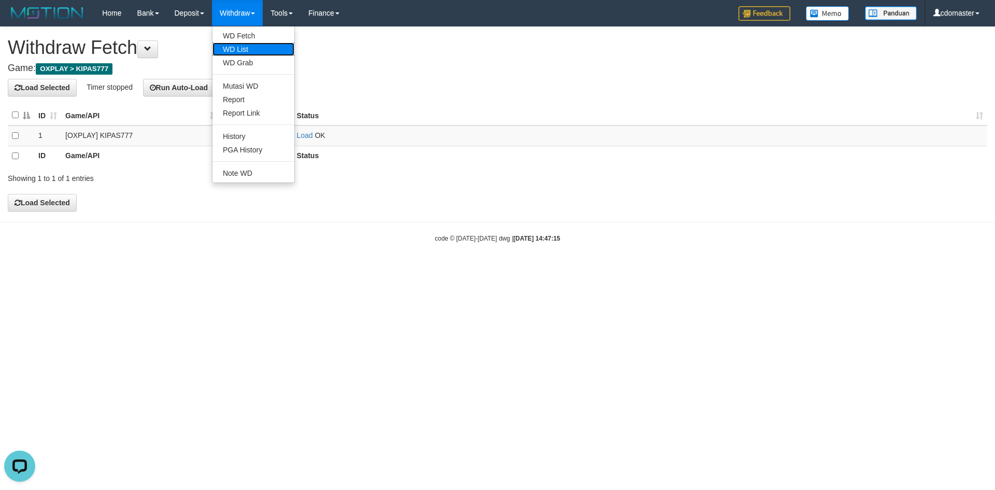
click at [244, 50] on link "WD List" at bounding box center [253, 48] width 82 height 13
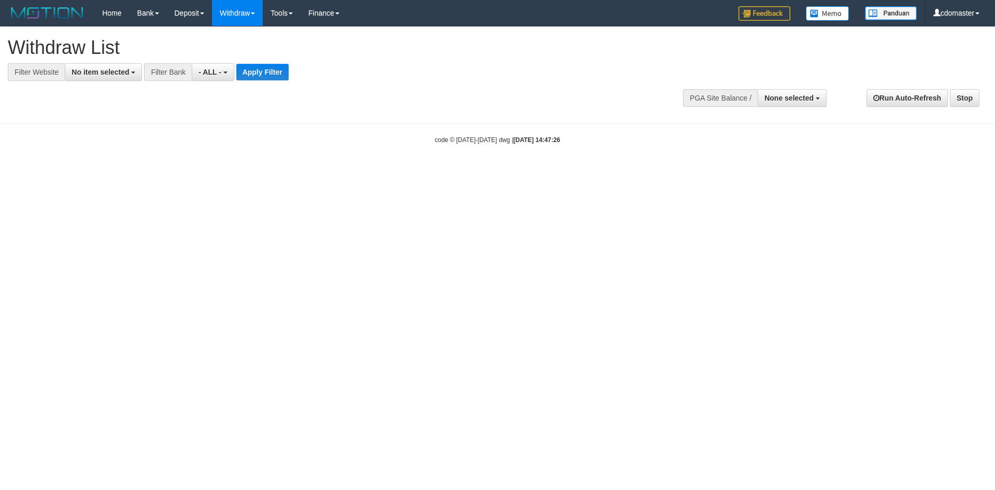
select select
click at [103, 74] on span "No item selected" at bounding box center [101, 72] width 58 height 8
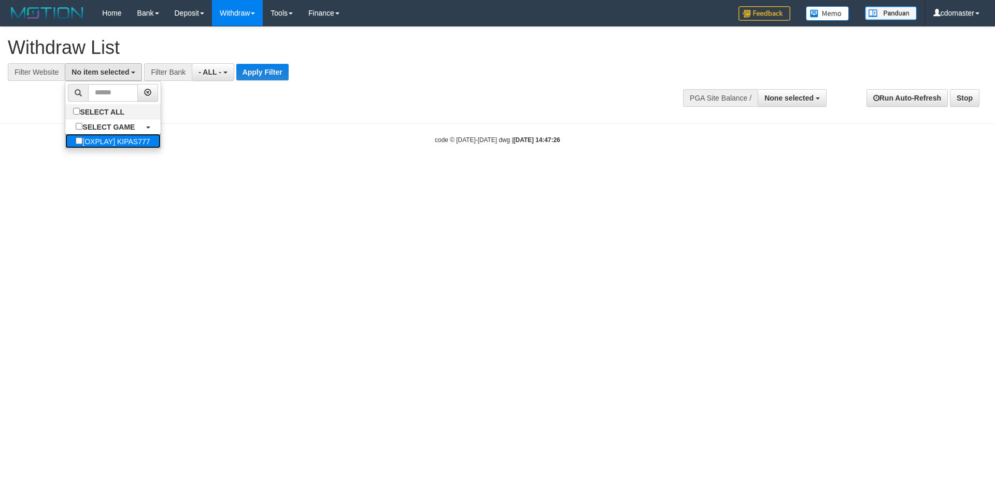
click at [98, 145] on label "[OXPLAY] KIPAS777" at bounding box center [112, 141] width 95 height 15
select select "****"
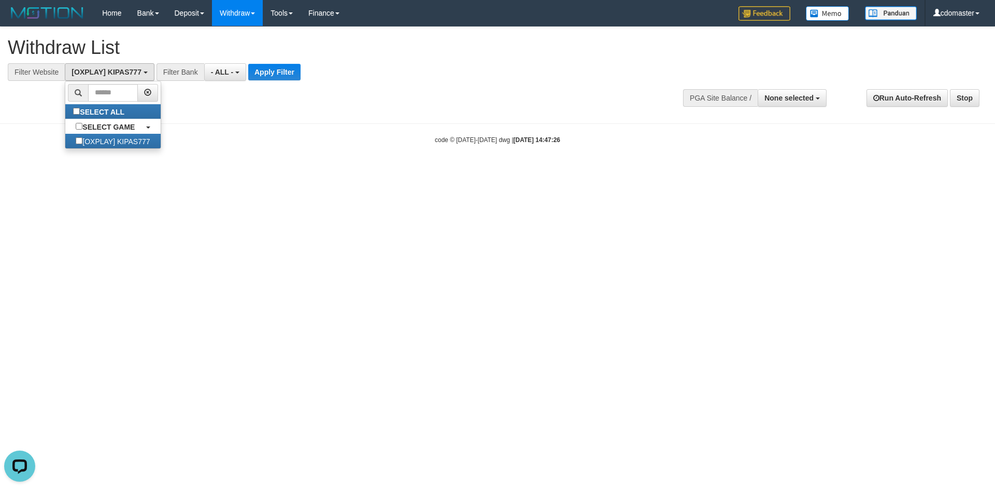
scroll to position [9, 0]
click at [277, 72] on button "Apply Filter" at bounding box center [274, 72] width 52 height 17
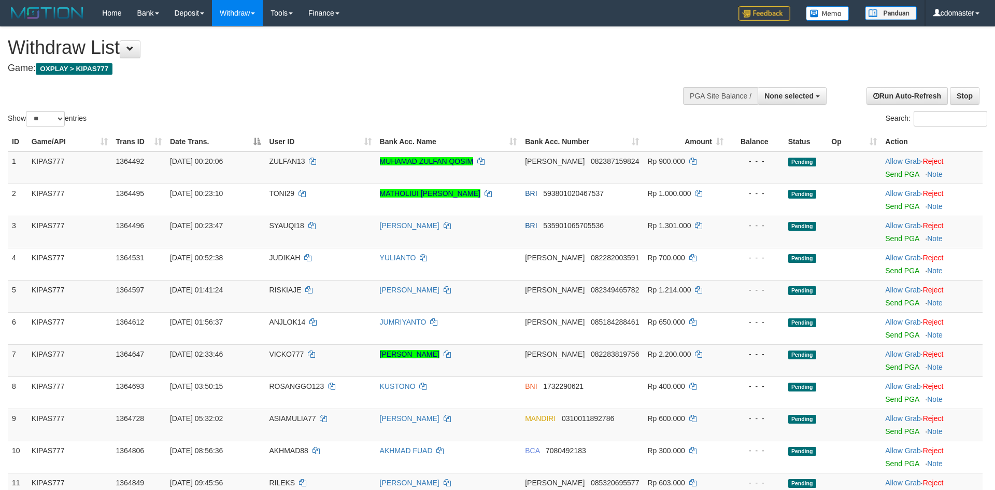
select select
select select "**"
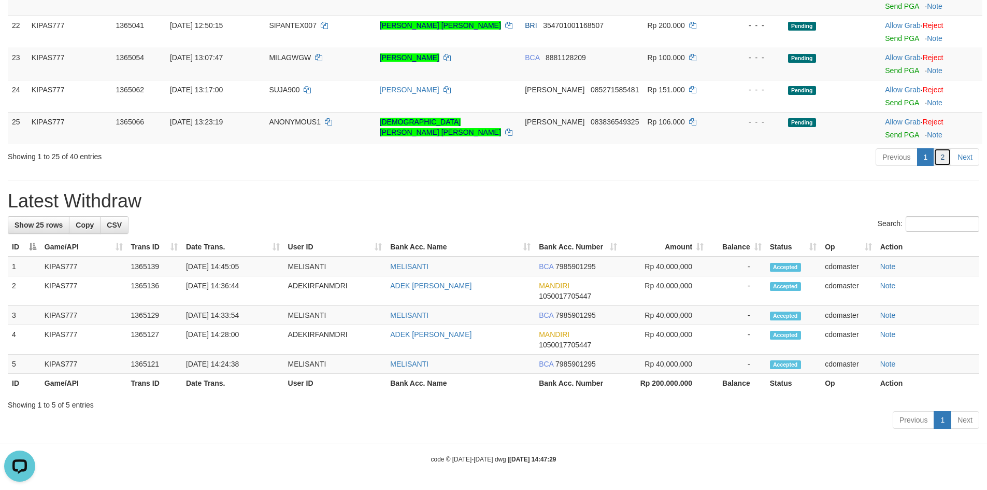
click at [942, 157] on link "2" at bounding box center [943, 157] width 18 height 18
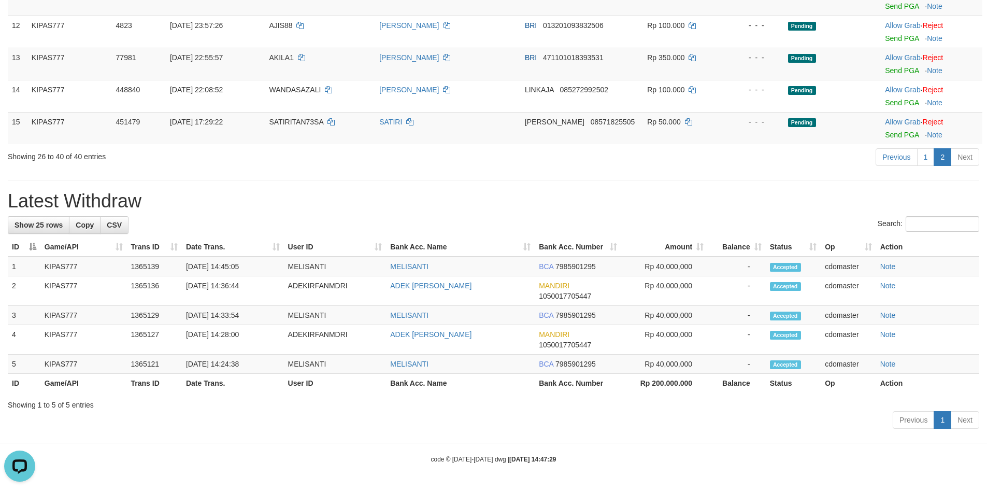
scroll to position [173, 0]
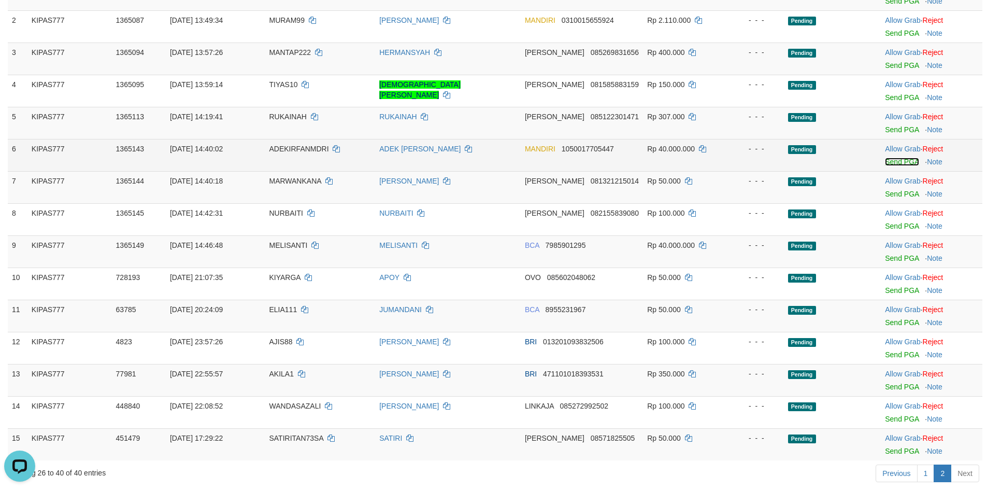
click at [900, 164] on link "Send PGA" at bounding box center [902, 162] width 34 height 8
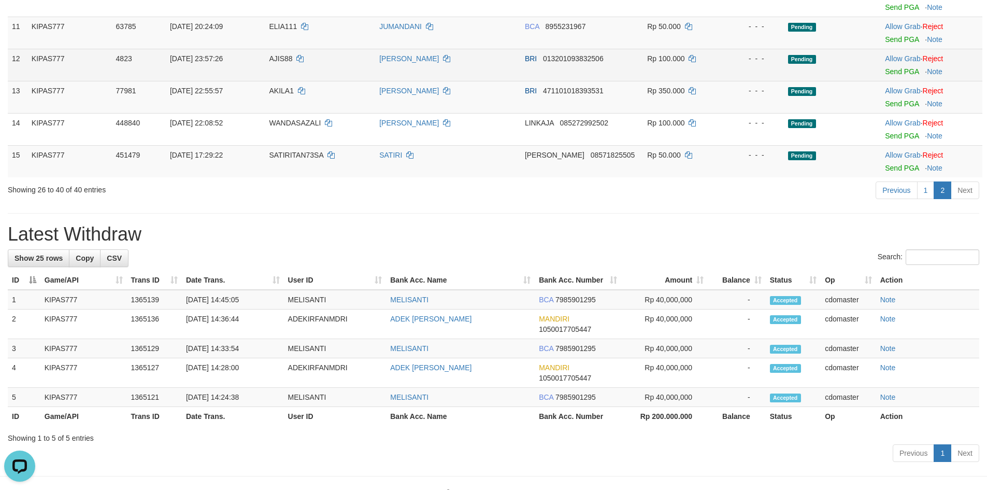
scroll to position [487, 0]
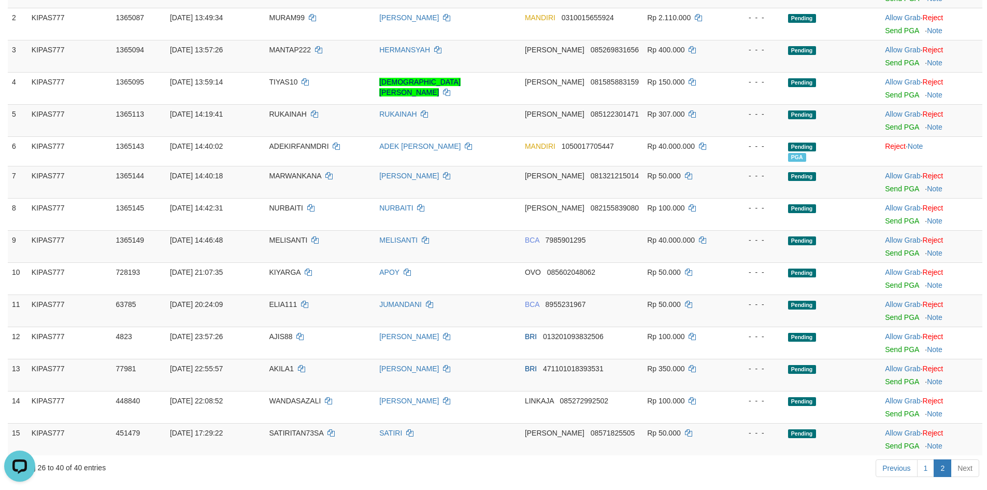
scroll to position [0, 0]
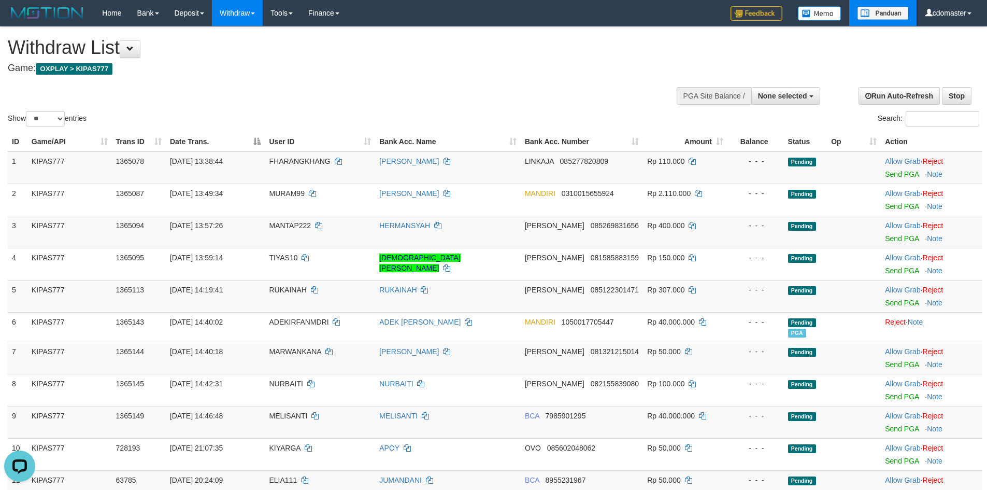
drag, startPoint x: 732, startPoint y: 60, endPoint x: 901, endPoint y: 25, distance: 172.4
click at [737, 60] on div "Show ** ** ** *** entries Search:" at bounding box center [493, 78] width 987 height 102
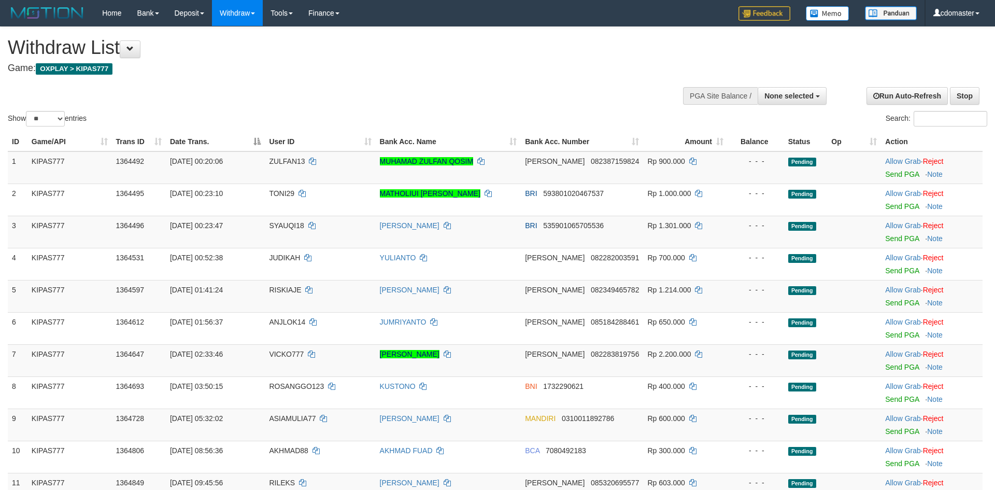
select select
select select "**"
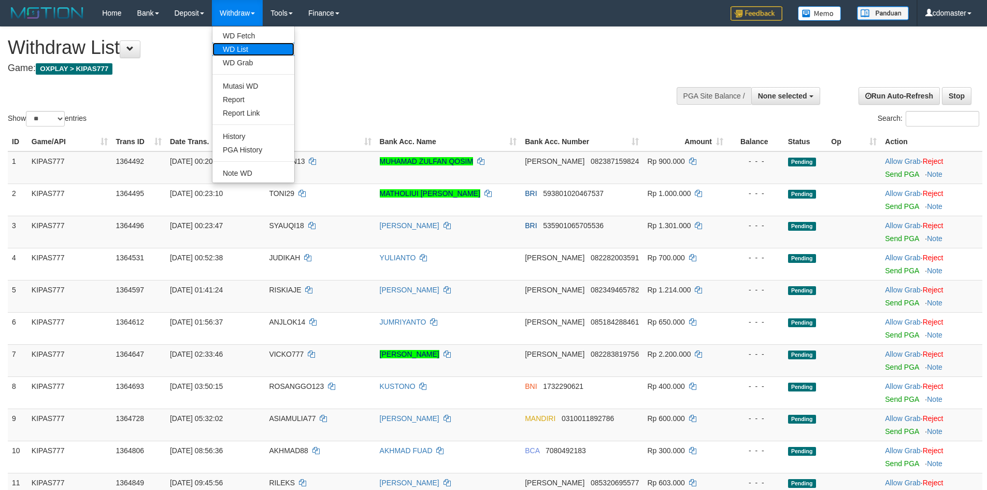
click at [244, 44] on link "WD List" at bounding box center [253, 48] width 82 height 13
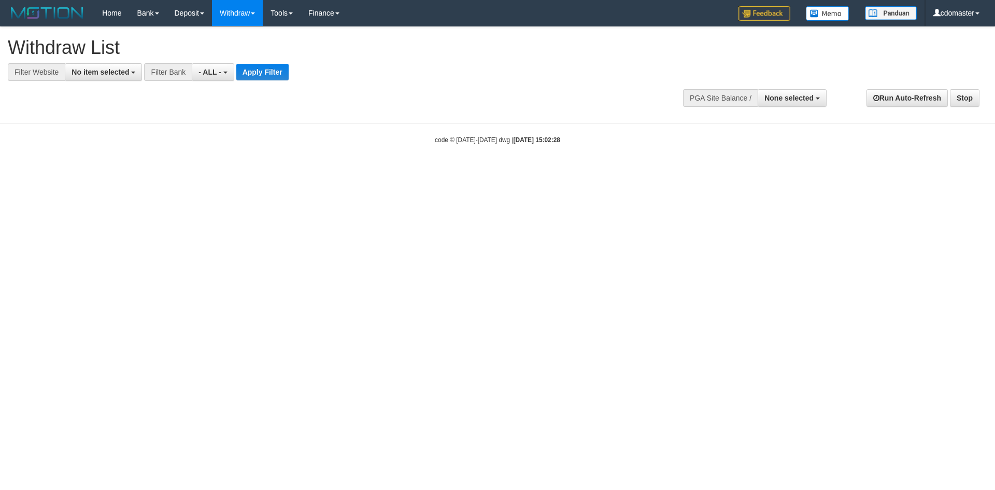
select select
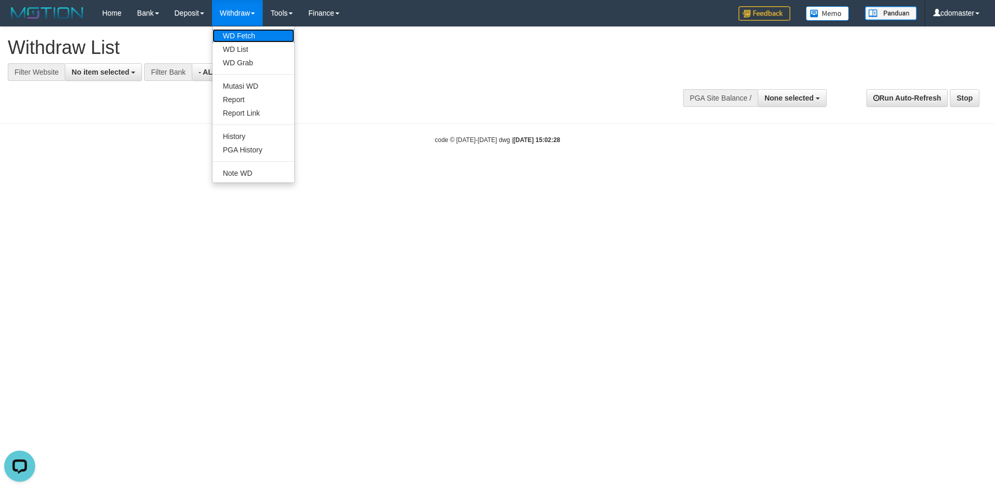
click at [246, 30] on link "WD Fetch" at bounding box center [253, 35] width 82 height 13
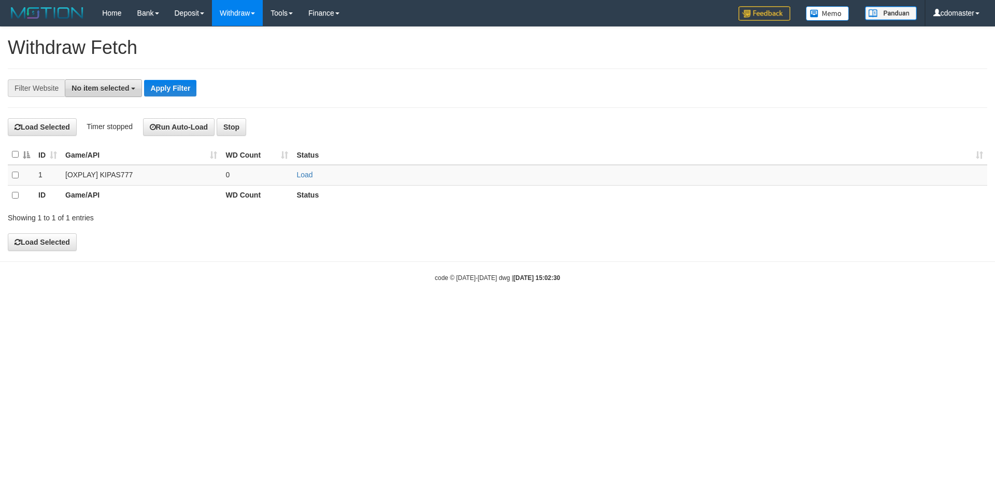
click at [99, 88] on span "No item selected" at bounding box center [101, 88] width 58 height 8
drag, startPoint x: 116, startPoint y: 157, endPoint x: 181, endPoint y: 106, distance: 83.0
click at [117, 157] on label "[OXPLAY] KIPAS777" at bounding box center [112, 157] width 95 height 15
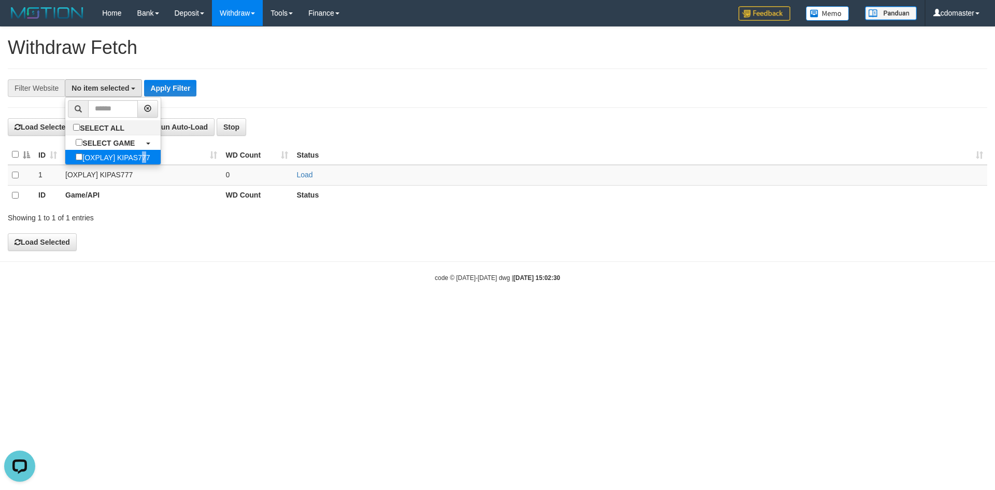
select select "****"
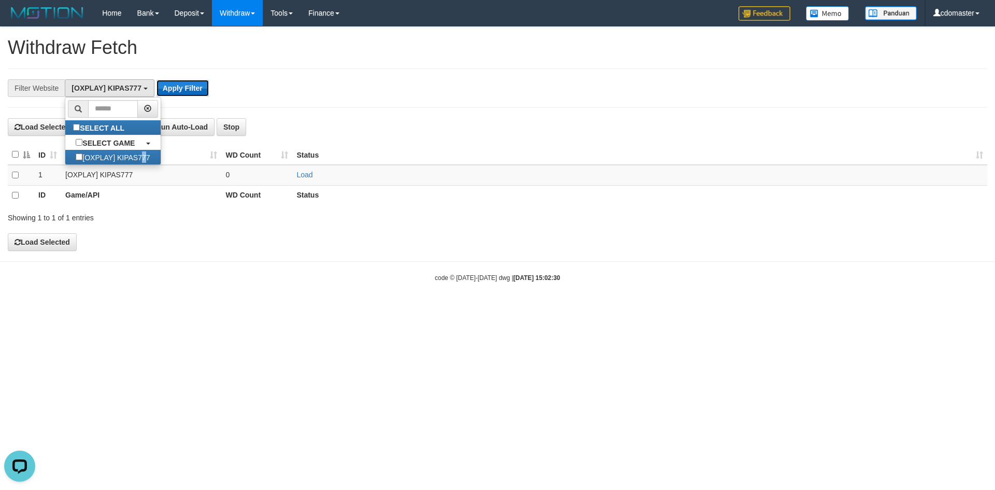
click at [183, 88] on button "Apply Filter" at bounding box center [183, 88] width 52 height 17
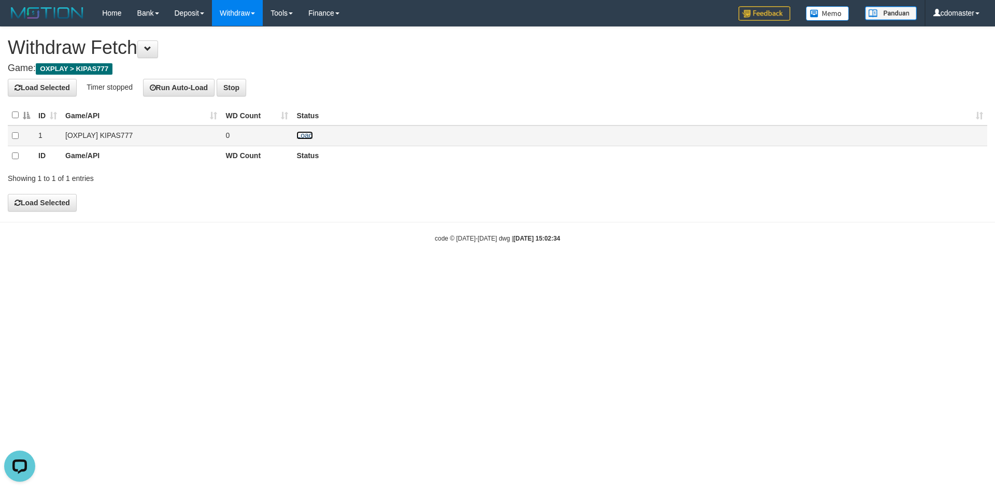
click at [303, 135] on link "Load" at bounding box center [304, 135] width 16 height 8
click at [254, 52] on link "WD List" at bounding box center [253, 48] width 82 height 13
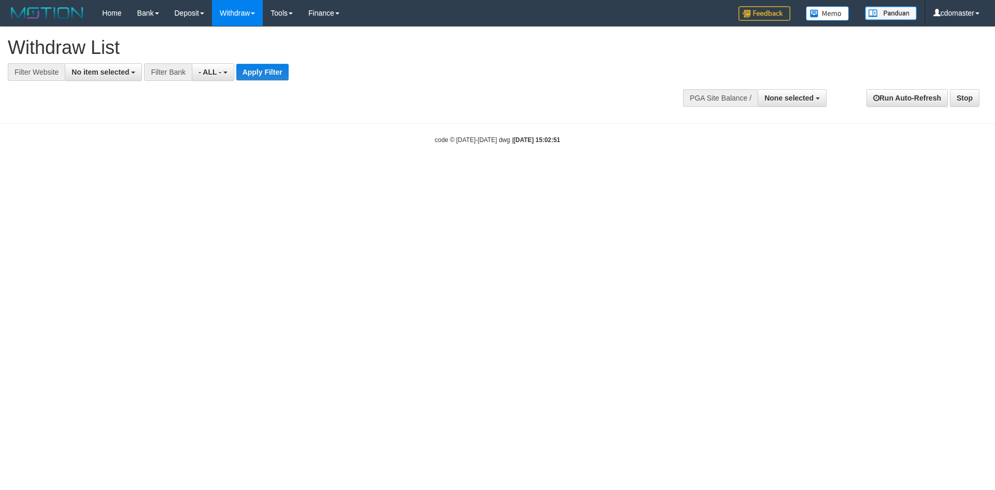
select select
click at [77, 75] on span "No item selected" at bounding box center [101, 72] width 58 height 8
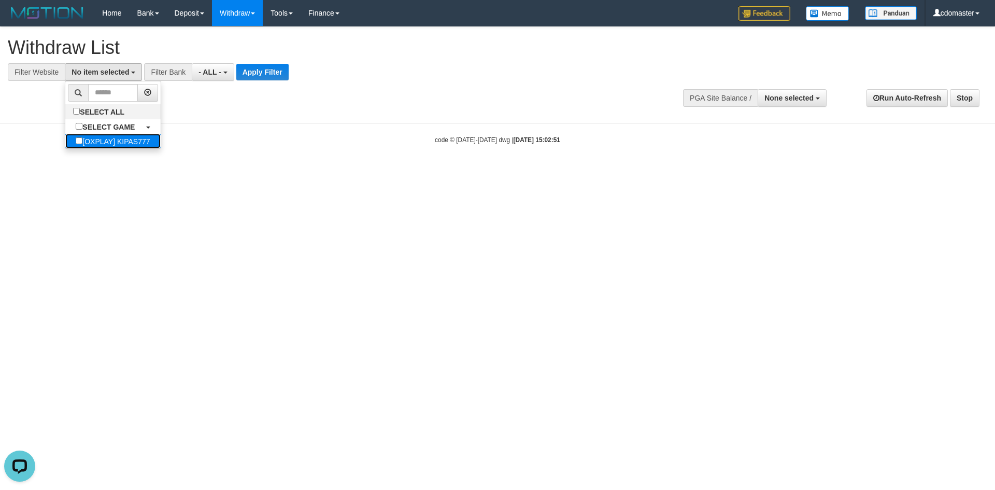
click at [111, 140] on label "[OXPLAY] KIPAS777" at bounding box center [112, 141] width 95 height 15
select select "****"
click at [271, 76] on button "Apply Filter" at bounding box center [274, 72] width 52 height 17
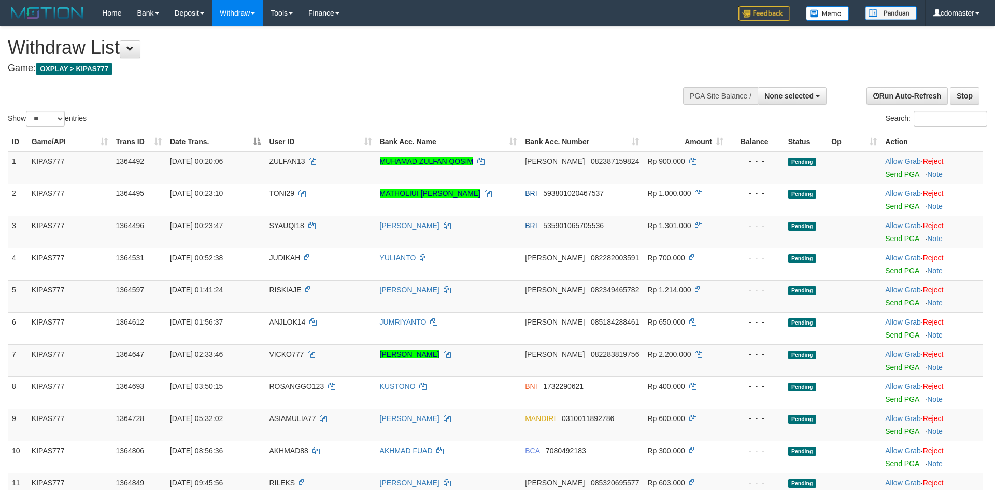
select select
select select "**"
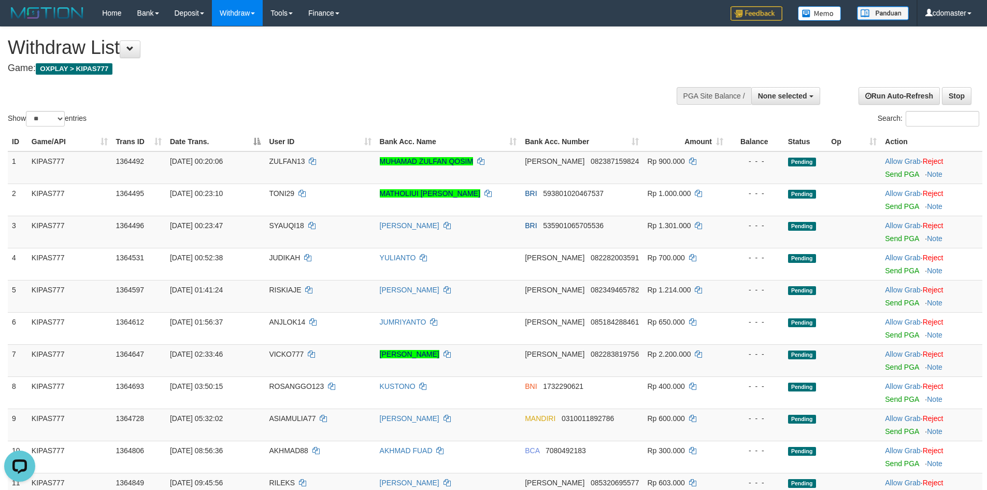
scroll to position [811, 0]
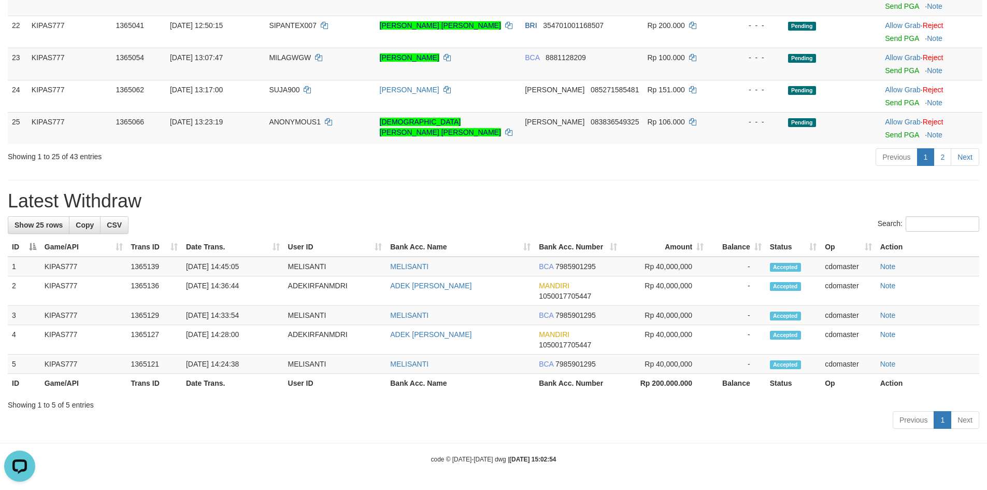
click at [703, 167] on div "Previous 1 2 Next" at bounding box center [699, 158] width 560 height 22
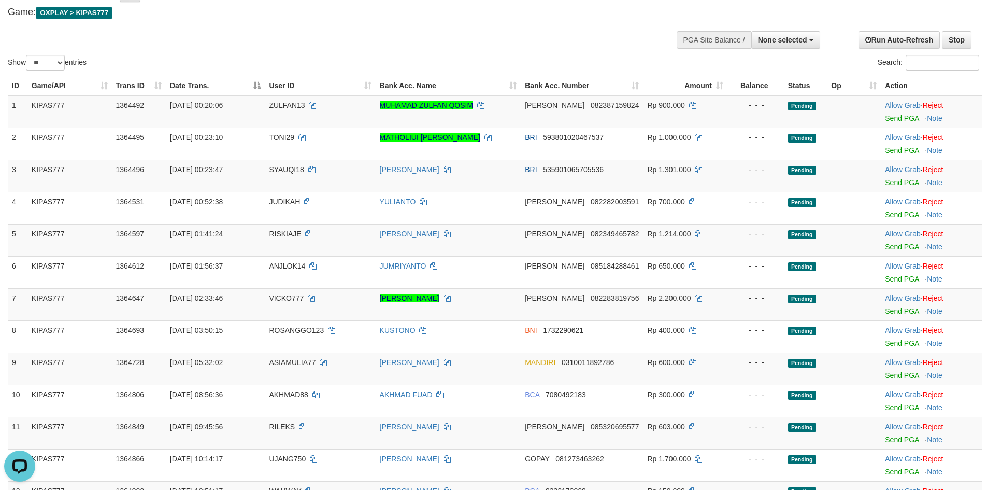
scroll to position [0, 0]
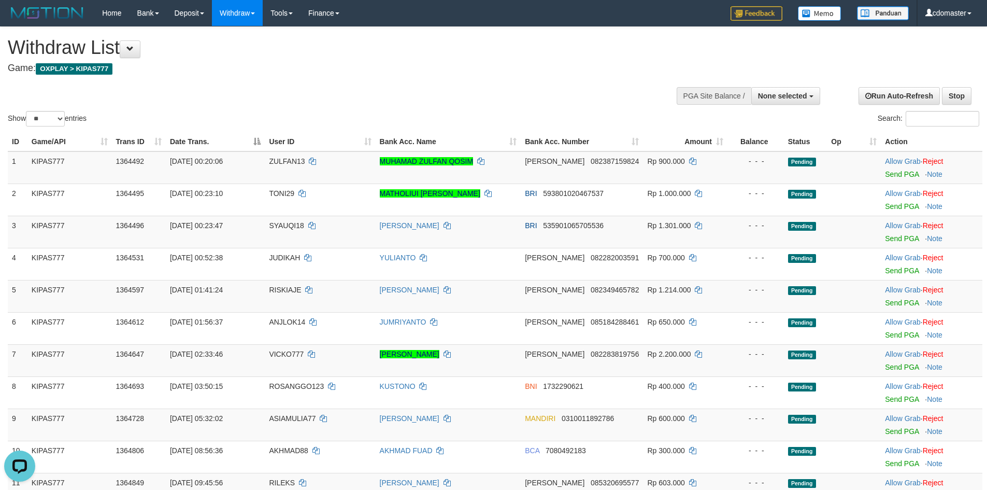
click at [759, 105] on div at bounding box center [748, 94] width 138 height 31
click at [763, 100] on span "None selected" at bounding box center [782, 96] width 49 height 8
click at [737, 148] on label "[OXPLAY] KIPAS777" at bounding box center [770, 147] width 98 height 13
select select "****"
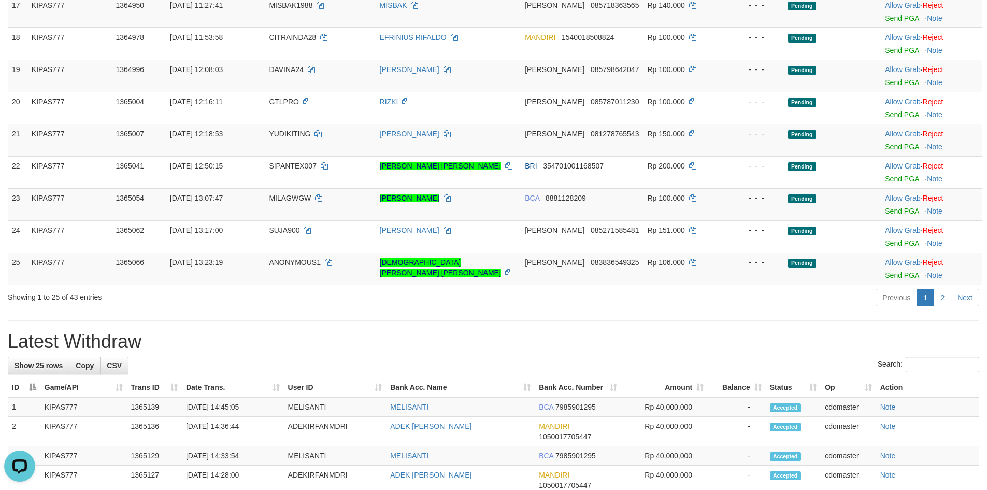
scroll to position [777, 0]
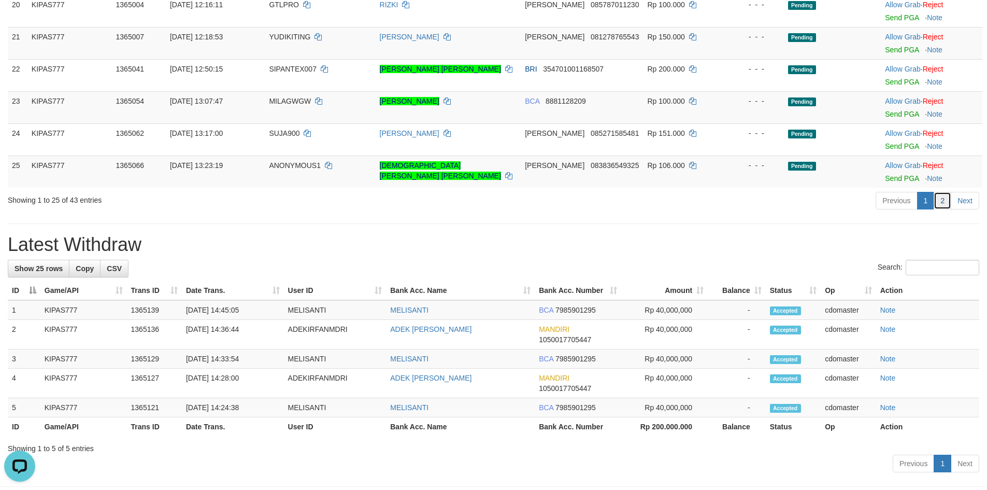
click at [943, 205] on link "2" at bounding box center [943, 201] width 18 height 18
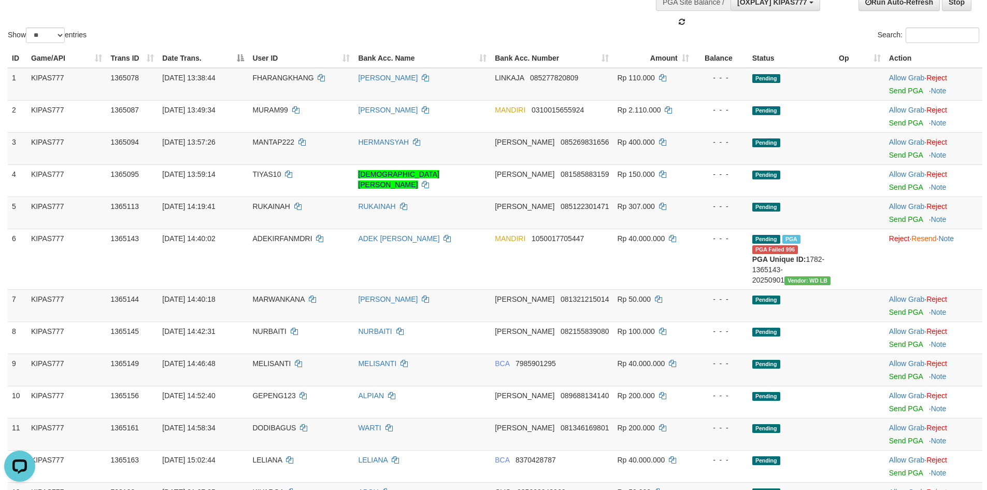
scroll to position [0, 0]
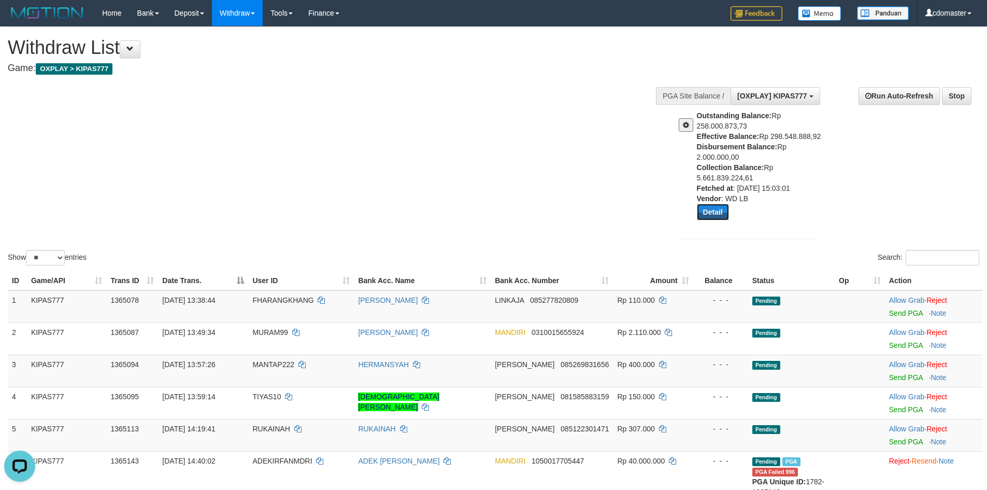
drag, startPoint x: 719, startPoint y: 212, endPoint x: 690, endPoint y: 139, distance: 79.1
click at [690, 140] on div "Outstanding Balance: Rp 258.000.873,73 Effective Balance: Rp 298.548.888,92 Dis…" at bounding box center [748, 169] width 154 height 118
click at [686, 129] on button at bounding box center [686, 124] width 15 height 13
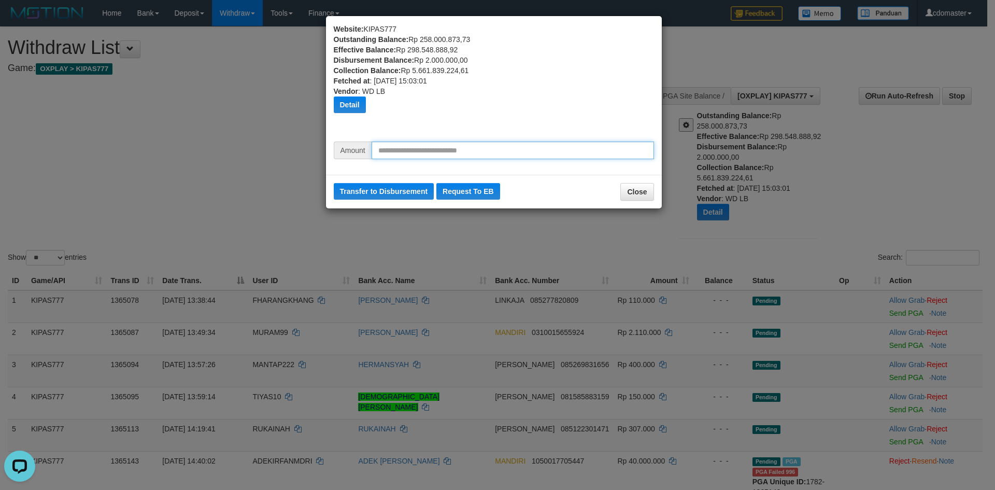
click at [430, 149] on input "text" at bounding box center [513, 150] width 282 height 18
type input "*********"
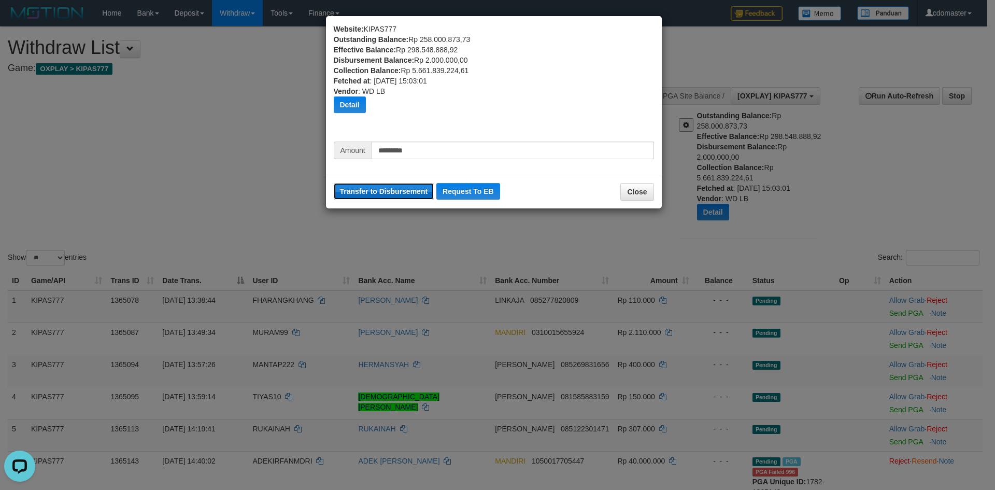
click at [403, 185] on button "Transfer to Disbursement" at bounding box center [384, 191] width 101 height 17
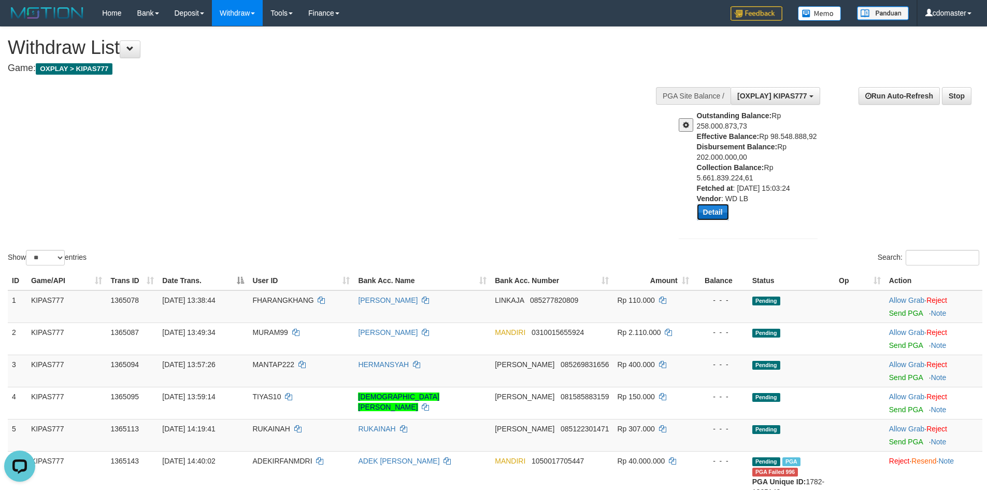
click at [706, 212] on button "Detail" at bounding box center [713, 212] width 32 height 17
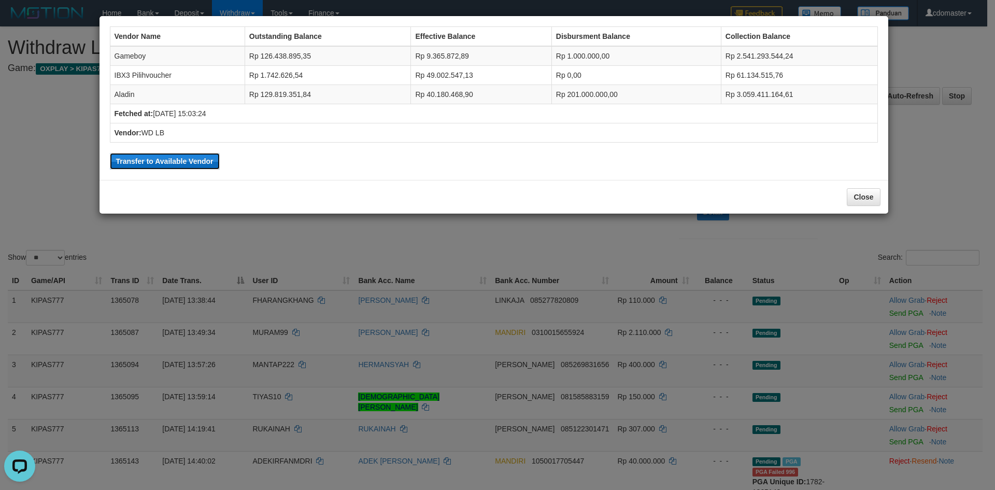
click at [198, 163] on button "Transfer to Available Vendor" at bounding box center [165, 161] width 110 height 17
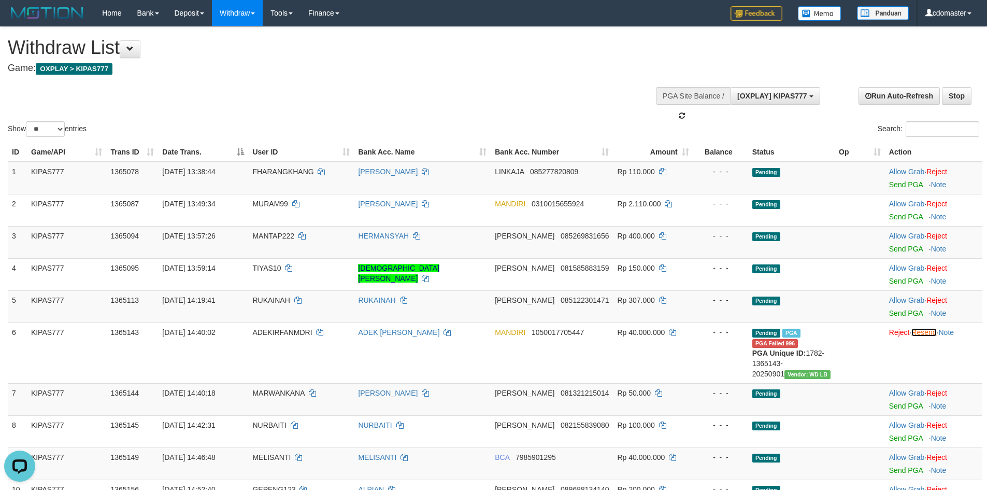
click at [929, 334] on link "Resend" at bounding box center [924, 332] width 25 height 8
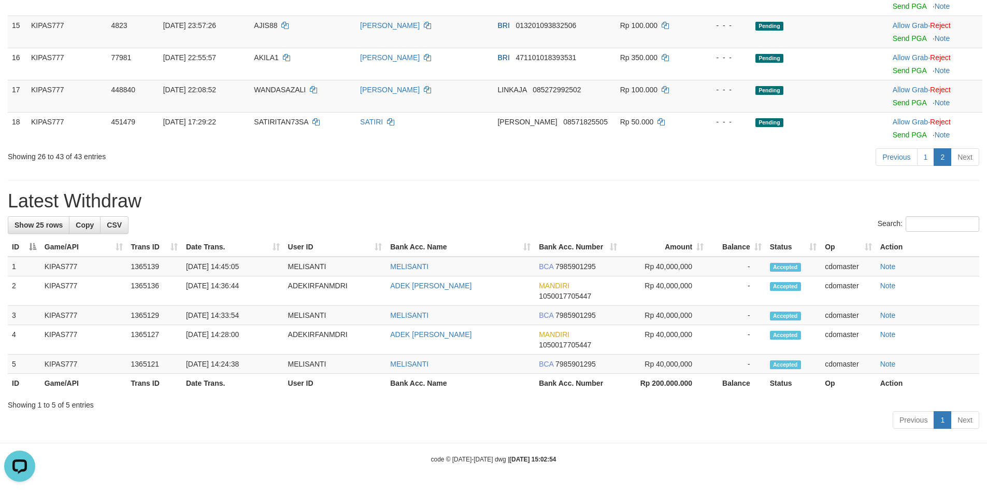
scroll to position [361, 0]
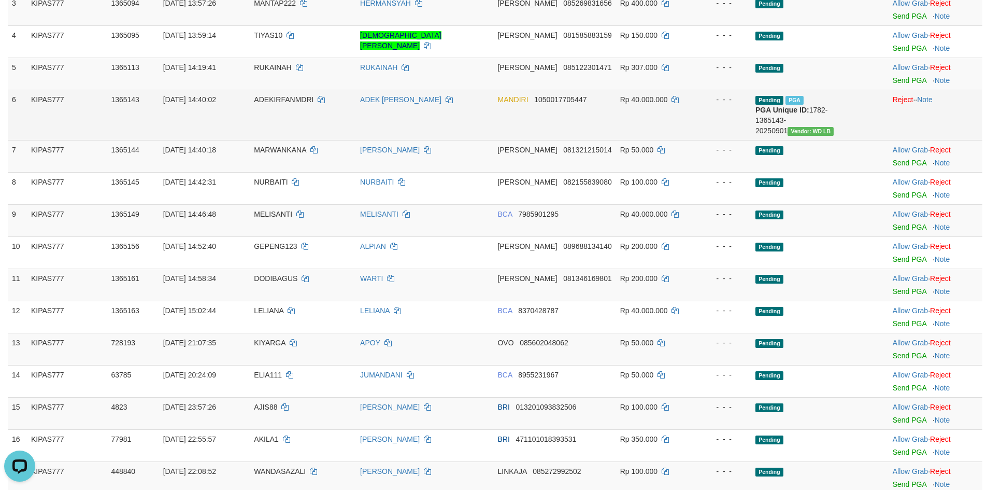
click at [672, 140] on td "Rp 40.000.000" at bounding box center [656, 115] width 80 height 50
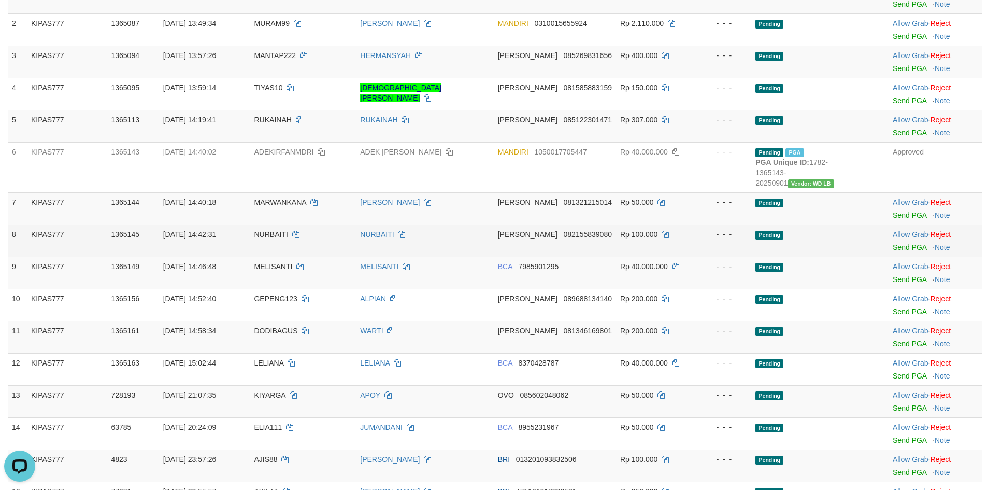
scroll to position [309, 0]
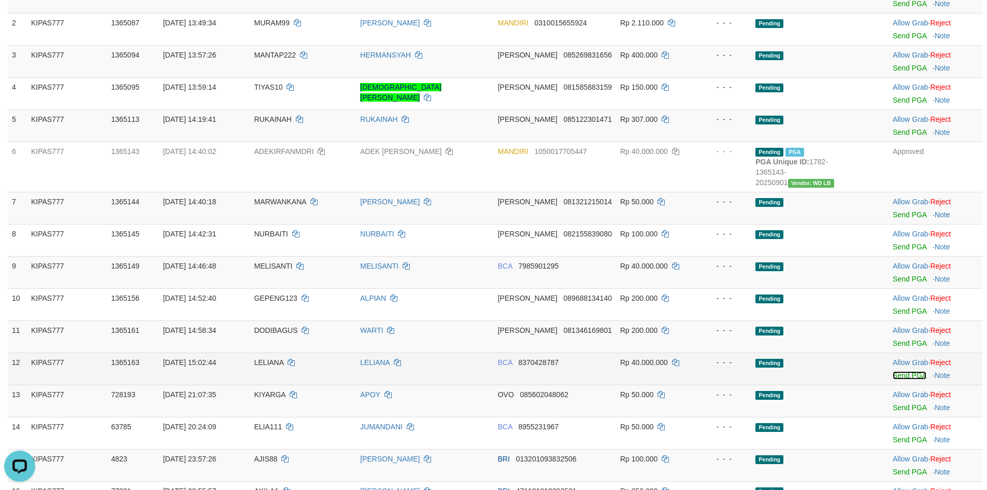
click at [902, 379] on link "Send PGA" at bounding box center [910, 375] width 34 height 8
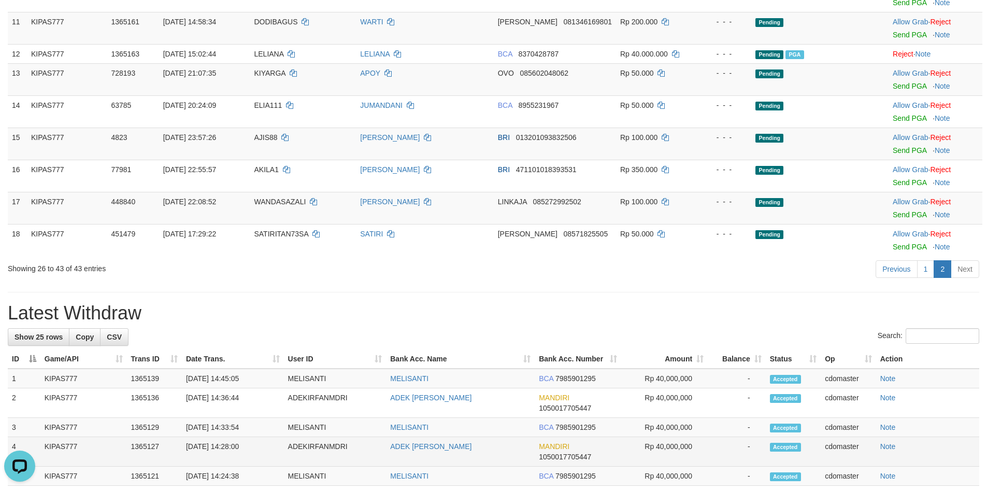
scroll to position [719, 0]
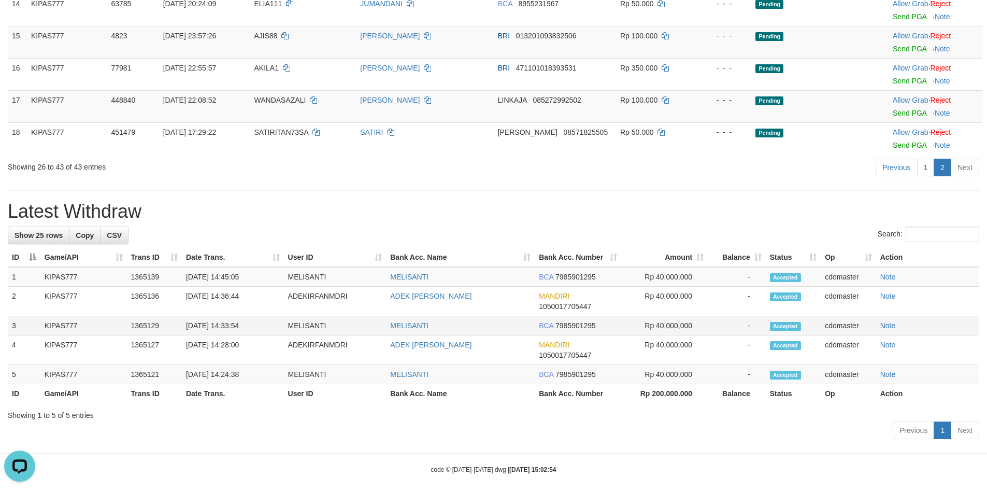
click at [297, 335] on td "MELISANTI" at bounding box center [335, 325] width 103 height 19
copy td "MELISANTI"
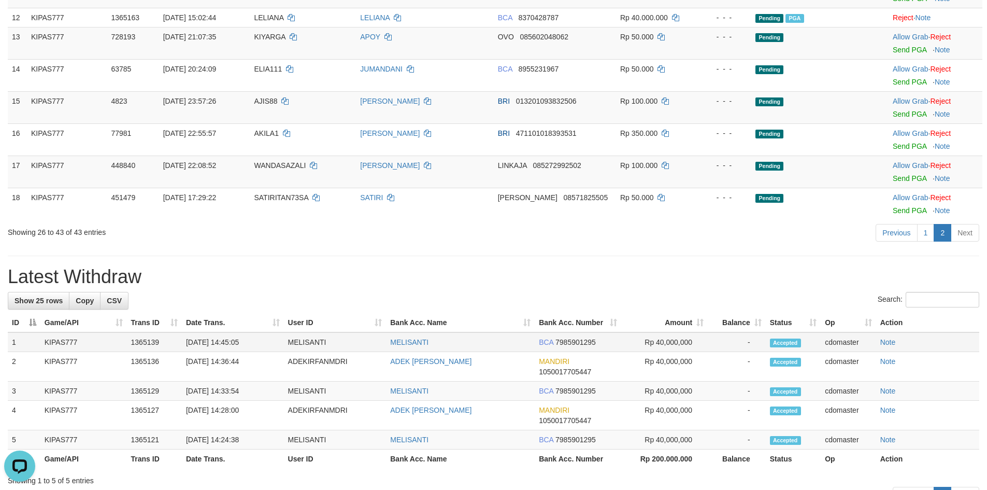
scroll to position [668, 0]
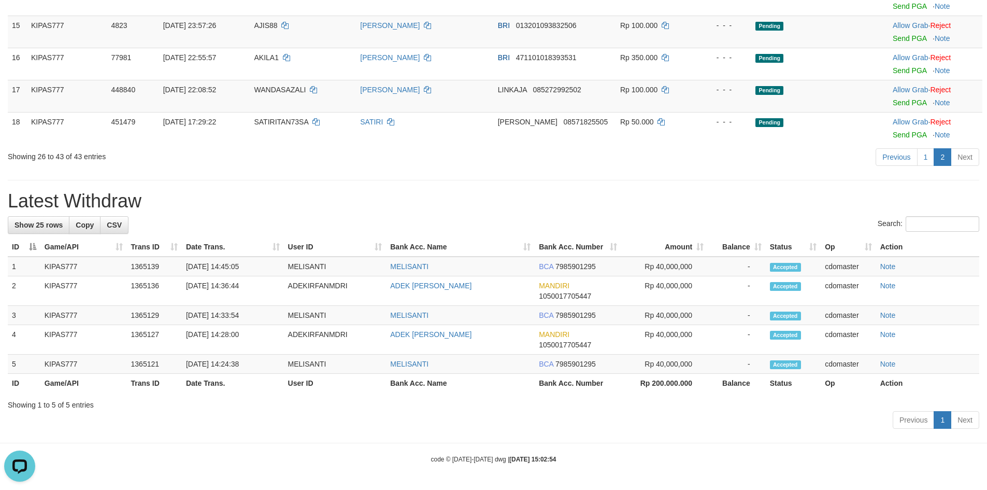
scroll to position [771, 0]
click at [619, 191] on h1 "Latest Withdraw" at bounding box center [494, 201] width 972 height 21
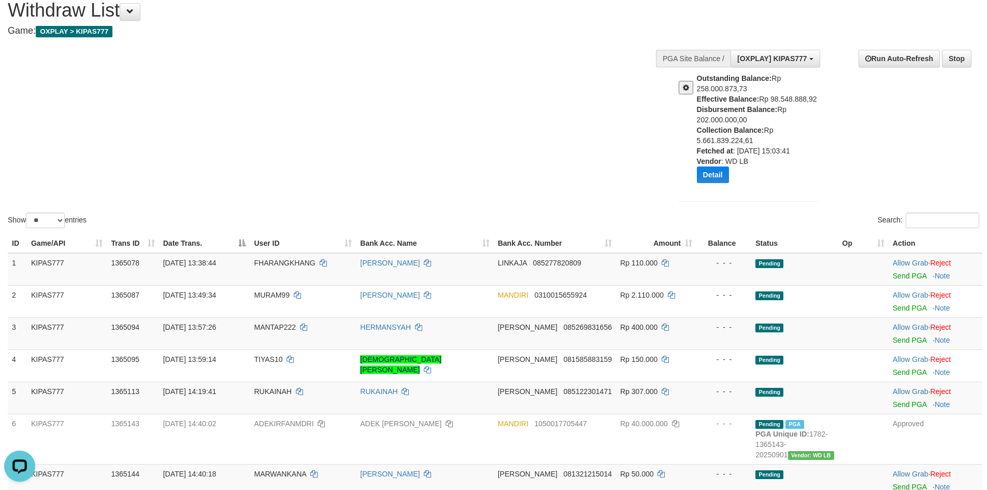
scroll to position [0, 0]
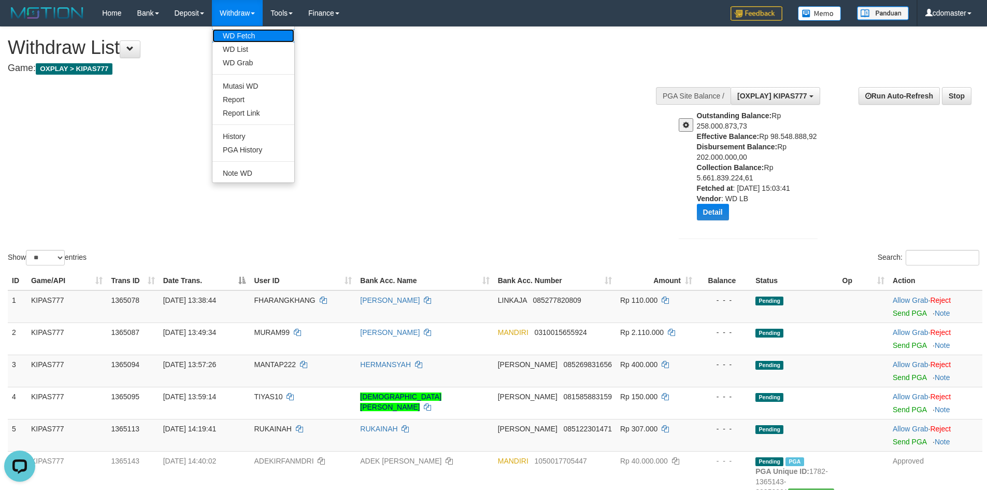
click at [239, 31] on link "WD Fetch" at bounding box center [253, 35] width 82 height 13
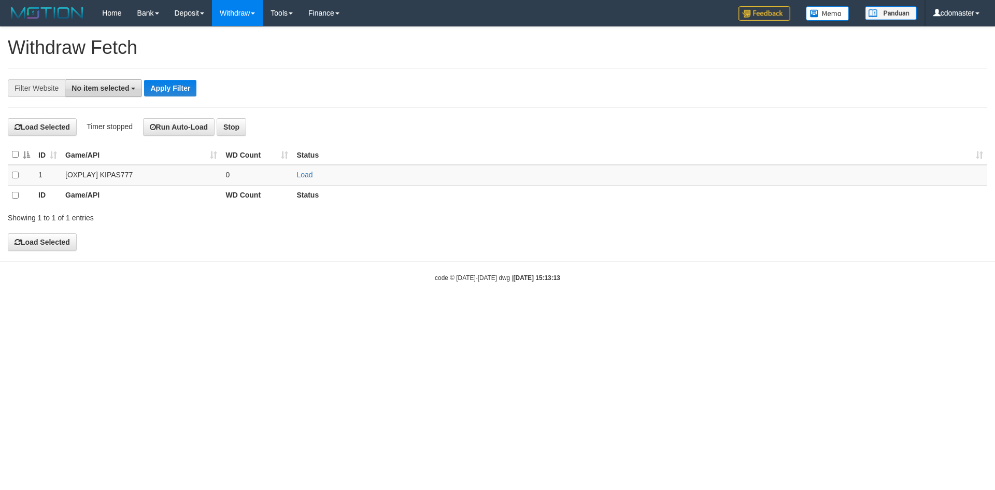
click at [83, 88] on span "No item selected" at bounding box center [101, 88] width 58 height 8
click at [114, 158] on label "[OXPLAY] KIPAS777" at bounding box center [112, 157] width 95 height 15
select select "****"
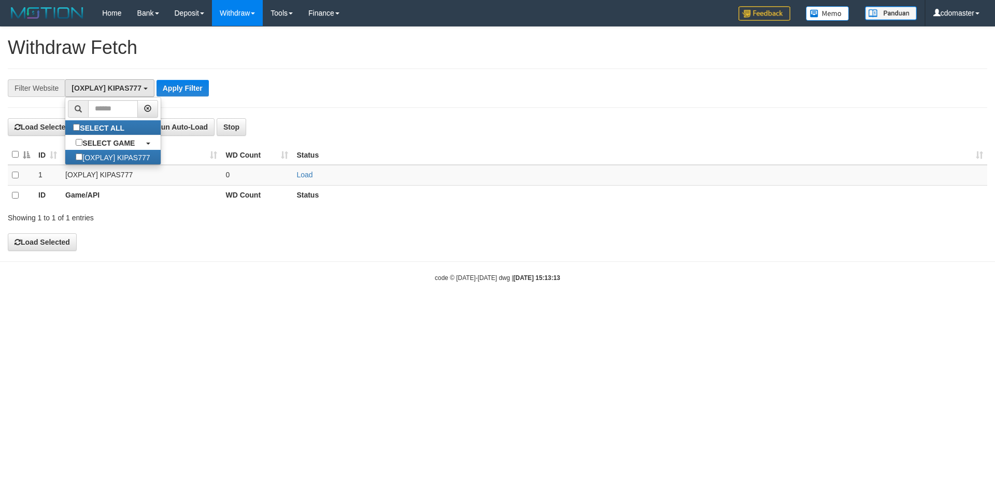
scroll to position [9, 0]
click at [178, 95] on button "Apply Filter" at bounding box center [183, 88] width 52 height 17
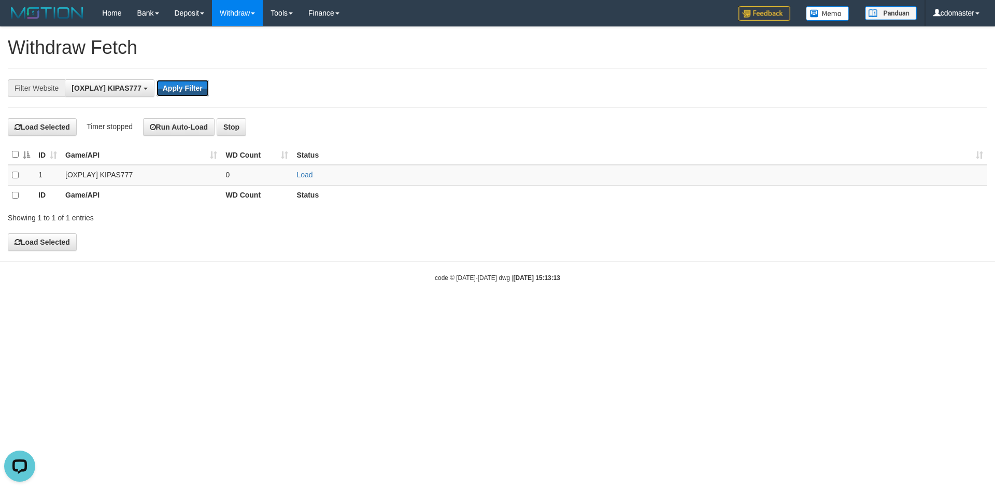
scroll to position [0, 0]
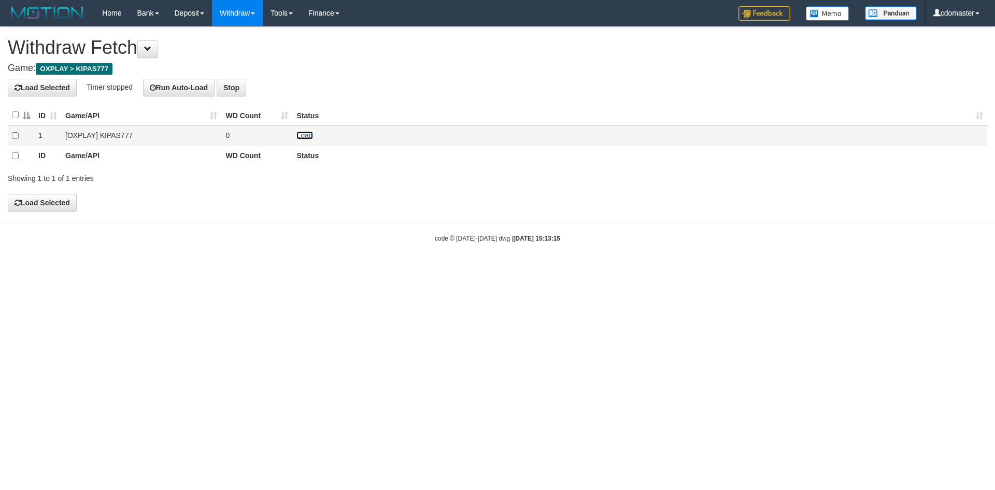
click at [303, 137] on link "Load" at bounding box center [304, 135] width 16 height 8
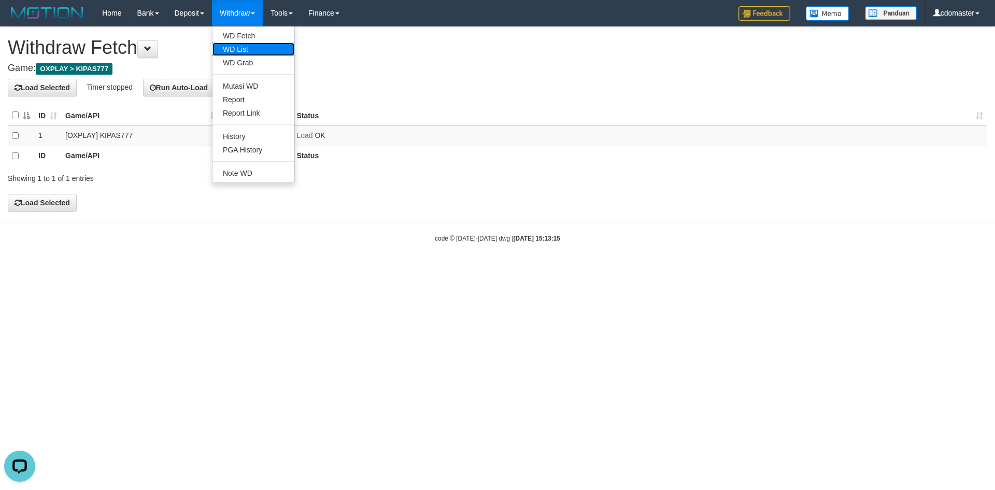
click at [256, 45] on link "WD List" at bounding box center [253, 48] width 82 height 13
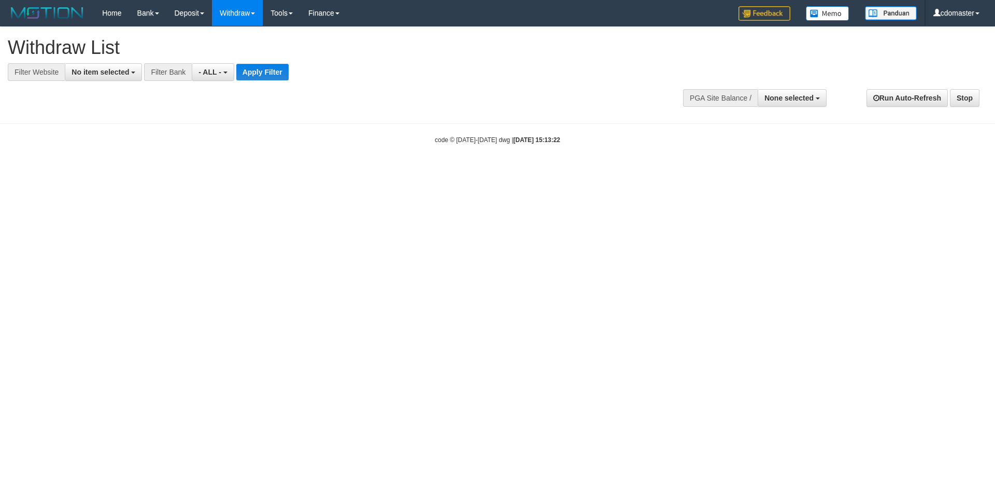
select select
click at [92, 76] on button "No item selected" at bounding box center [103, 72] width 77 height 18
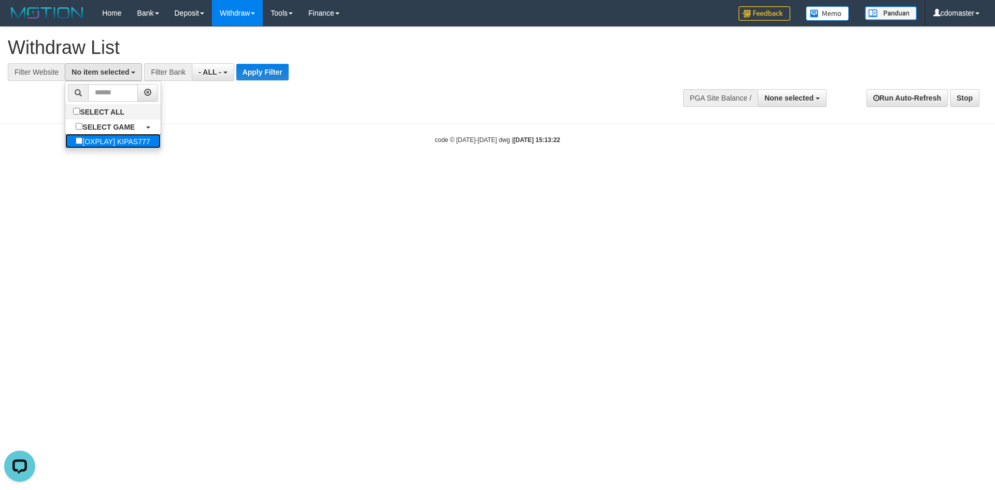
click at [103, 137] on label "[OXPLAY] KIPAS777" at bounding box center [112, 141] width 95 height 15
select select "****"
click at [283, 69] on button "Apply Filter" at bounding box center [274, 72] width 52 height 17
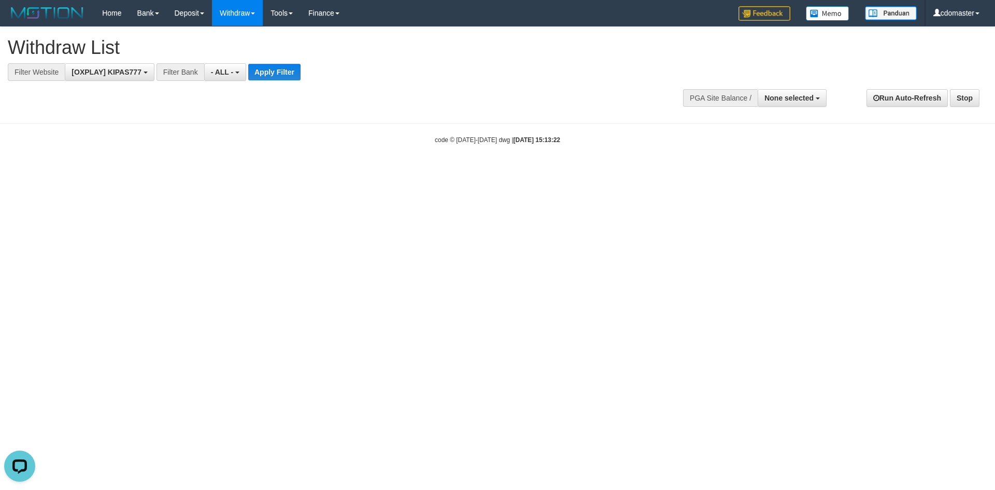
click at [416, 67] on div "**********" at bounding box center [275, 72] width 550 height 18
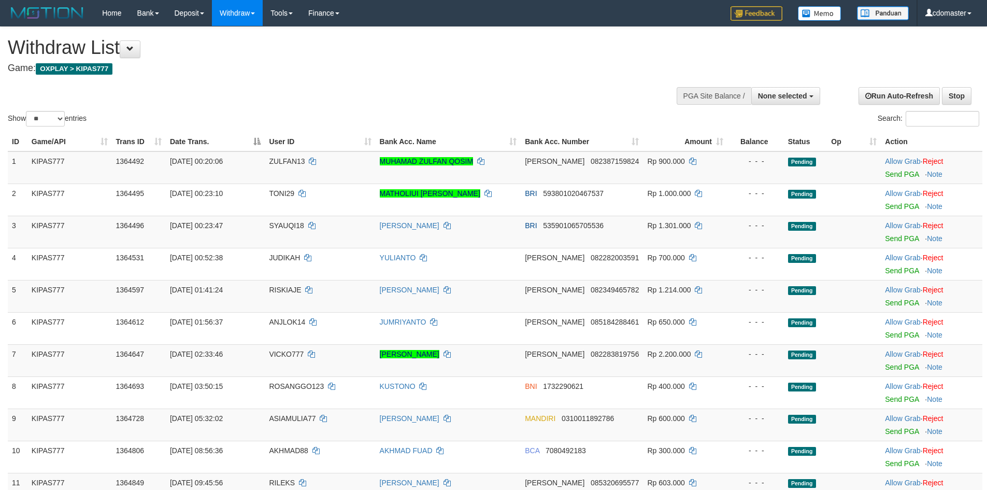
select select
select select "**"
click at [787, 100] on button "None selected" at bounding box center [785, 96] width 69 height 18
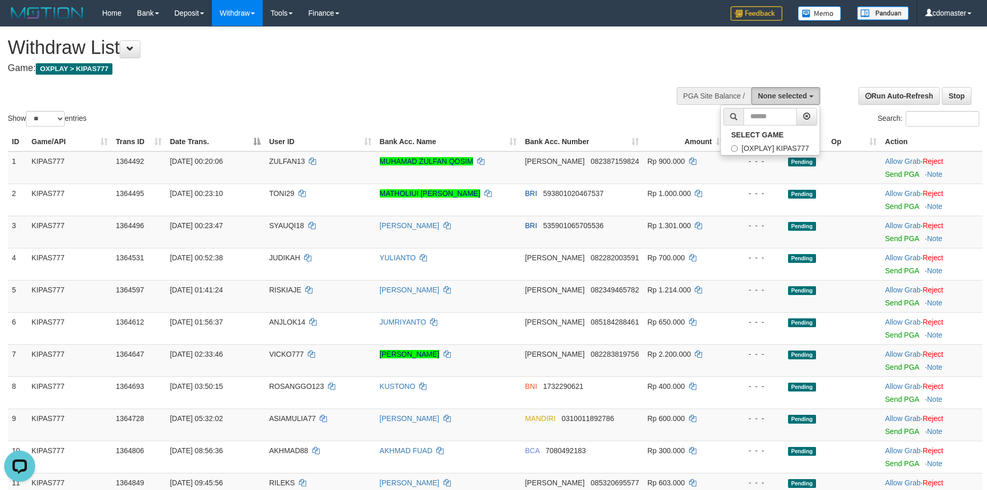
click at [787, 100] on button "None selected" at bounding box center [785, 96] width 69 height 18
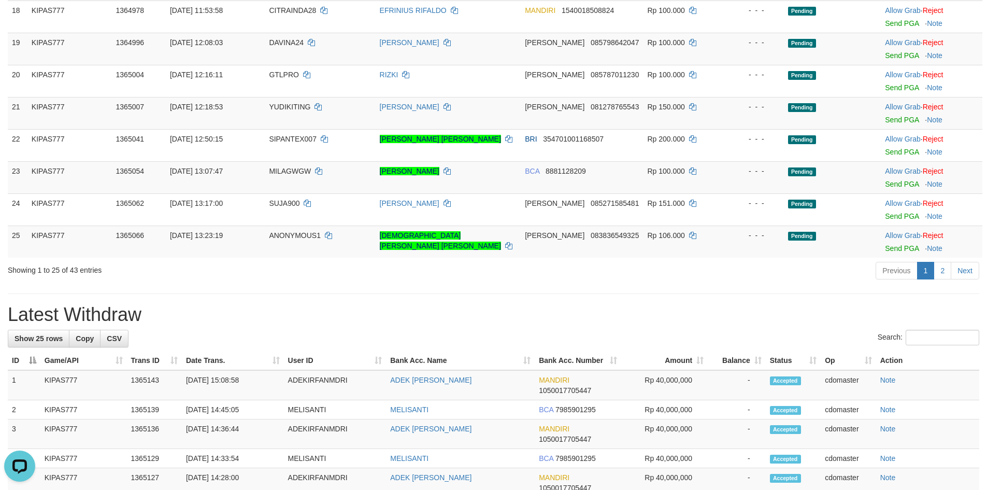
scroll to position [829, 0]
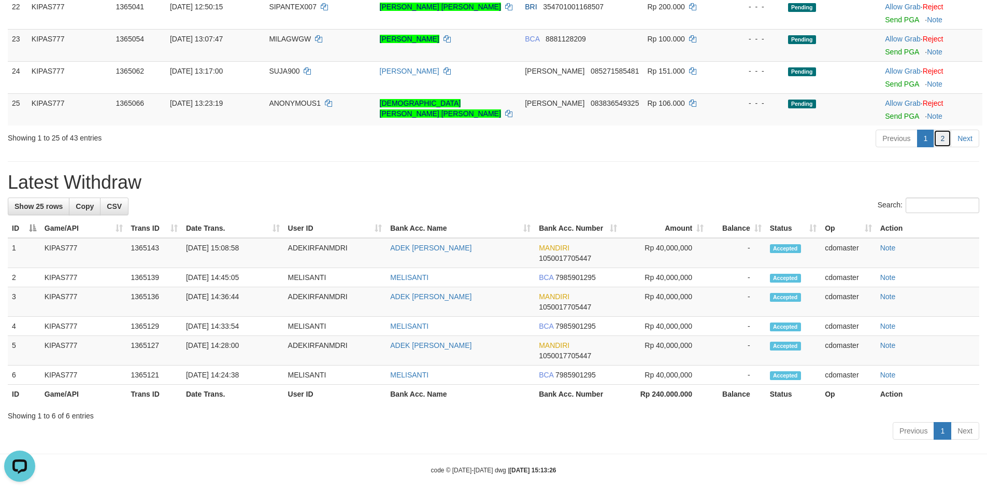
click at [939, 139] on link "2" at bounding box center [943, 139] width 18 height 18
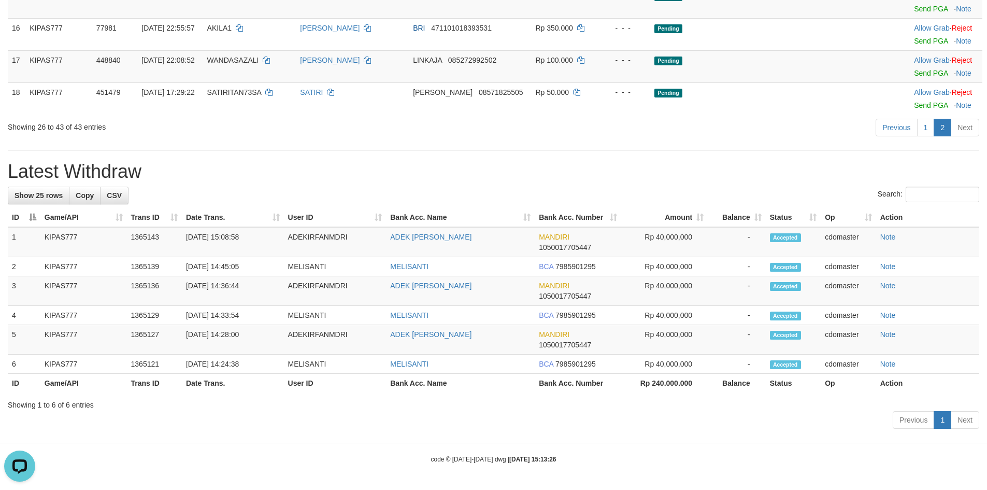
scroll to position [288, 0]
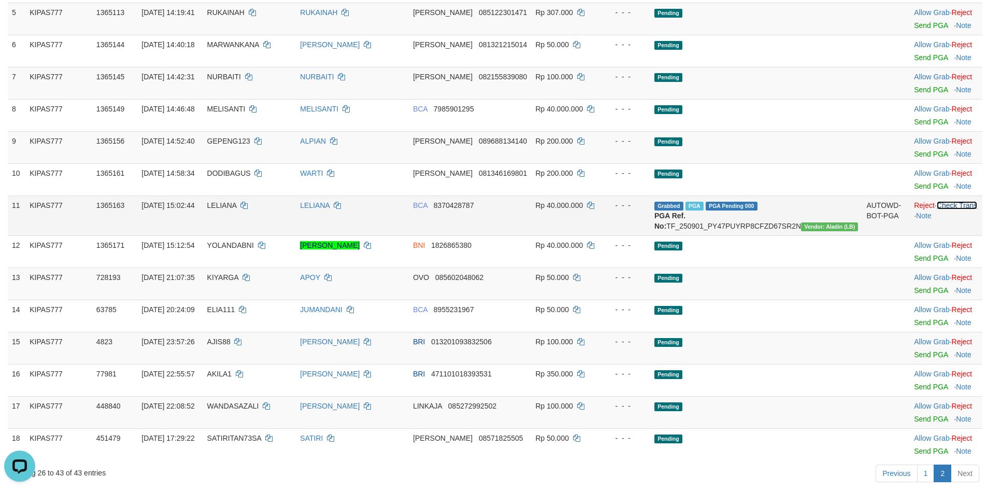
click at [957, 201] on link "Check Trans" at bounding box center [957, 205] width 41 height 8
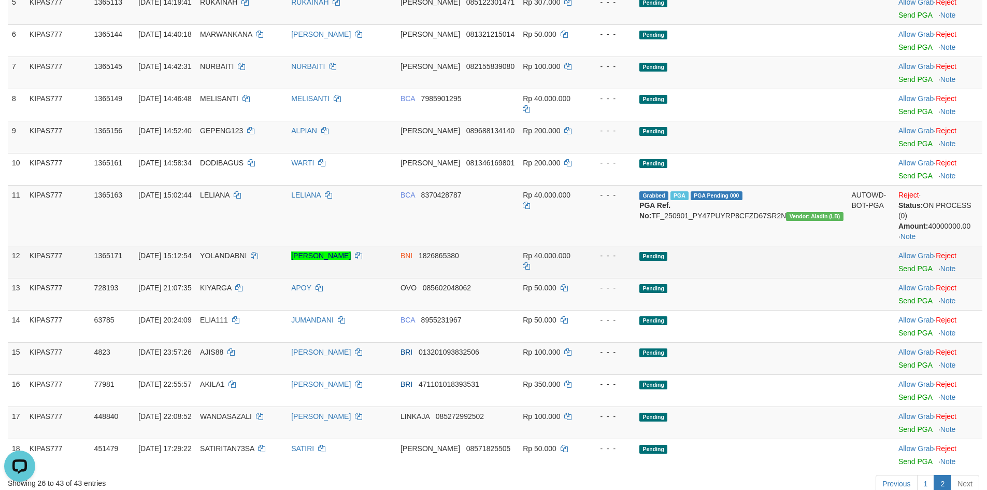
click at [519, 246] on td "BNI 1826865380" at bounding box center [457, 262] width 122 height 32
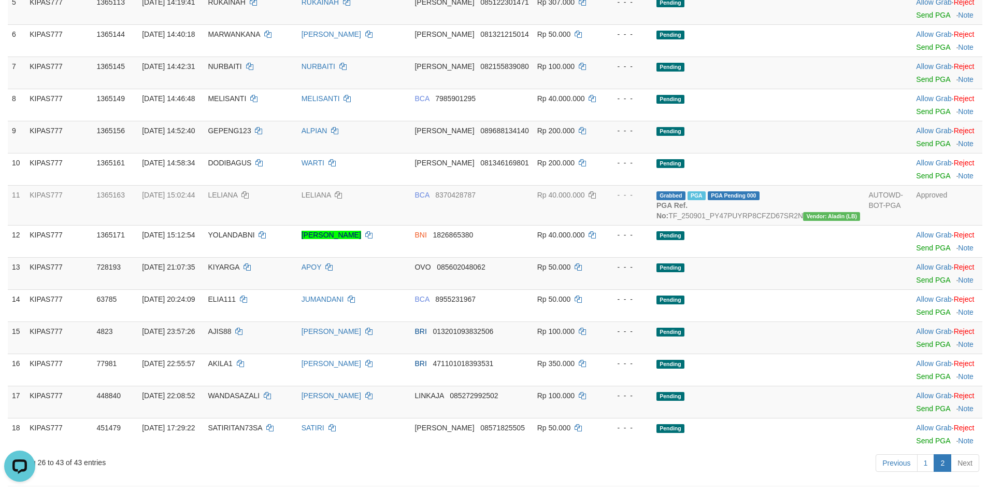
scroll to position [288, 0]
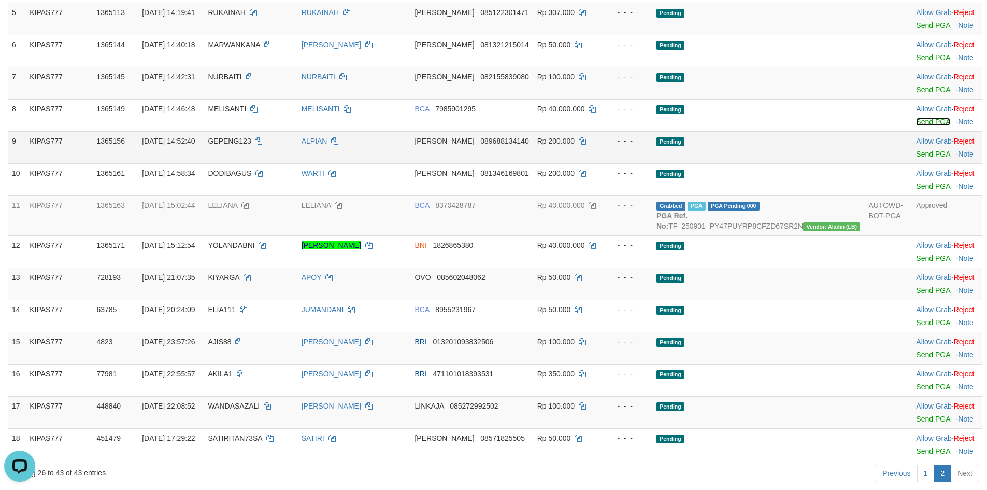
drag, startPoint x: 914, startPoint y: 112, endPoint x: 534, endPoint y: 146, distance: 381.4
click at [916, 118] on link "Send PGA" at bounding box center [933, 122] width 34 height 8
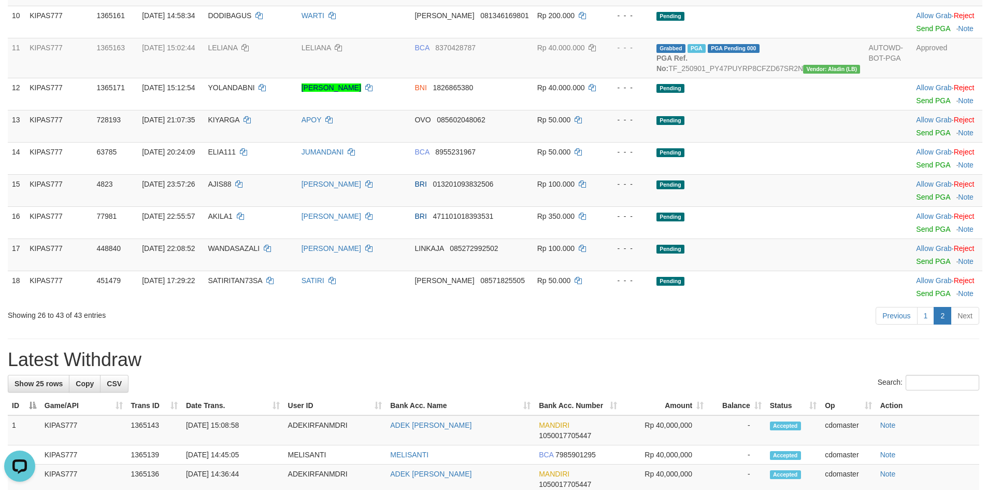
scroll to position [620, 0]
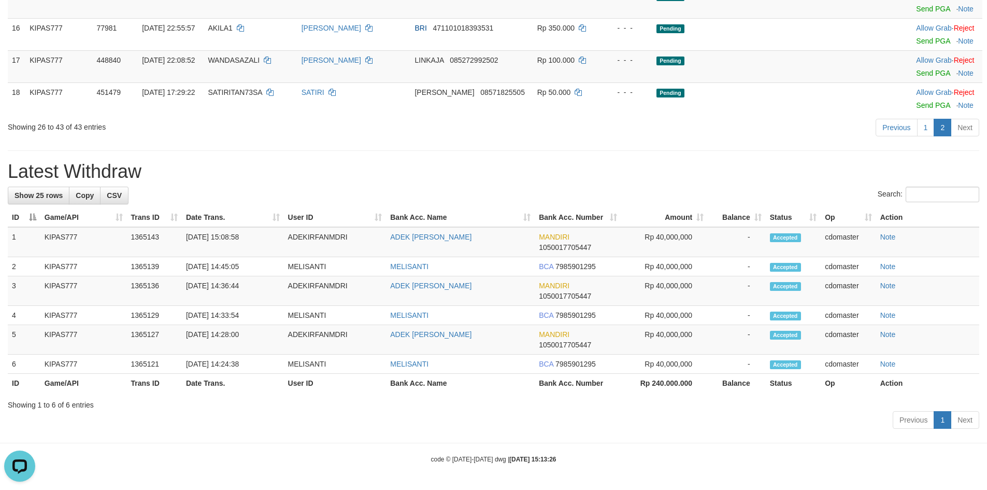
click at [614, 172] on h1 "Latest Withdraw" at bounding box center [494, 171] width 972 height 21
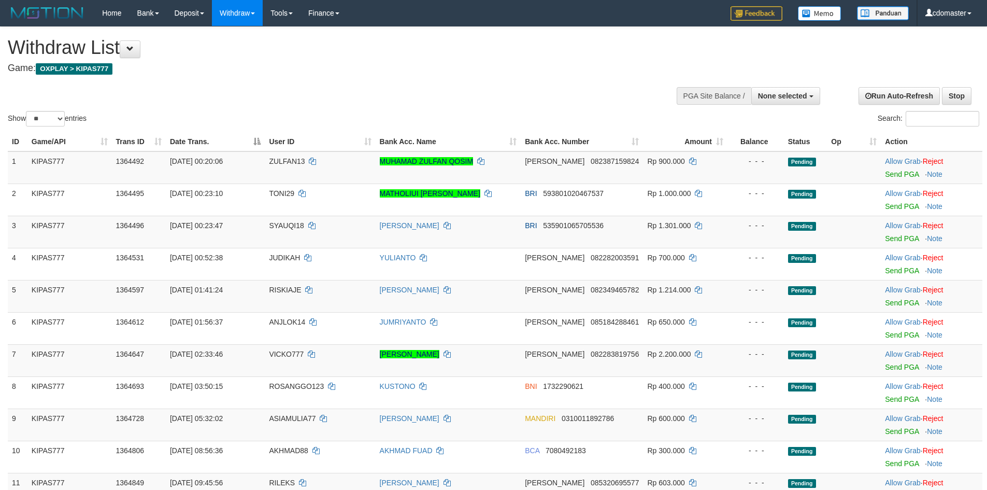
select select
select select "**"
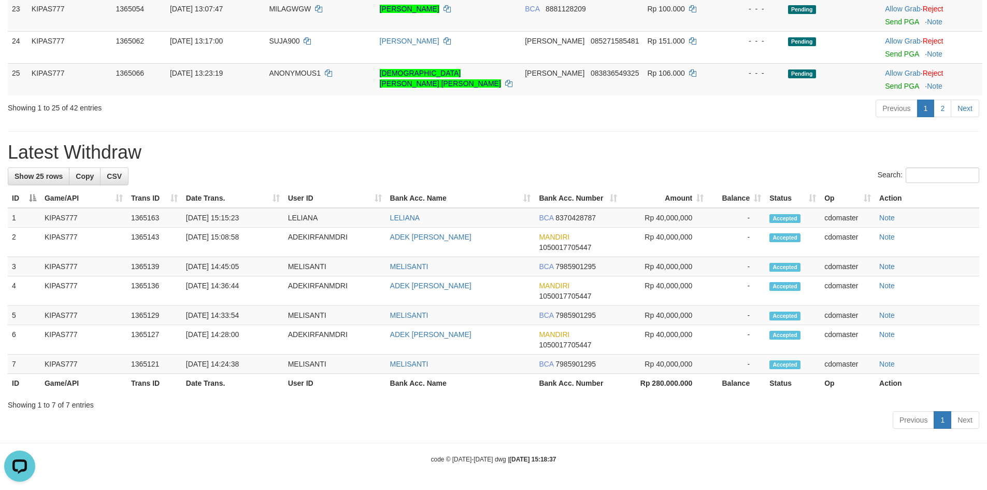
click at [614, 146] on h1 "Latest Withdraw" at bounding box center [494, 152] width 972 height 21
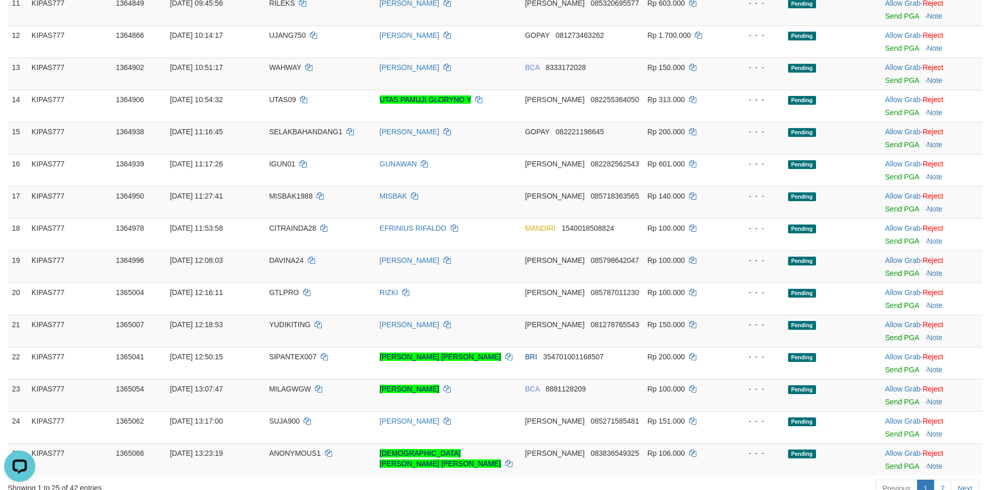
scroll to position [756, 0]
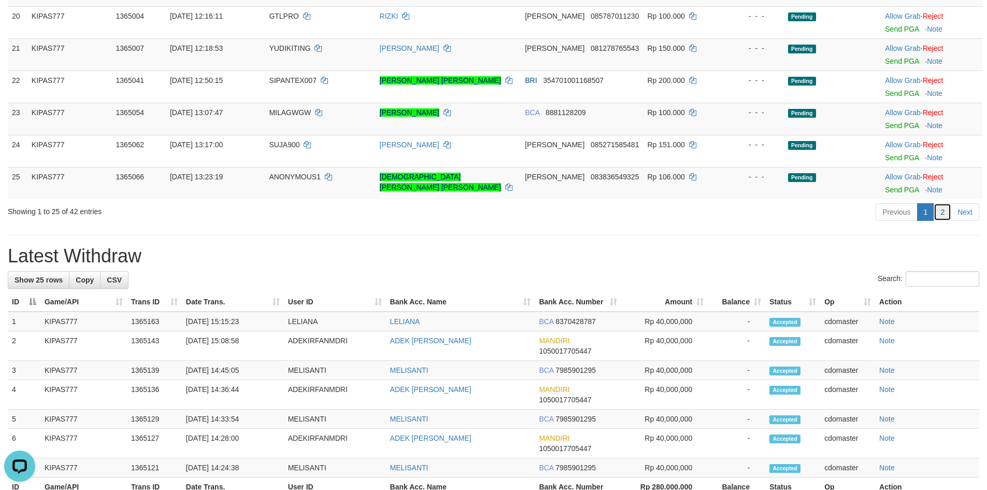
click at [942, 214] on link "2" at bounding box center [943, 212] width 18 height 18
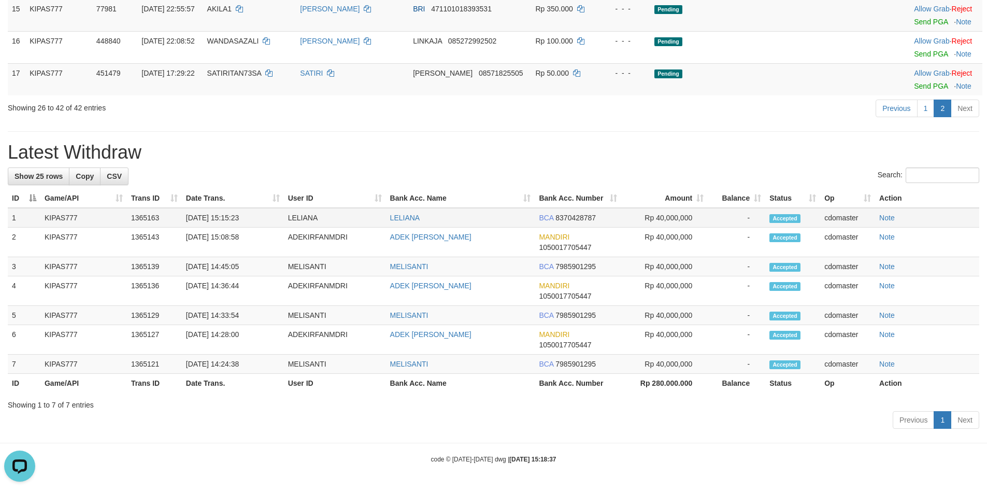
scroll to position [620, 0]
click at [664, 223] on td "Rp 40,000,000" at bounding box center [664, 218] width 87 height 20
copy td "40,000,000"
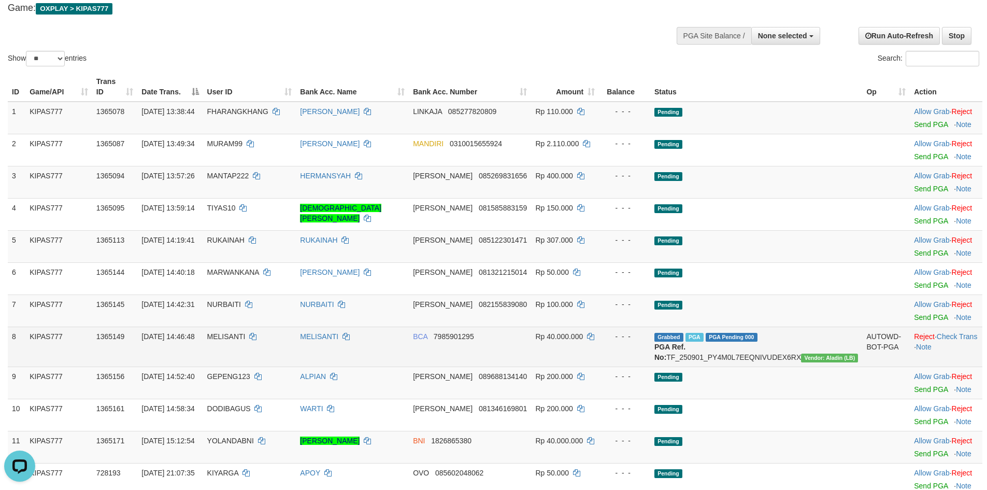
scroll to position [155, 0]
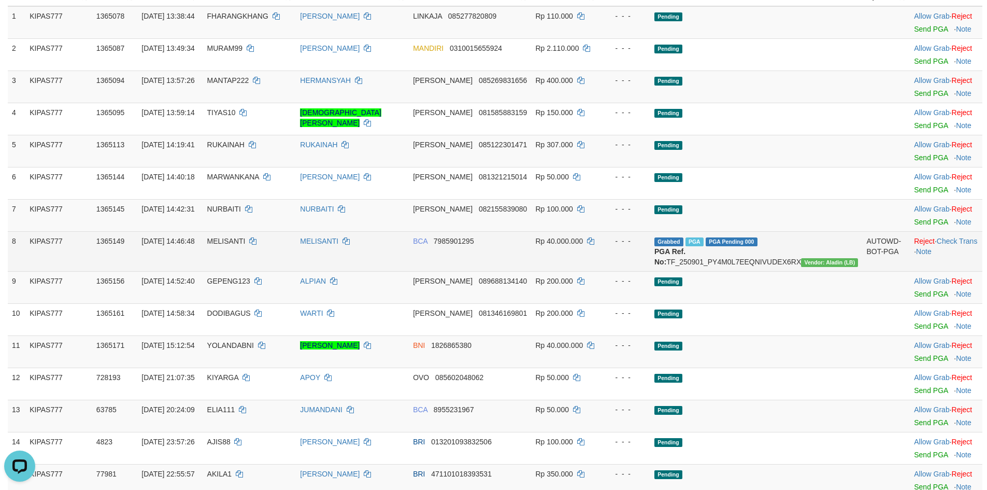
click at [576, 237] on span "Rp 40.000.000" at bounding box center [559, 241] width 48 height 8
copy span "Rp 40.000.000"
drag, startPoint x: 576, startPoint y: 234, endPoint x: 611, endPoint y: 229, distance: 35.1
click at [583, 237] on span "Rp 40.000.000" at bounding box center [559, 241] width 48 height 8
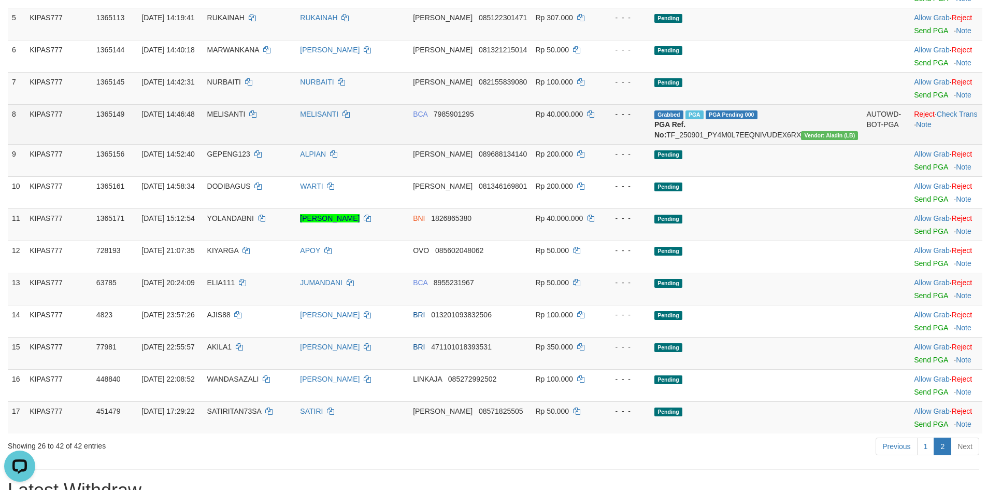
scroll to position [207, 0]
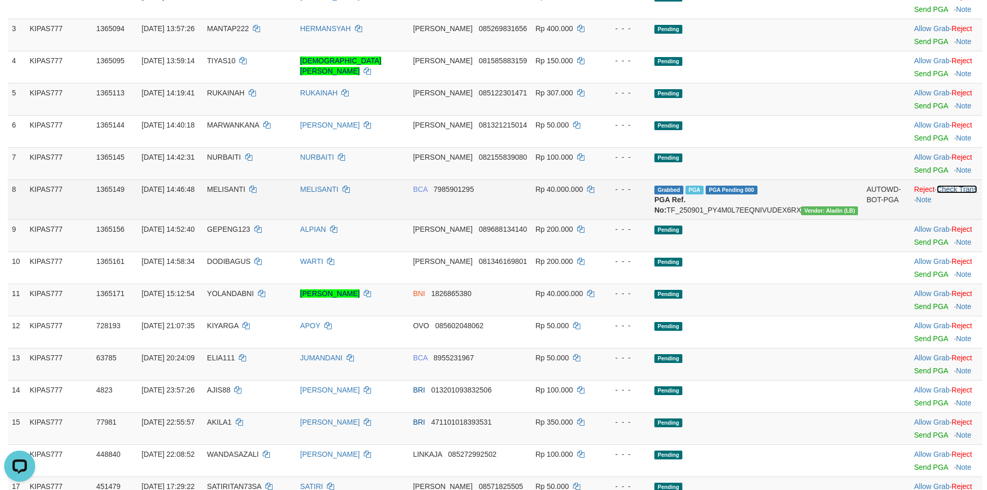
click at [946, 185] on link "Check Trans" at bounding box center [957, 189] width 41 height 8
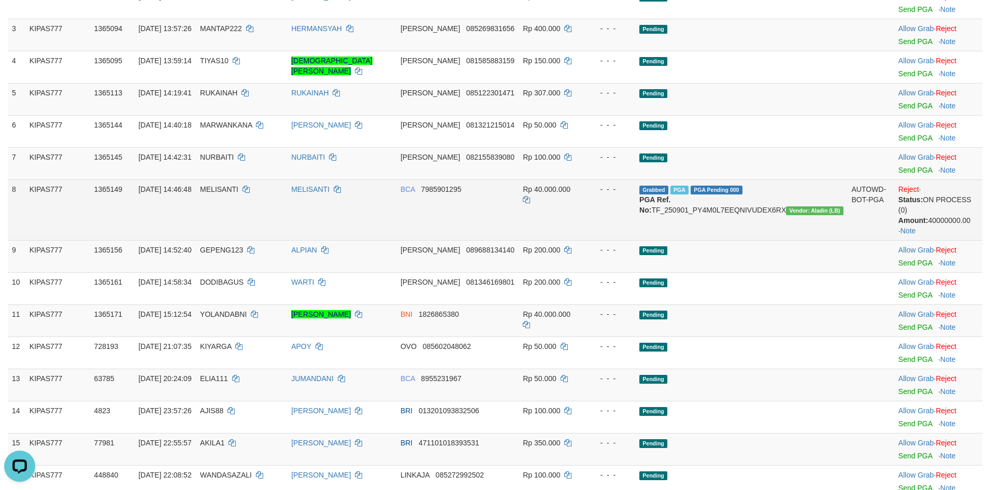
scroll to position [218, 0]
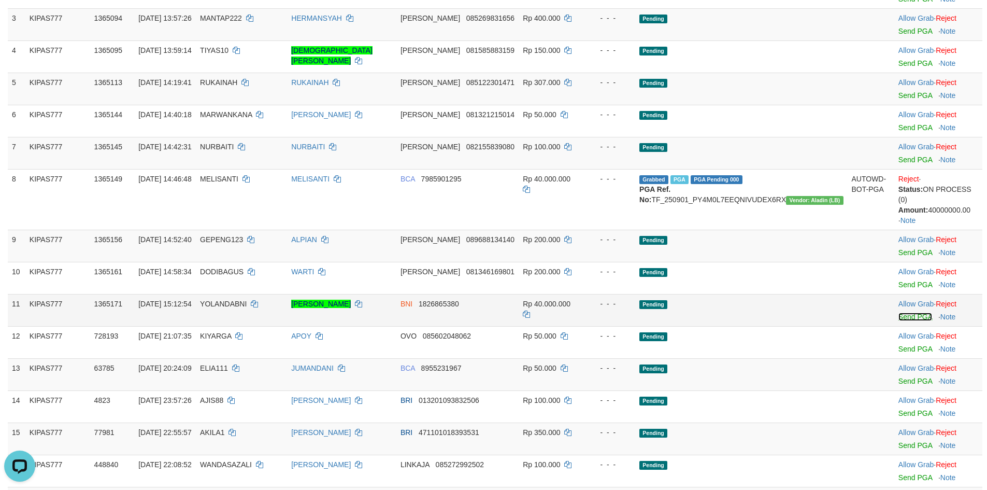
click at [909, 313] on link "Send PGA" at bounding box center [916, 317] width 34 height 8
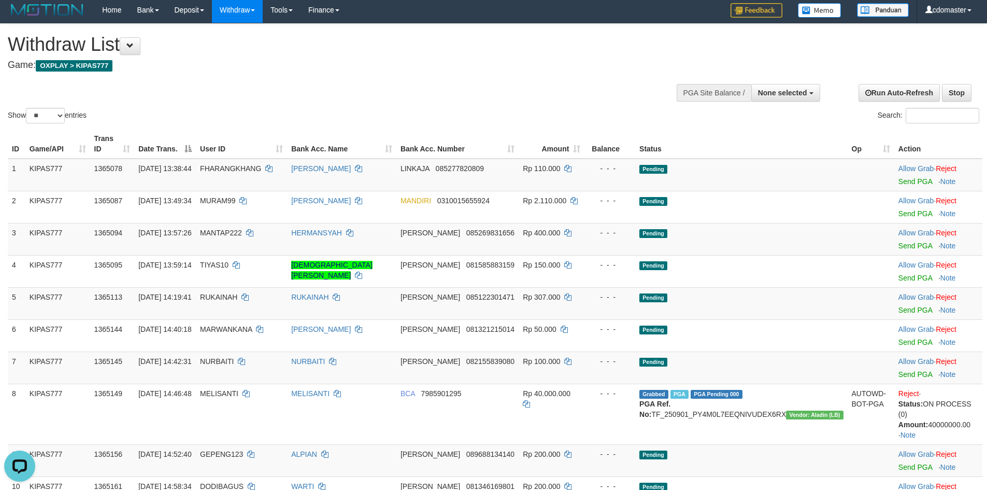
scroll to position [0, 0]
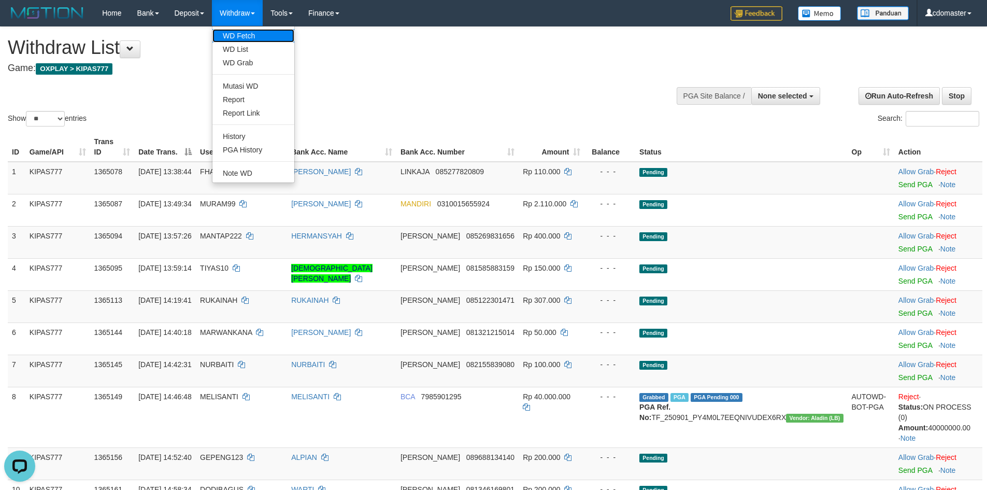
click at [237, 29] on link "WD Fetch" at bounding box center [253, 35] width 82 height 13
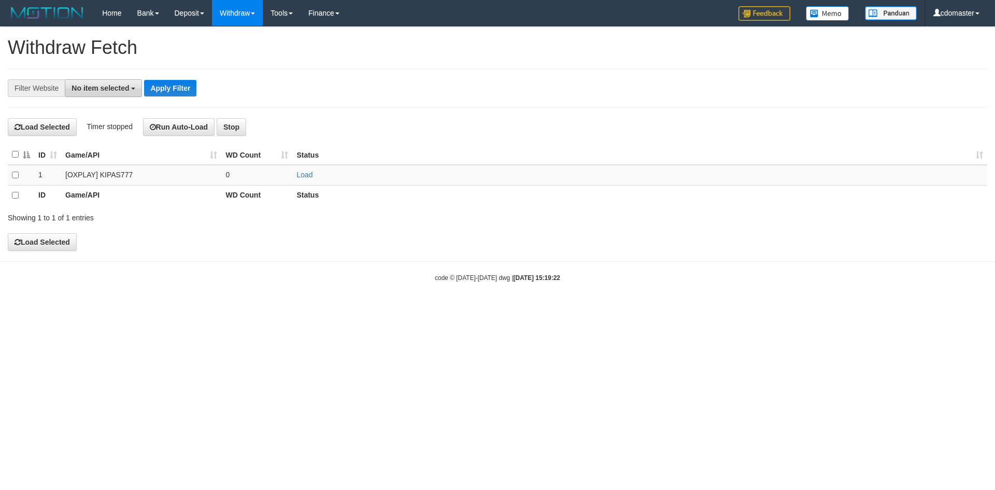
click at [109, 95] on button "No item selected" at bounding box center [103, 88] width 77 height 18
click at [118, 153] on label "[OXPLAY] KIPAS777" at bounding box center [112, 157] width 95 height 15
select select "****"
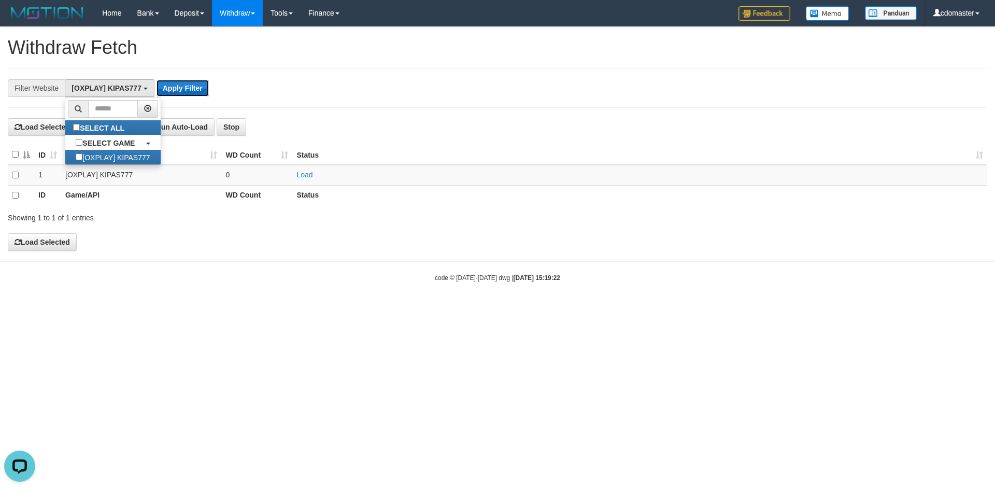
click at [181, 84] on button "Apply Filter" at bounding box center [183, 88] width 52 height 17
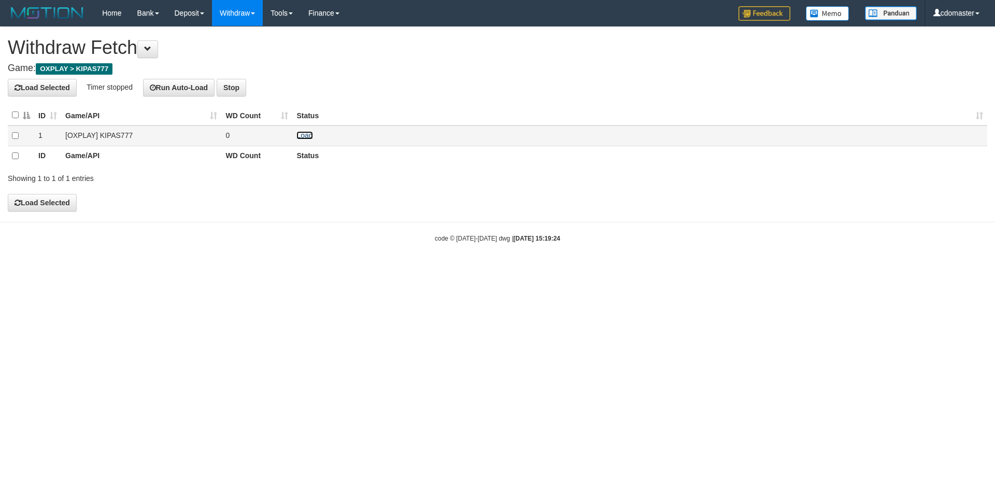
click at [305, 138] on link "Load" at bounding box center [304, 135] width 16 height 8
click at [378, 61] on div "**********" at bounding box center [497, 119] width 995 height 184
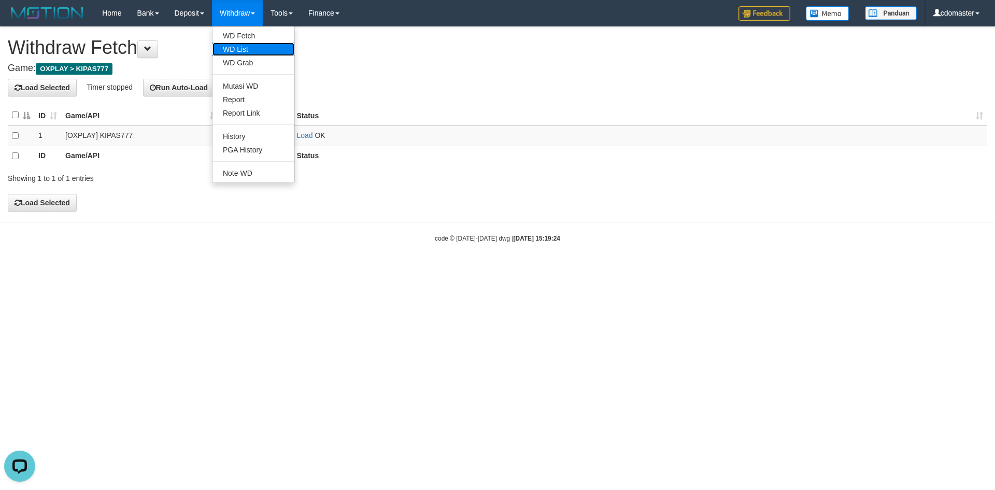
click at [253, 49] on link "WD List" at bounding box center [253, 48] width 82 height 13
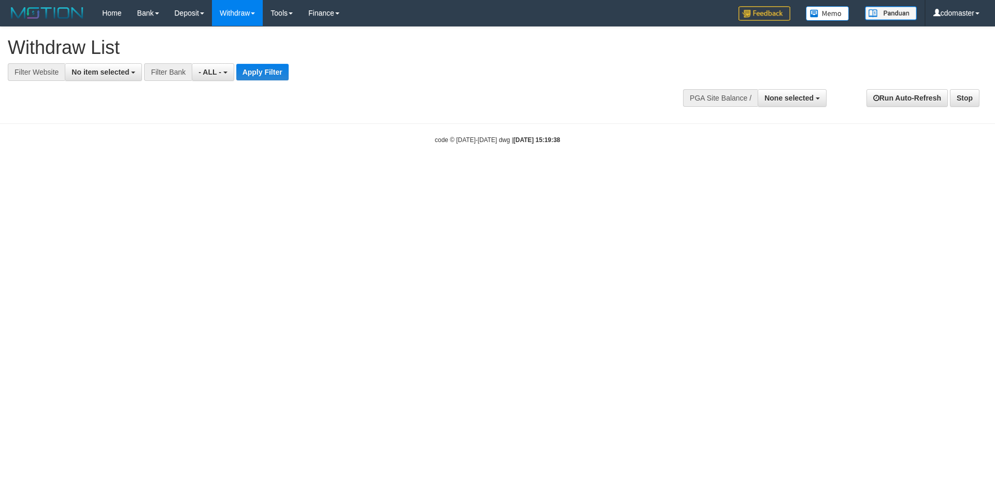
select select
click at [96, 78] on button "No item selected" at bounding box center [103, 72] width 77 height 18
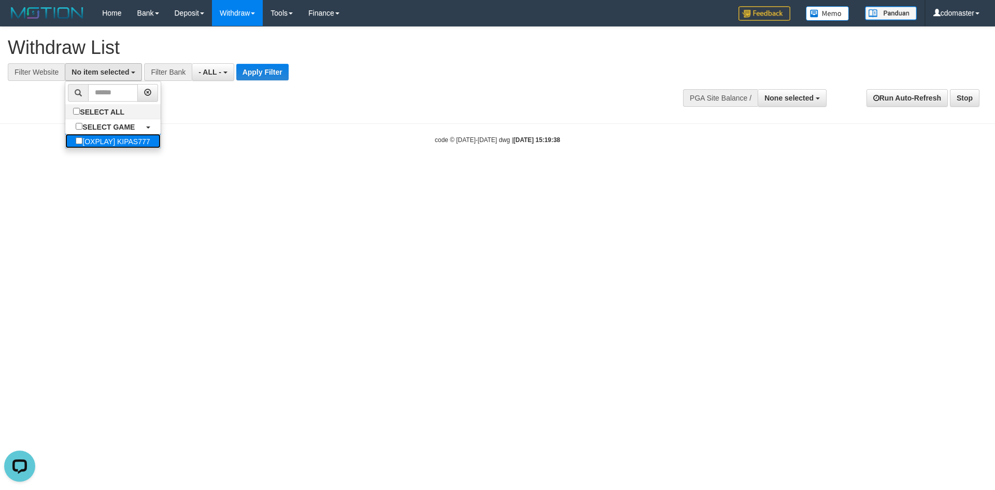
drag, startPoint x: 125, startPoint y: 140, endPoint x: 136, endPoint y: 133, distance: 13.5
click at [125, 140] on label "[OXPLAY] KIPAS777" at bounding box center [112, 141] width 95 height 15
select select "****"
click at [262, 74] on button "Apply Filter" at bounding box center [274, 72] width 52 height 17
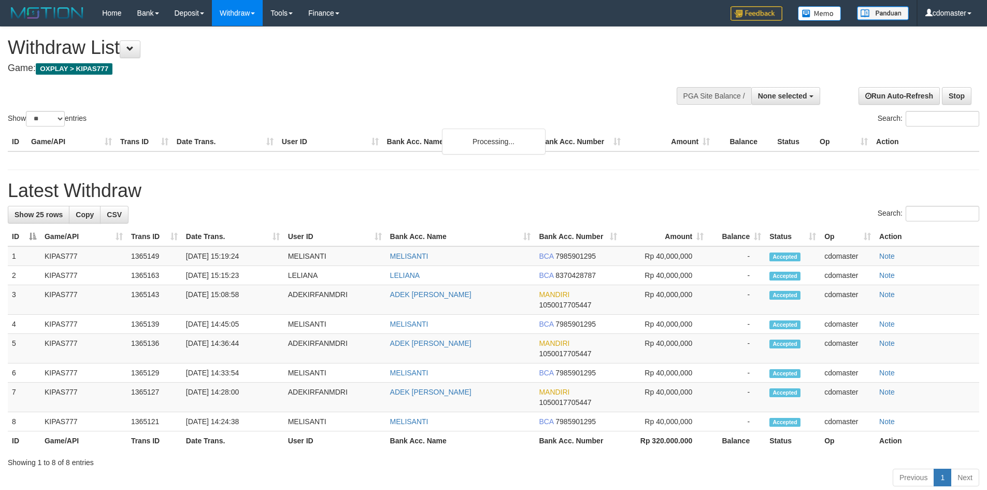
select select
select select "**"
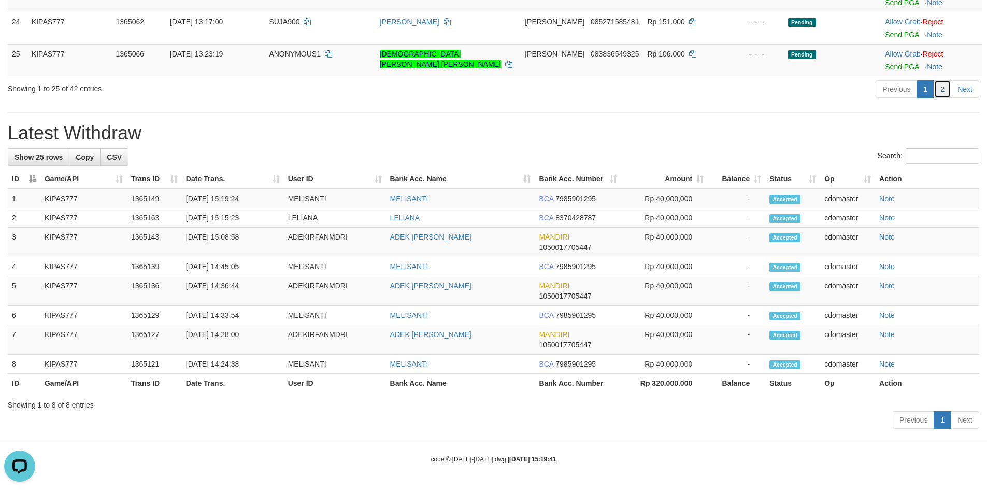
click at [941, 92] on link "2" at bounding box center [943, 89] width 18 height 18
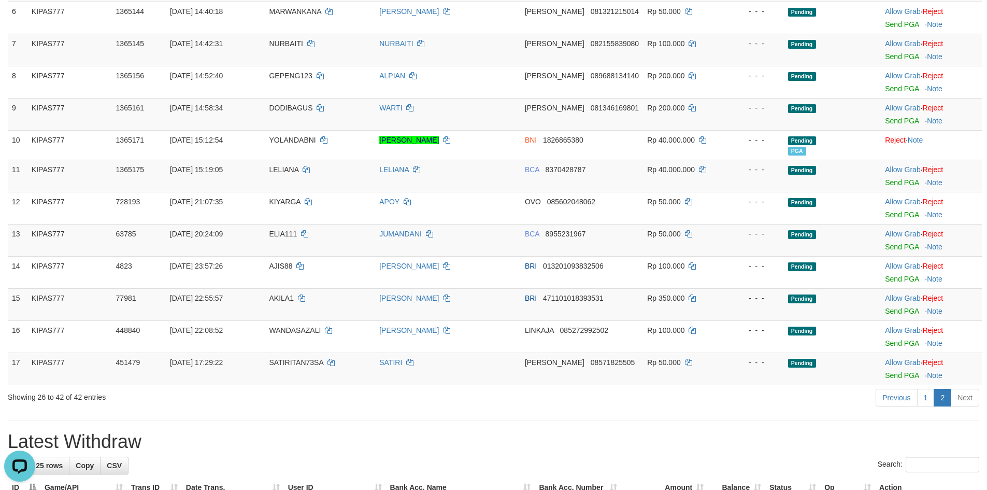
scroll to position [619, 0]
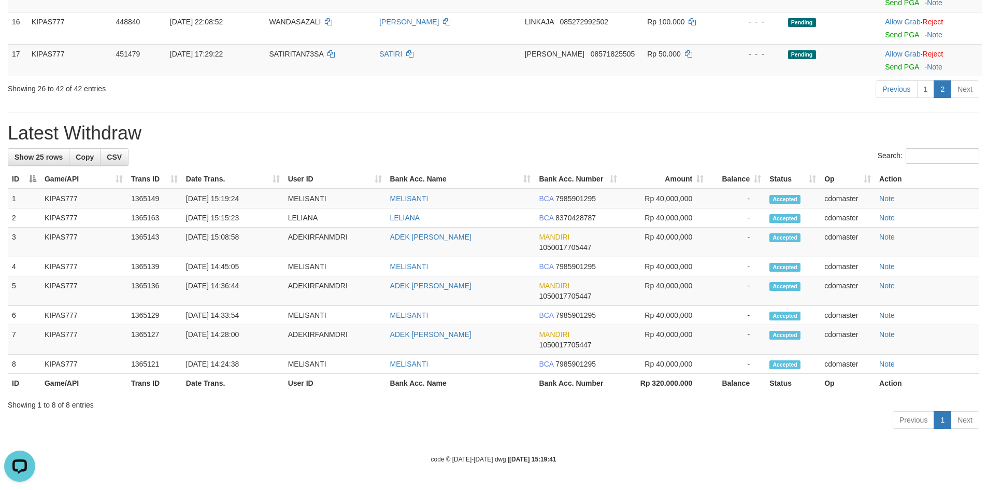
click at [739, 91] on div "Previous 1 2 Next" at bounding box center [699, 90] width 560 height 22
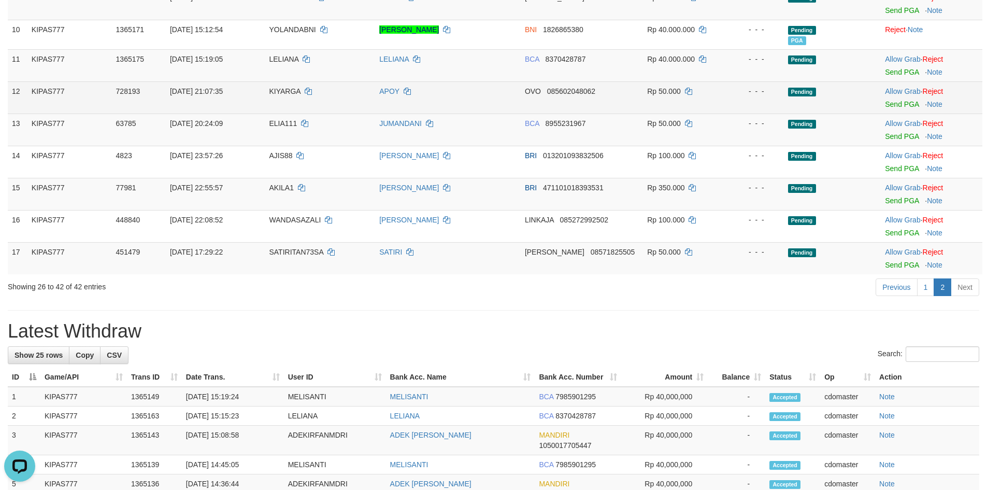
scroll to position [308, 0]
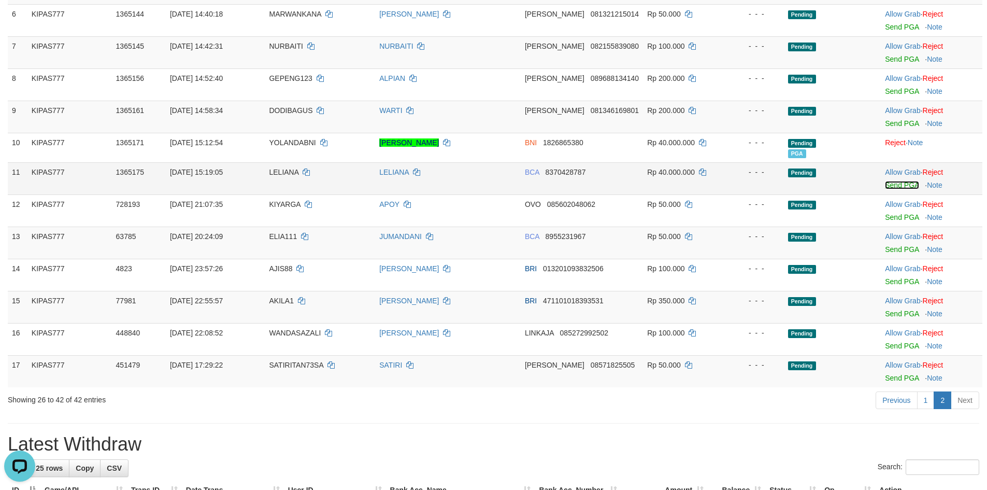
click at [892, 186] on link "Send PGA" at bounding box center [902, 185] width 34 height 8
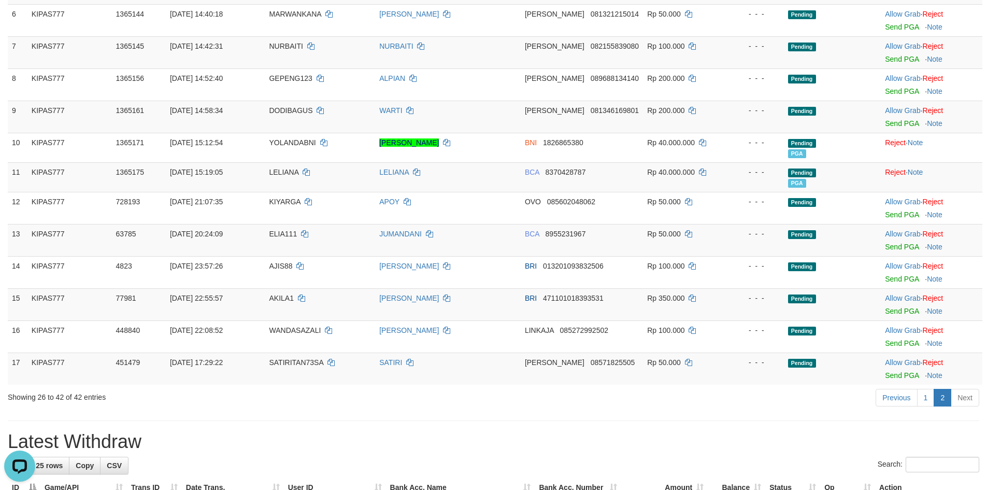
click at [580, 430] on div "**********" at bounding box center [493, 229] width 987 height 1021
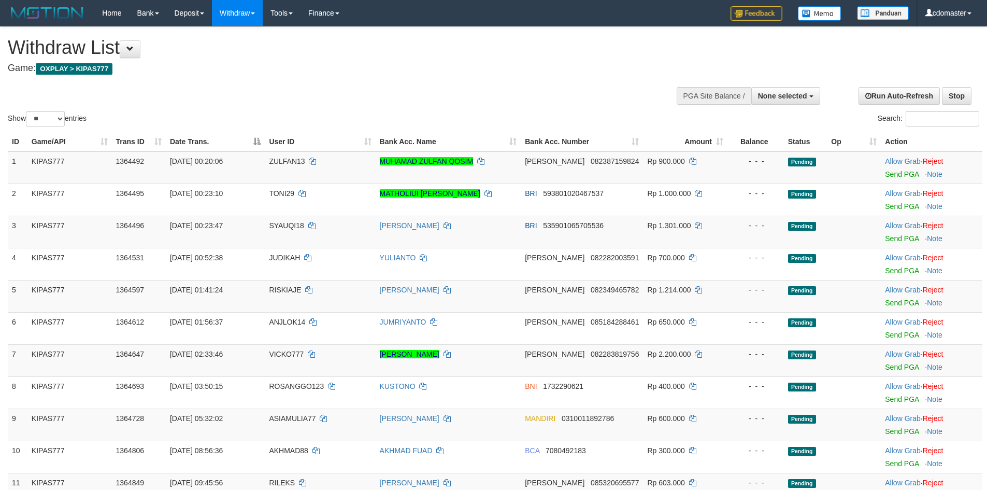
select select
select select "**"
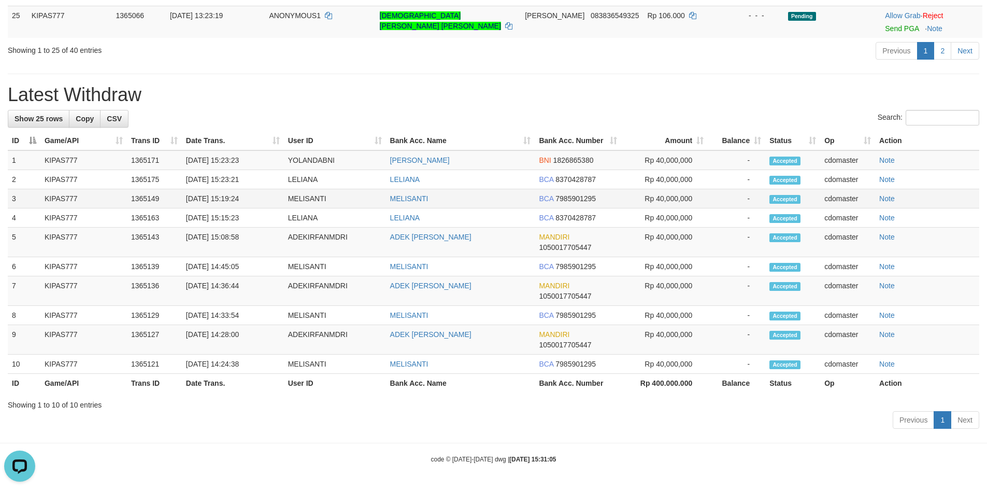
click at [665, 196] on td "Rp 40,000,000" at bounding box center [664, 198] width 87 height 19
click at [668, 266] on td "Rp 40,000,000" at bounding box center [664, 266] width 87 height 19
click at [661, 336] on td "Rp 40,000,000" at bounding box center [664, 340] width 87 height 30
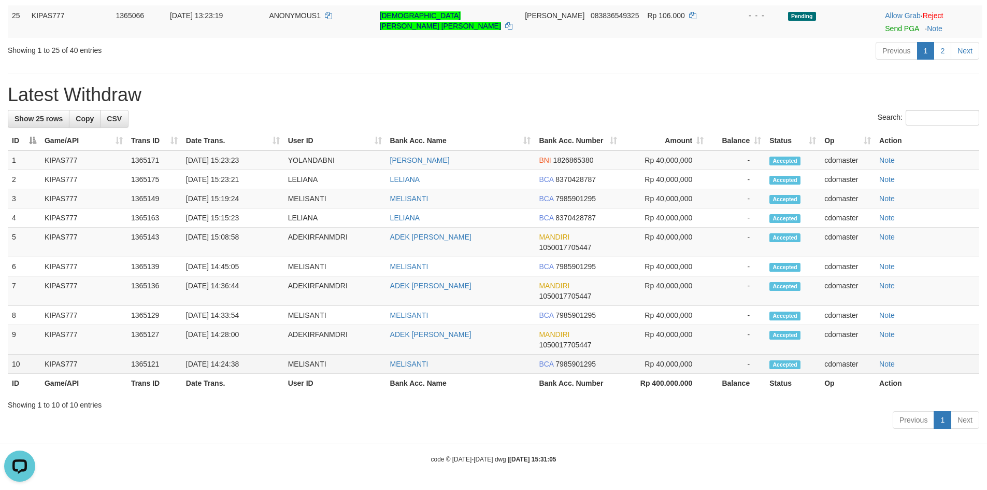
click at [668, 371] on td "Rp 40,000,000" at bounding box center [664, 363] width 87 height 19
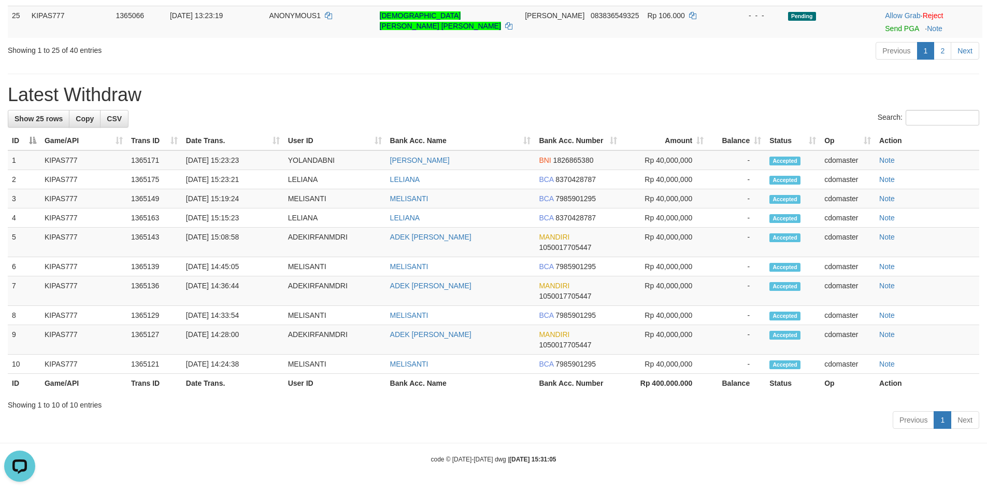
drag, startPoint x: 710, startPoint y: 424, endPoint x: 710, endPoint y: 403, distance: 21.2
click at [710, 424] on div "Previous 1 Next" at bounding box center [494, 421] width 972 height 22
